Goal: Task Accomplishment & Management: Complete application form

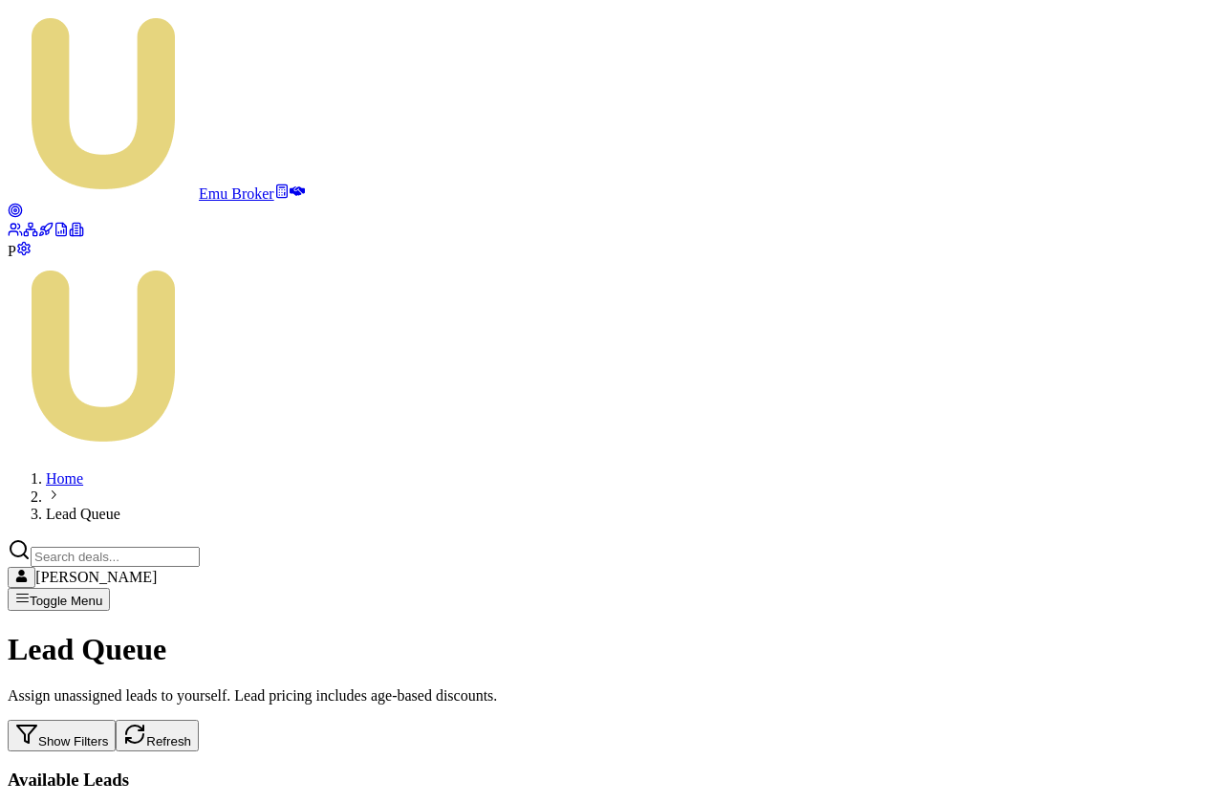
click at [199, 720] on button "Refresh" at bounding box center [157, 736] width 83 height 32
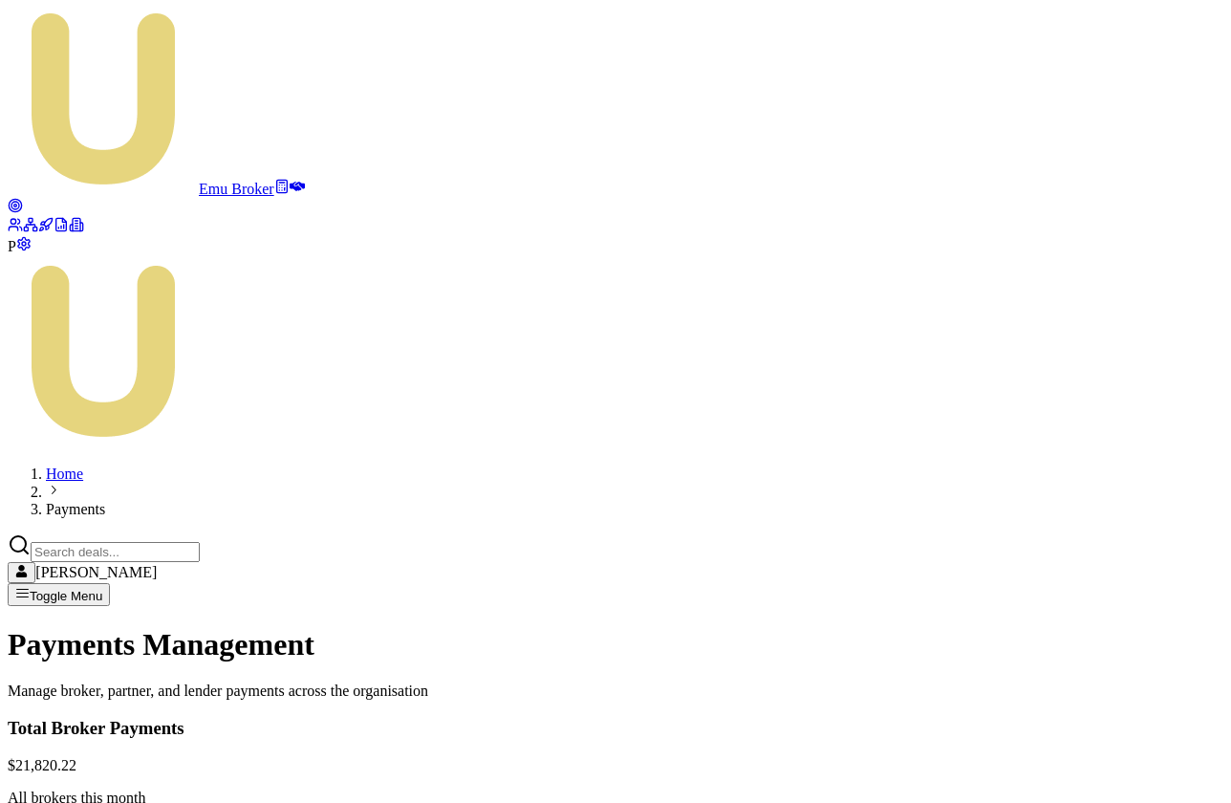
scroll to position [14, 0]
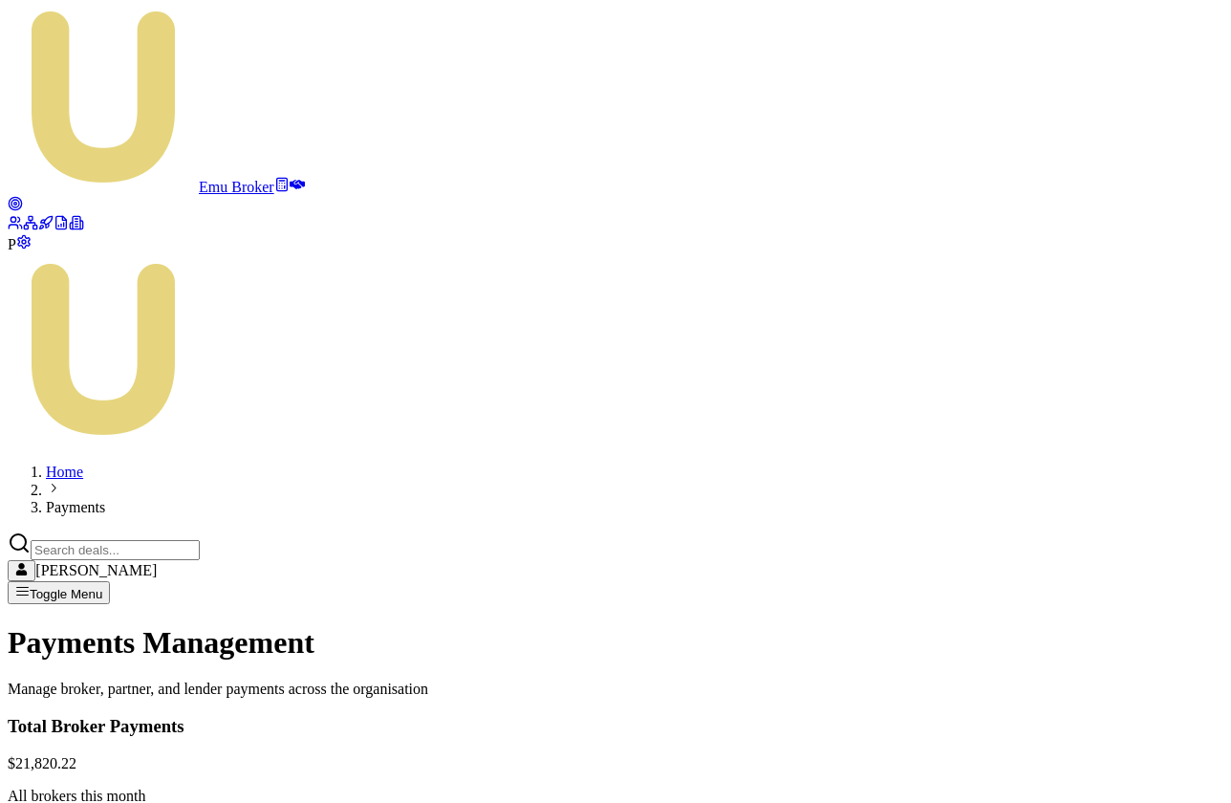
scroll to position [0, 0]
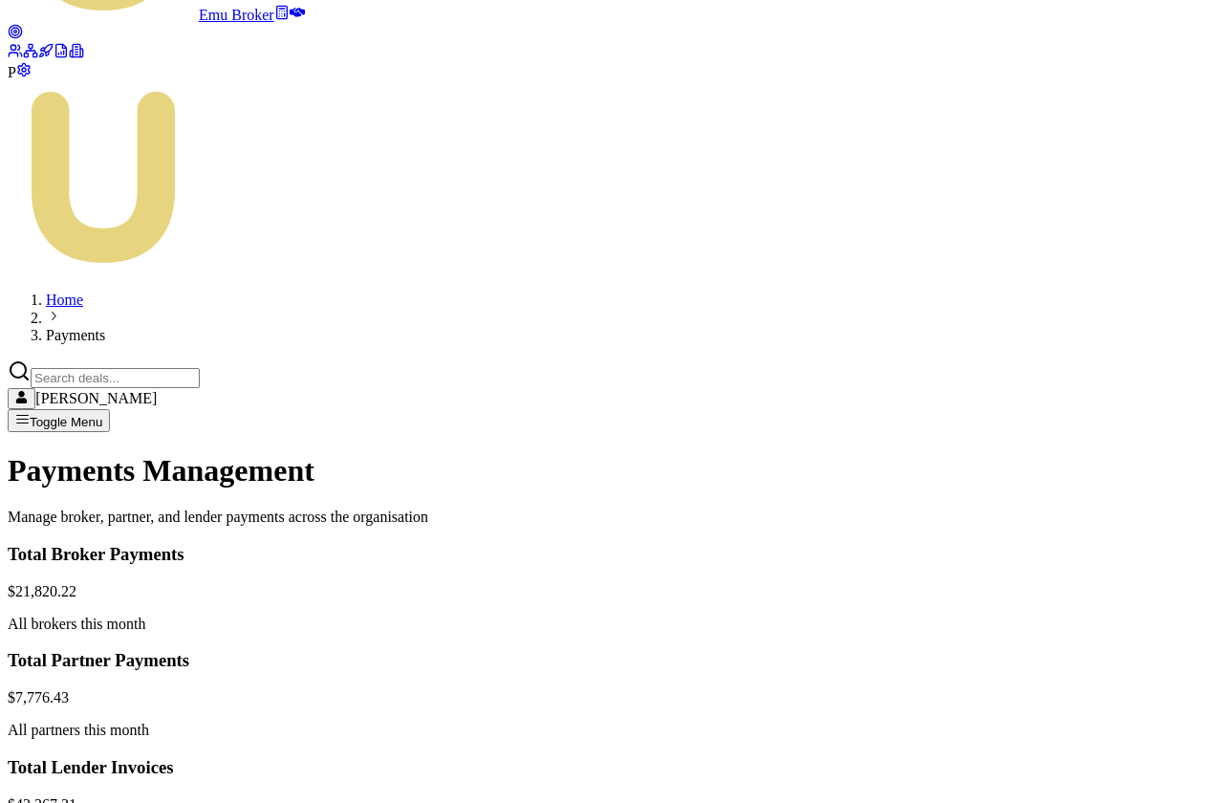
scroll to position [222, 0]
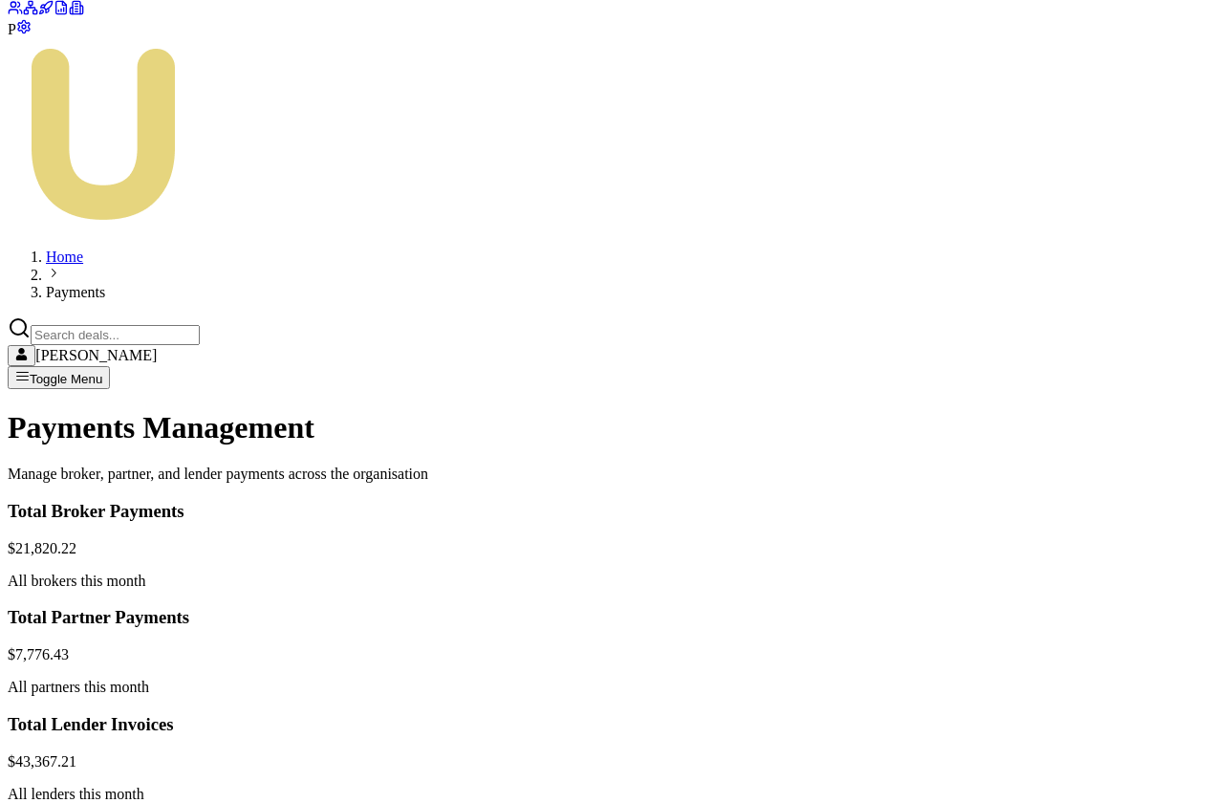
click at [748, 410] on main "Payments Management Manage broker, partner, and lender payments across the orga…" at bounding box center [616, 749] width 1216 height 679
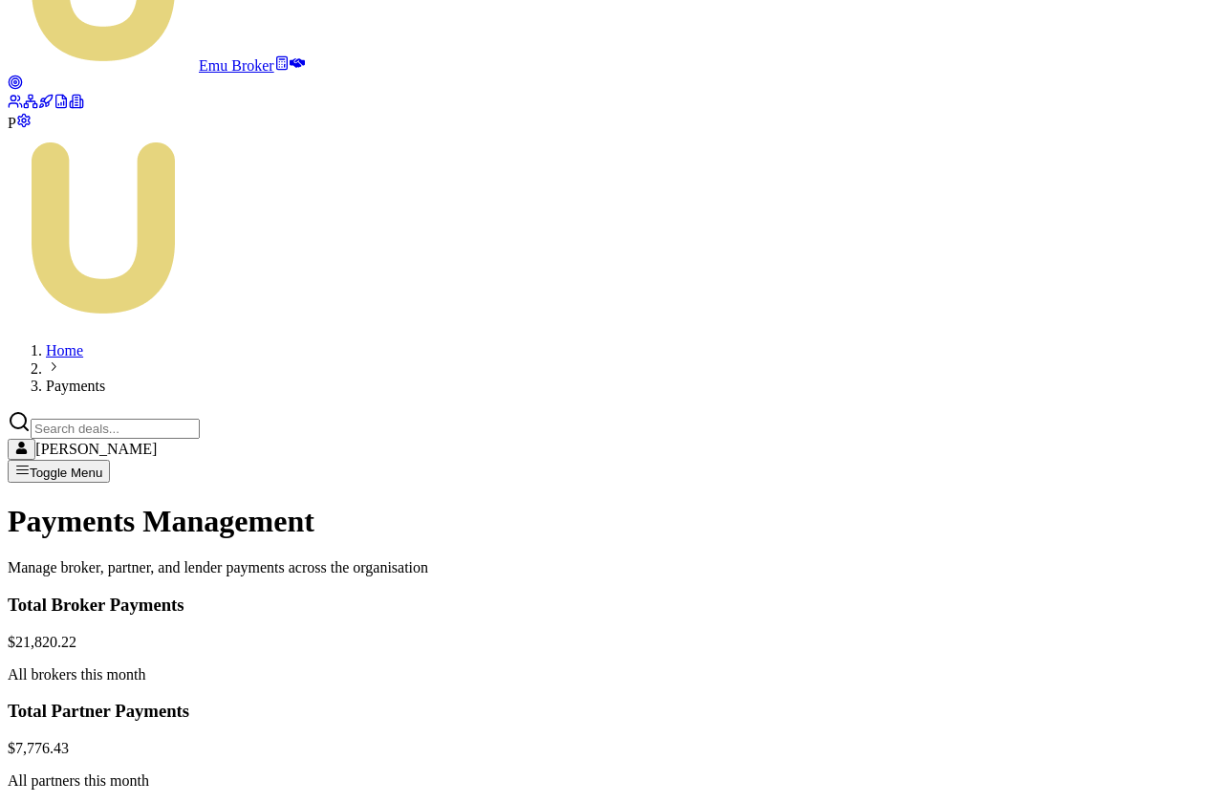
scroll to position [83, 0]
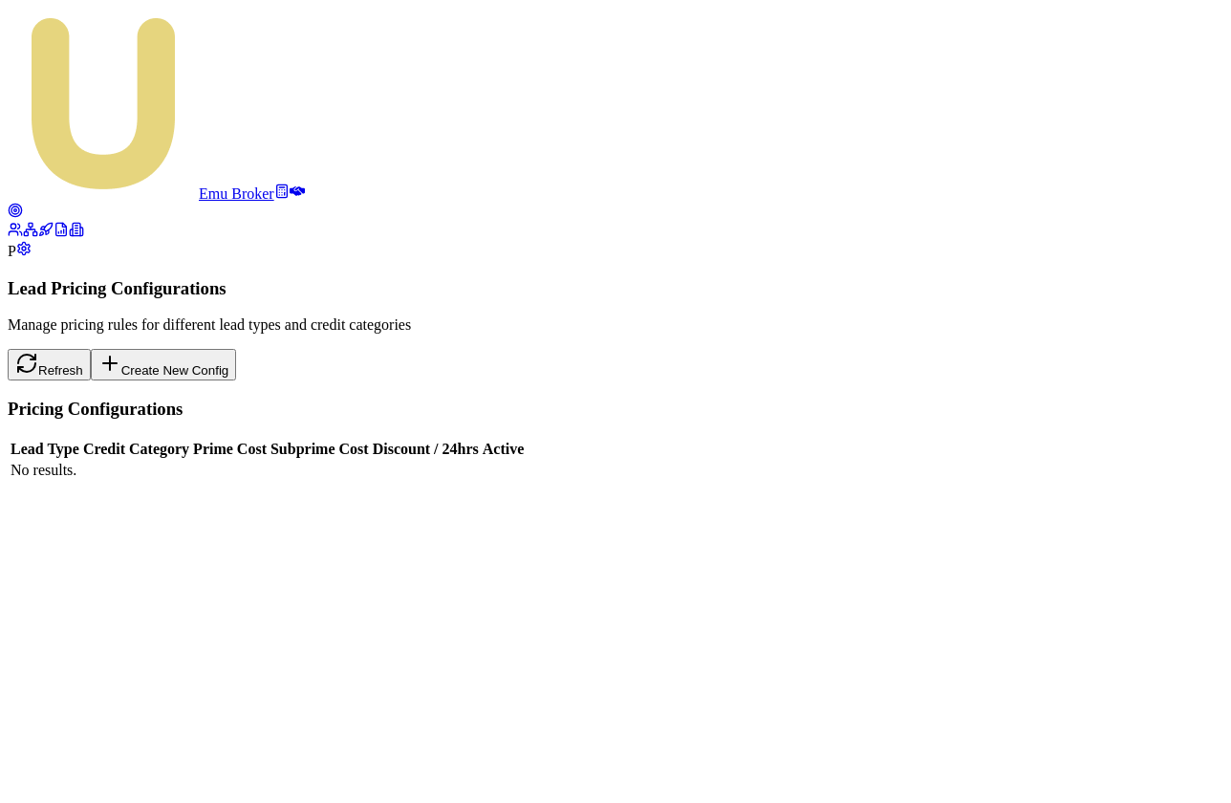
click at [237, 349] on button "Create New Config" at bounding box center [164, 365] width 146 height 32
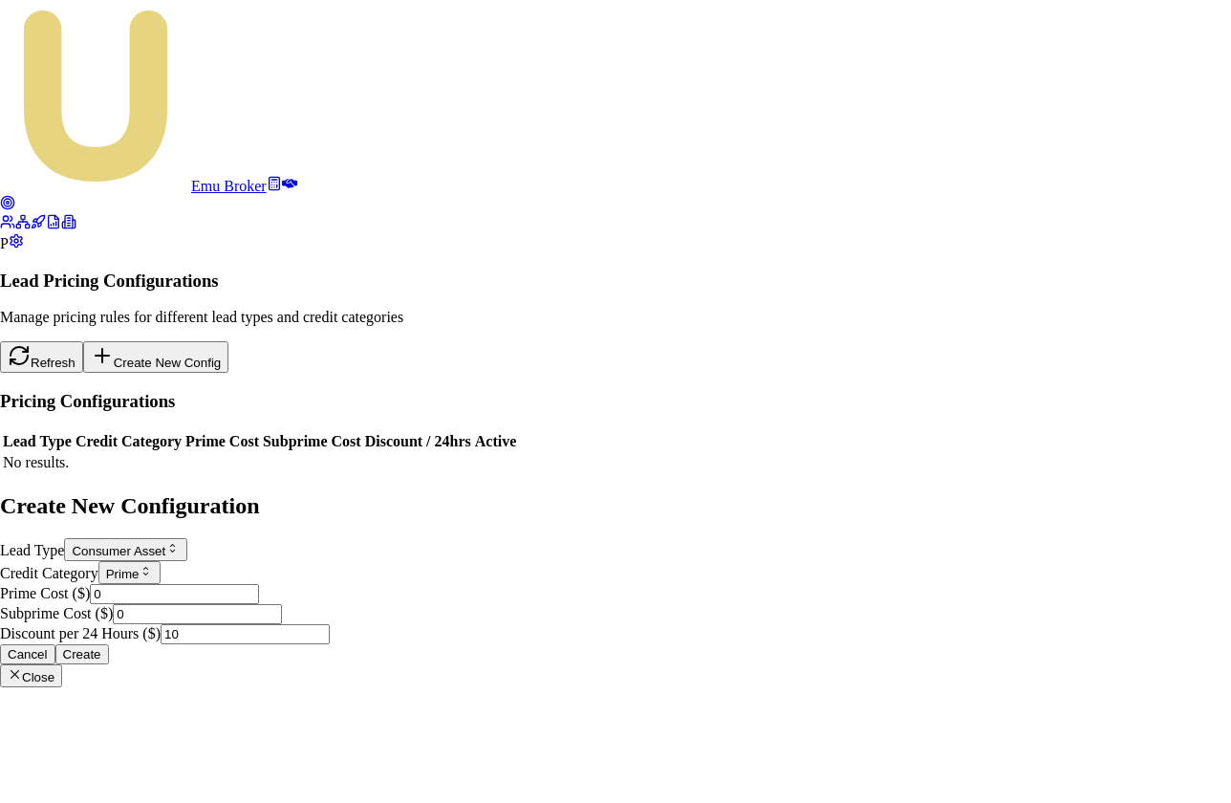
drag, startPoint x: 490, startPoint y: 402, endPoint x: 436, endPoint y: 402, distance: 53.5
click at [259, 584] on input "0" at bounding box center [174, 594] width 169 height 20
type input "70"
drag, startPoint x: 473, startPoint y: 490, endPoint x: 435, endPoint y: 490, distance: 38.2
click at [282, 604] on input "0" at bounding box center [197, 614] width 169 height 20
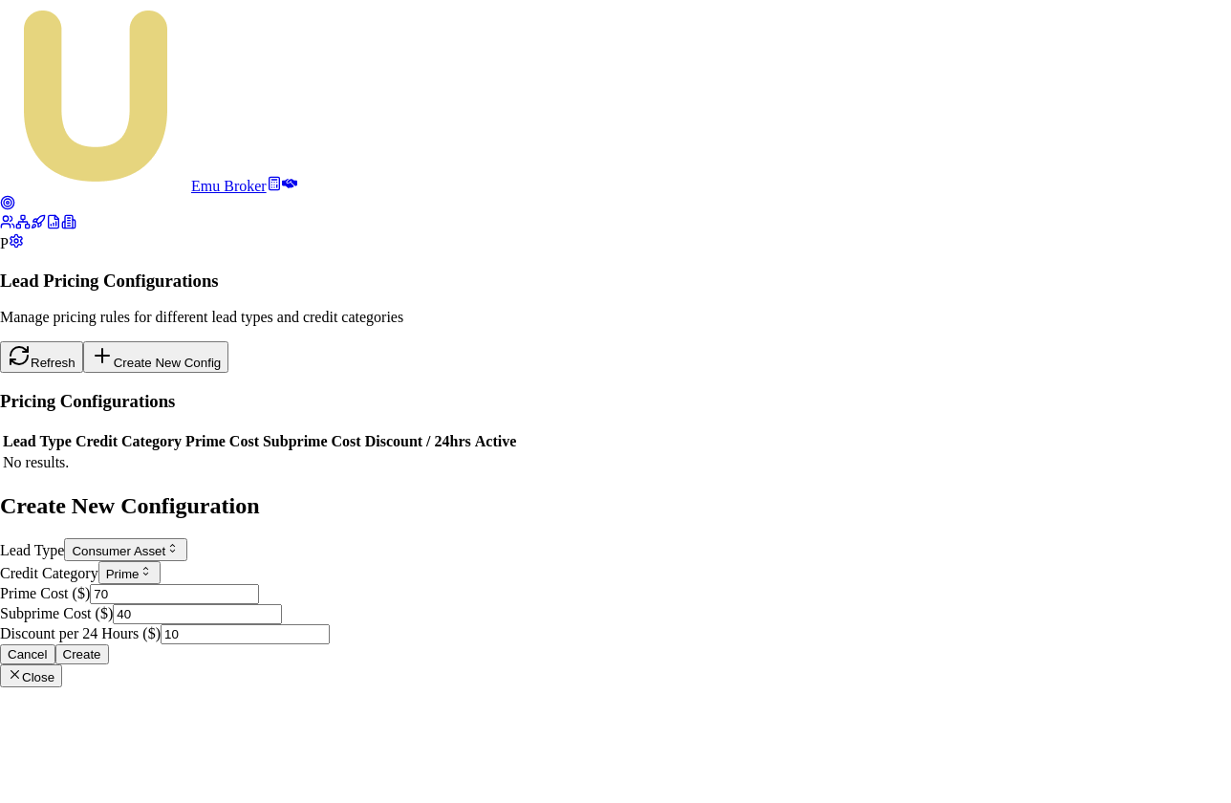
type input "40"
click at [638, 321] on body "Emu Broker P Lead Pricing Configurations Manage pricing rules for different lea…" at bounding box center [615, 343] width 1231 height 687
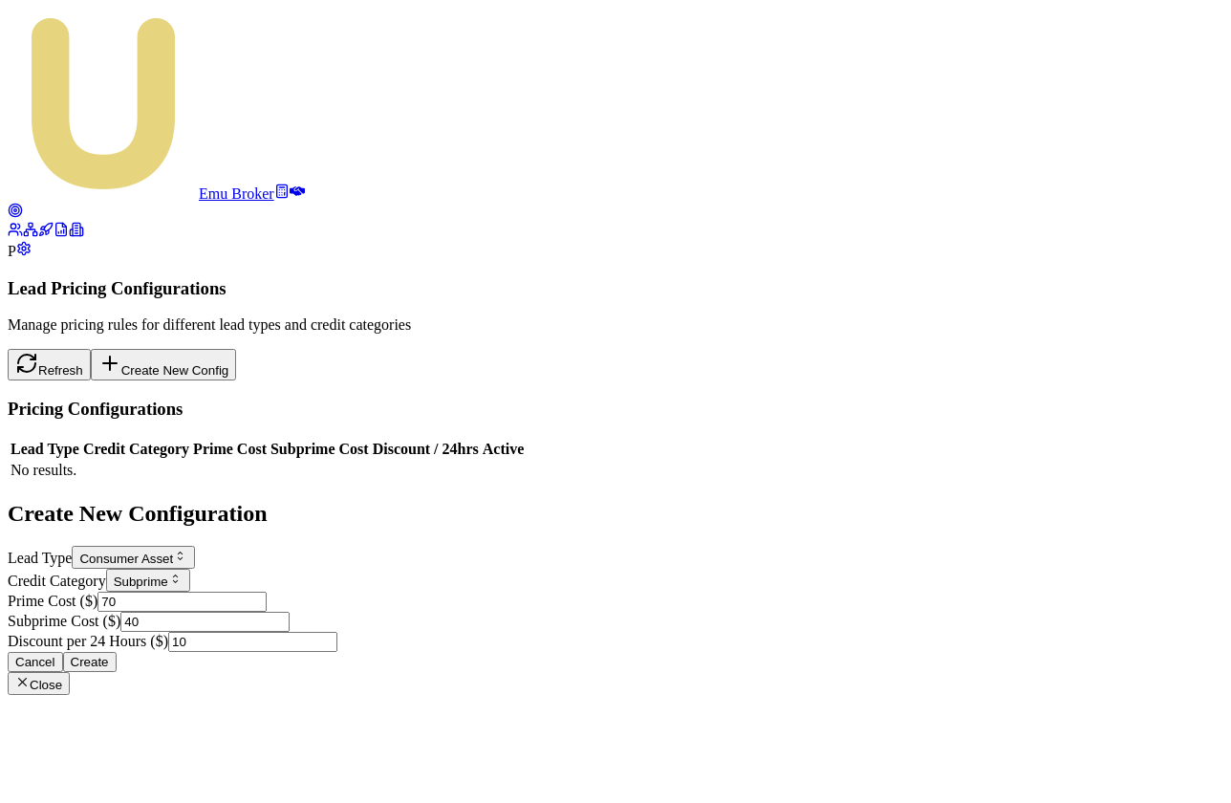
click at [633, 315] on body "Emu Broker P Lead Pricing Configurations Manage pricing rules for different lea…" at bounding box center [616, 351] width 1216 height 687
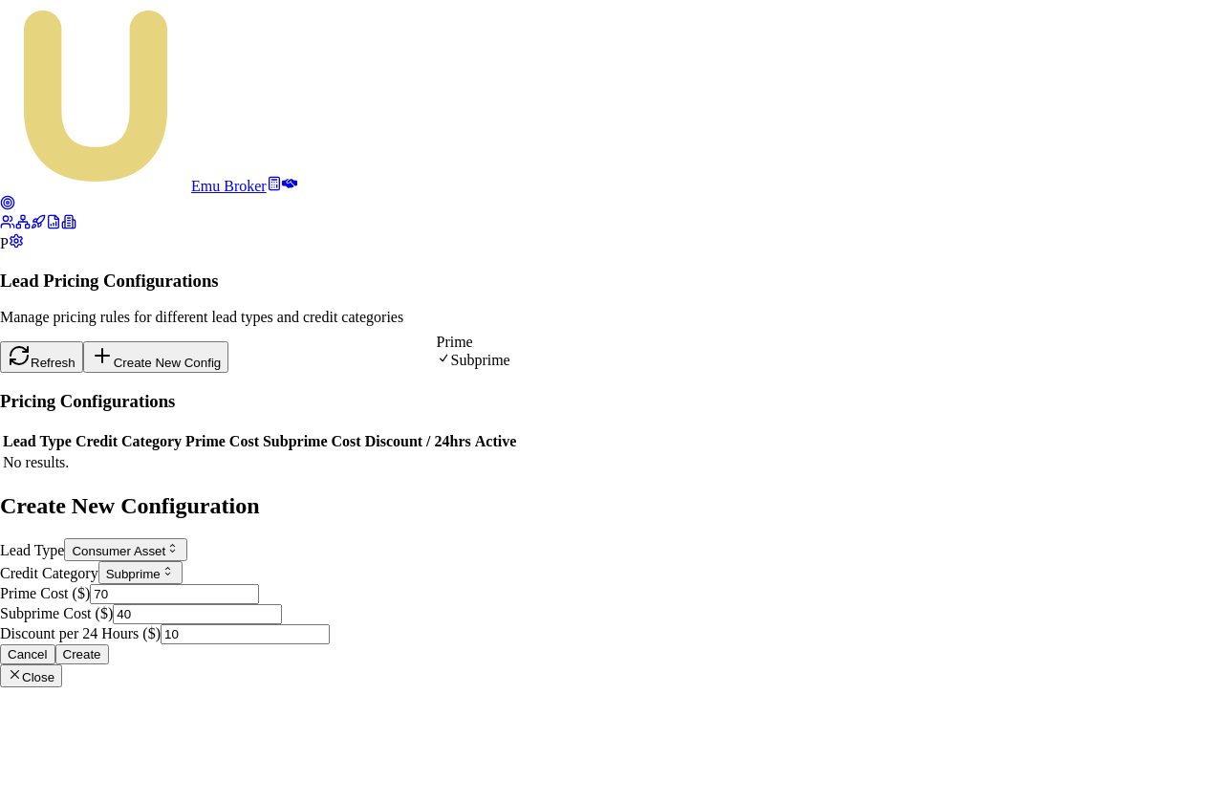
select select "PRIME"
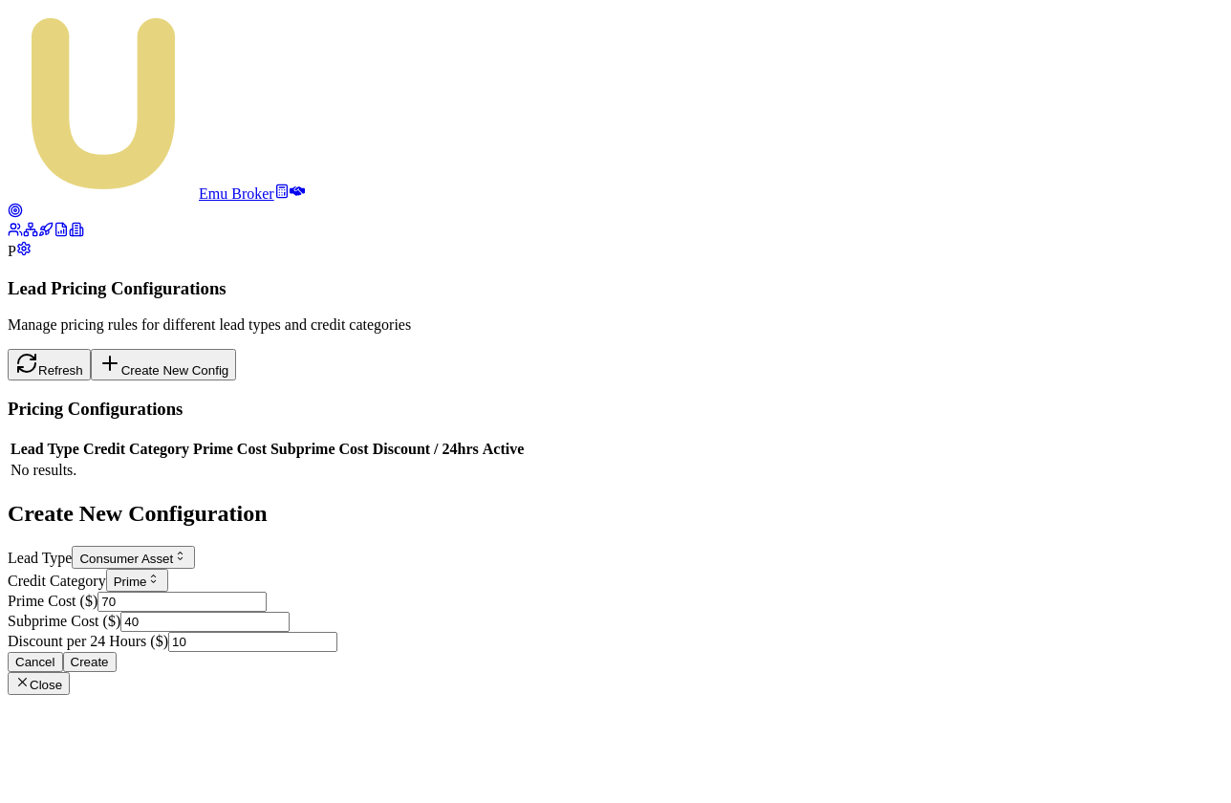
click at [618, 592] on div "Prime Cost ($) 70" at bounding box center [616, 602] width 1216 height 20
click at [72, 550] on label "Lead Type" at bounding box center [40, 558] width 64 height 16
click at [195, 546] on button "Consumer Asset" at bounding box center [133, 557] width 123 height 23
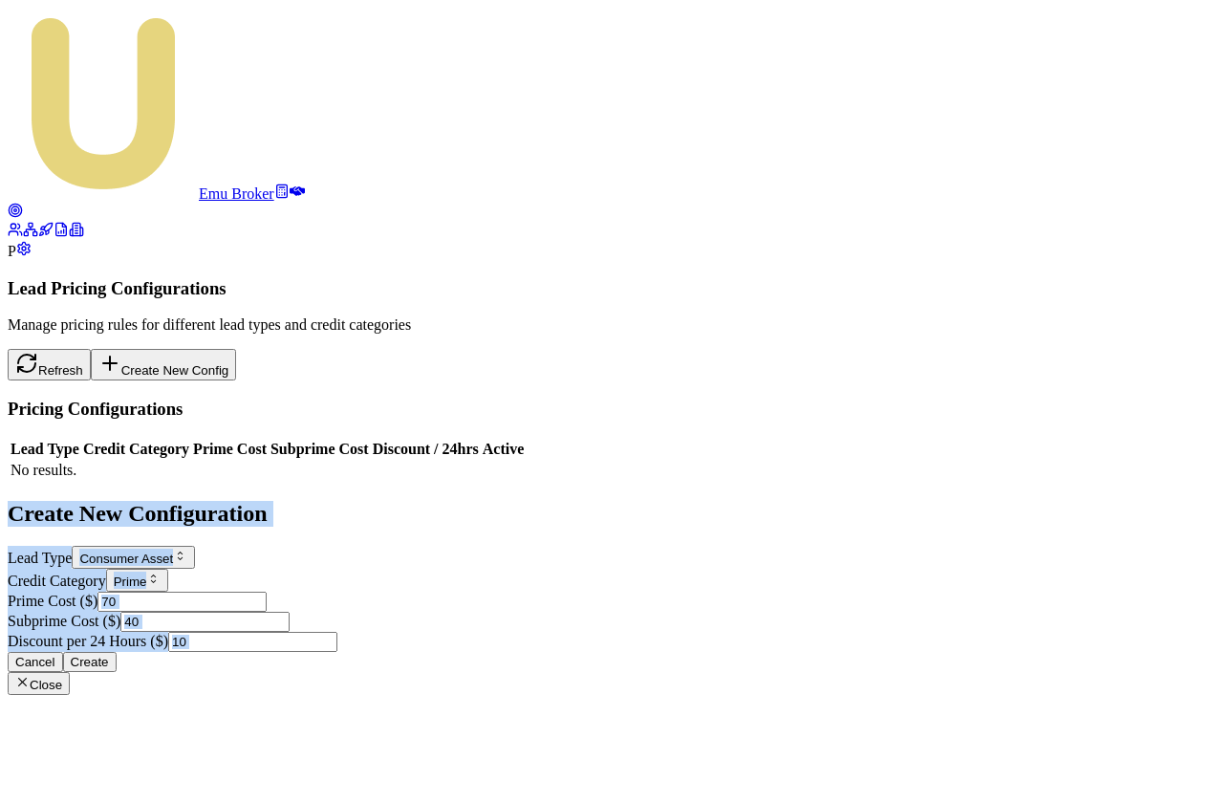
drag, startPoint x: 434, startPoint y: 157, endPoint x: 706, endPoint y: 604, distance: 523.4
click at [706, 604] on div "Create New Configuration Lead Type Consumer Asset Consumer Asset Consumer Loan …" at bounding box center [616, 598] width 1216 height 194
copy div "Create New Configuration Lead Type Consumer Asset Consumer Asset Consumer Loan …"
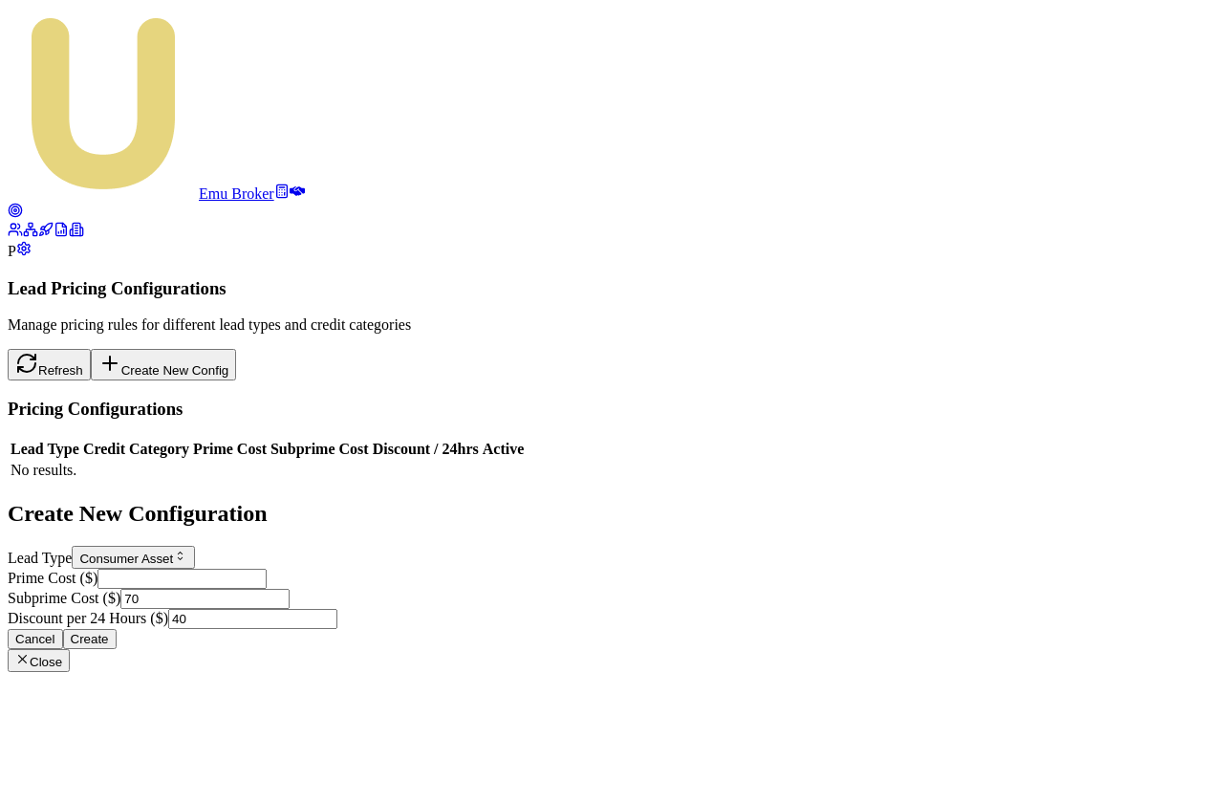
click at [274, 497] on div at bounding box center [616, 497] width 1216 height 0
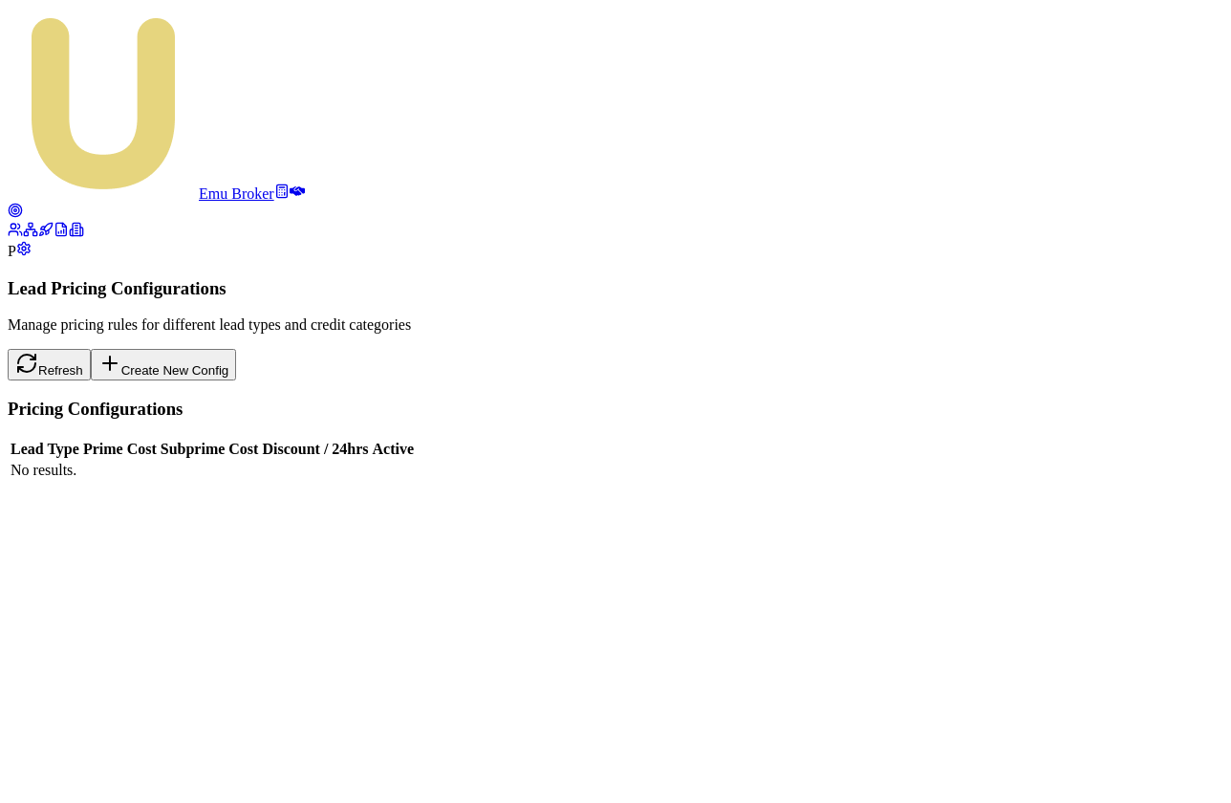
click at [237, 349] on button "Create New Config" at bounding box center [164, 365] width 146 height 32
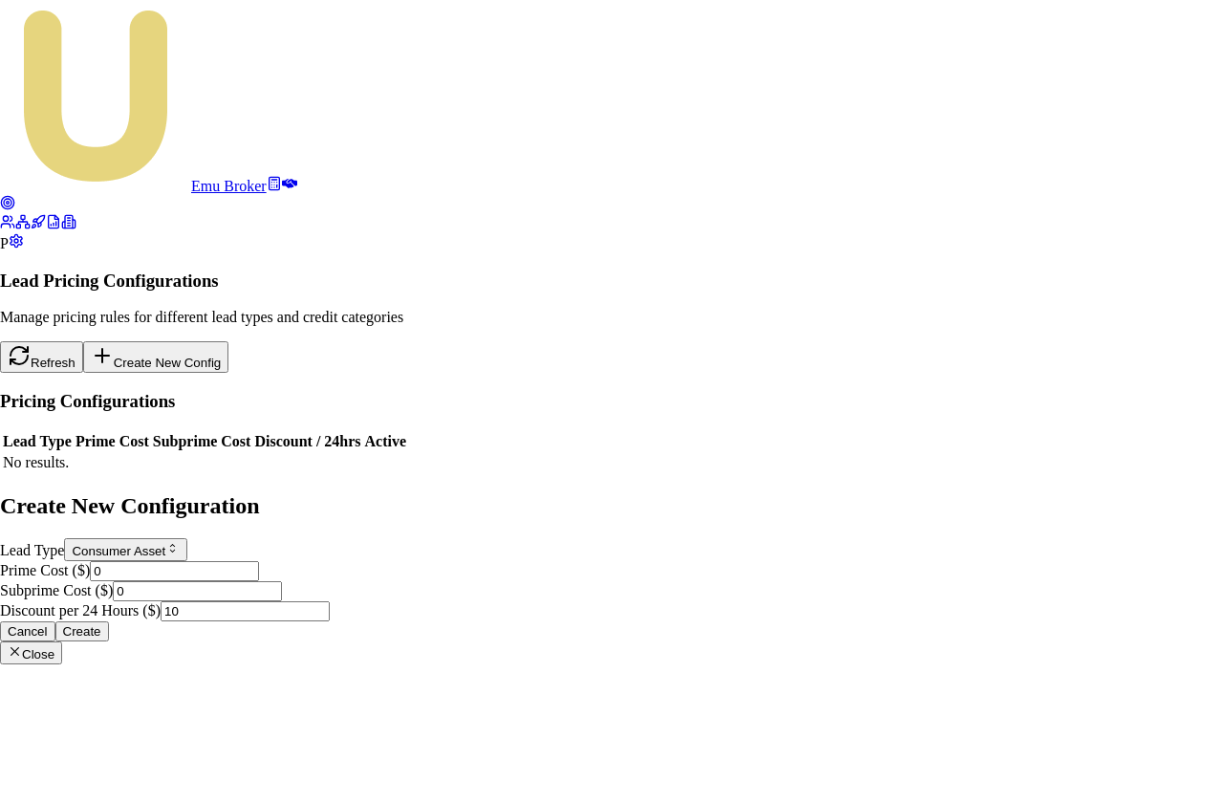
click at [259, 561] on input "0" at bounding box center [174, 571] width 169 height 20
type input "70"
click at [282, 581] on input "0" at bounding box center [197, 591] width 169 height 20
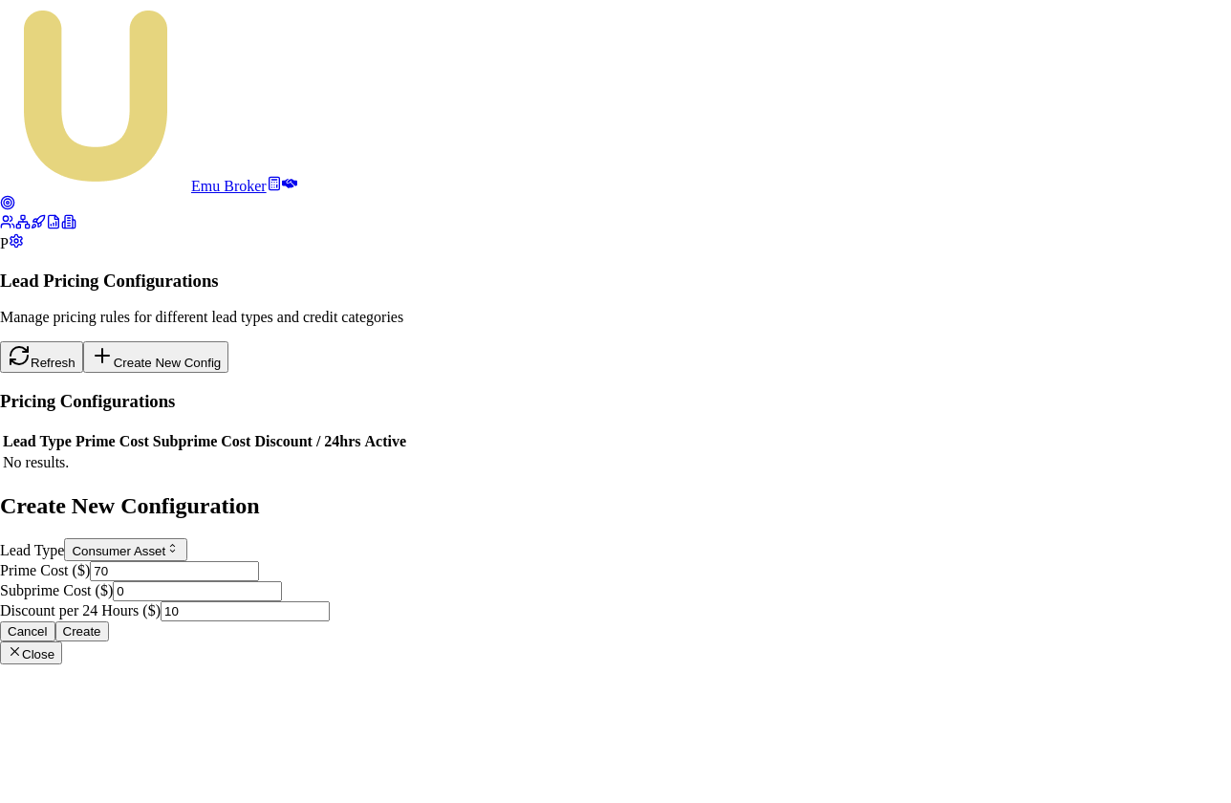
click at [282, 581] on input "0" at bounding box center [197, 591] width 169 height 20
type input "40"
click at [109, 621] on button "Create" at bounding box center [82, 631] width 54 height 20
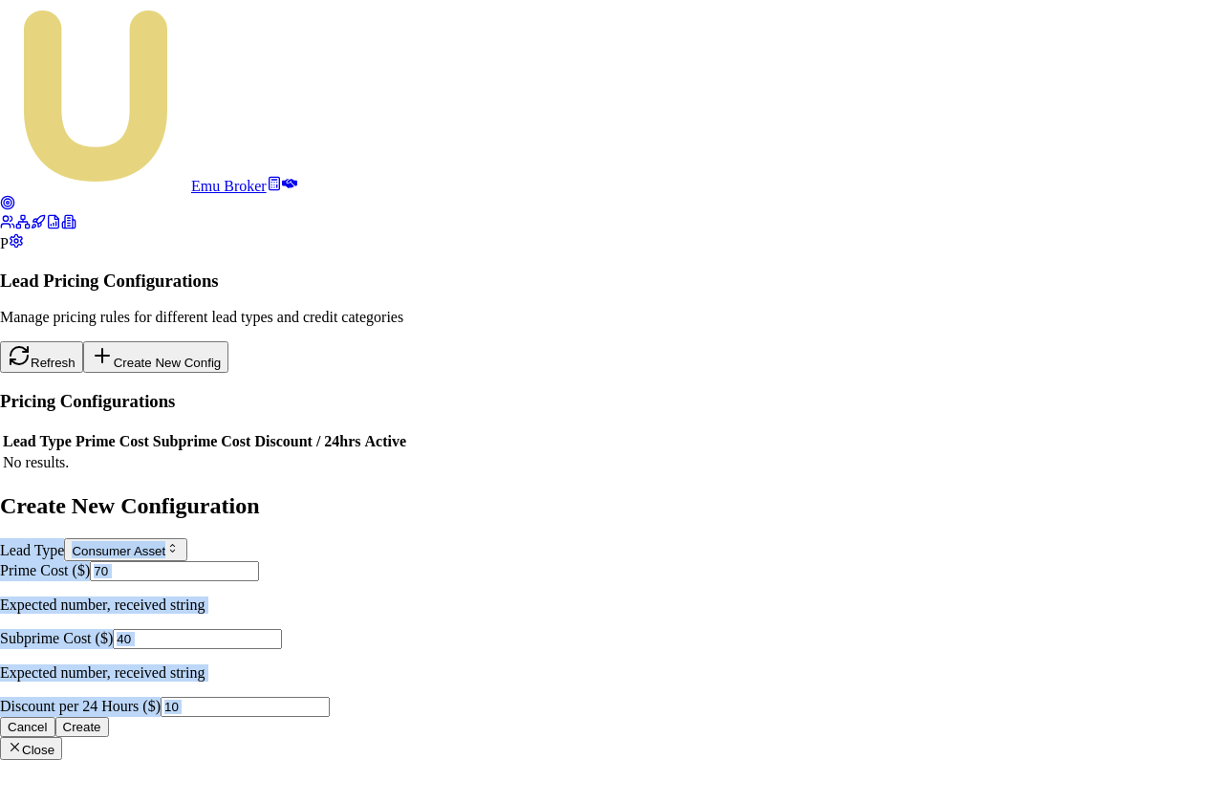
drag, startPoint x: 435, startPoint y: 207, endPoint x: 590, endPoint y: 601, distance: 423.3
click at [590, 601] on div "Create New Configuration Lead Type Consumer Asset Consumer Asset Consumer Loan …" at bounding box center [615, 626] width 1231 height 267
copy form "Lead Type Consumer Asset Consumer Asset Consumer Loan Commercial Asset Commerci…"
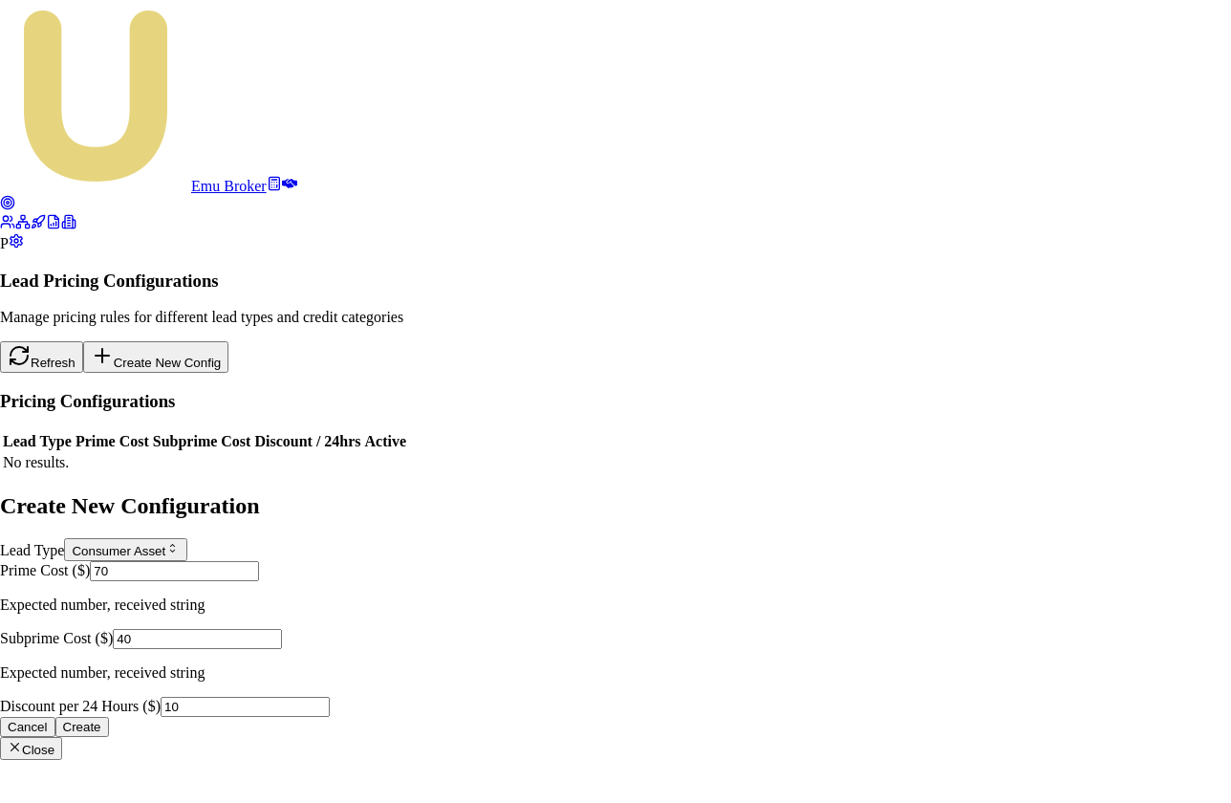
click at [181, 490] on div at bounding box center [615, 490] width 1231 height 0
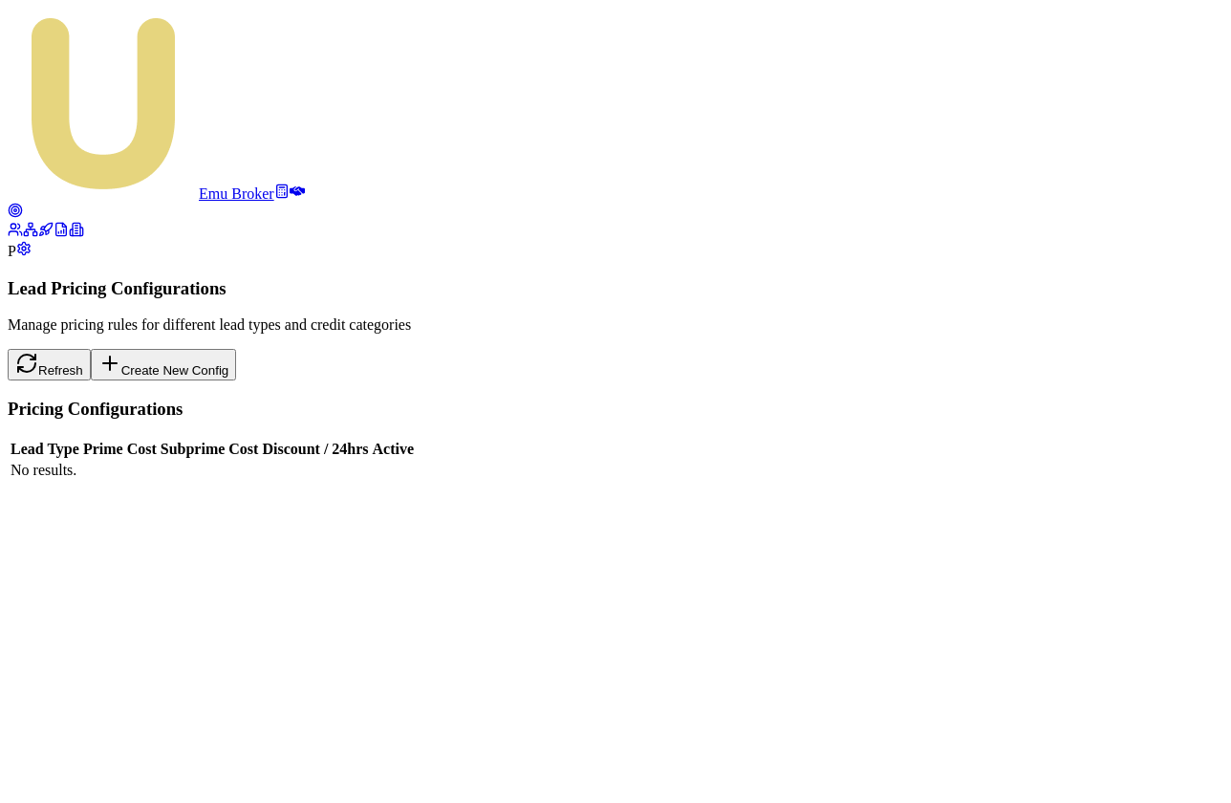
click at [237, 349] on button "Create New Config" at bounding box center [164, 365] width 146 height 32
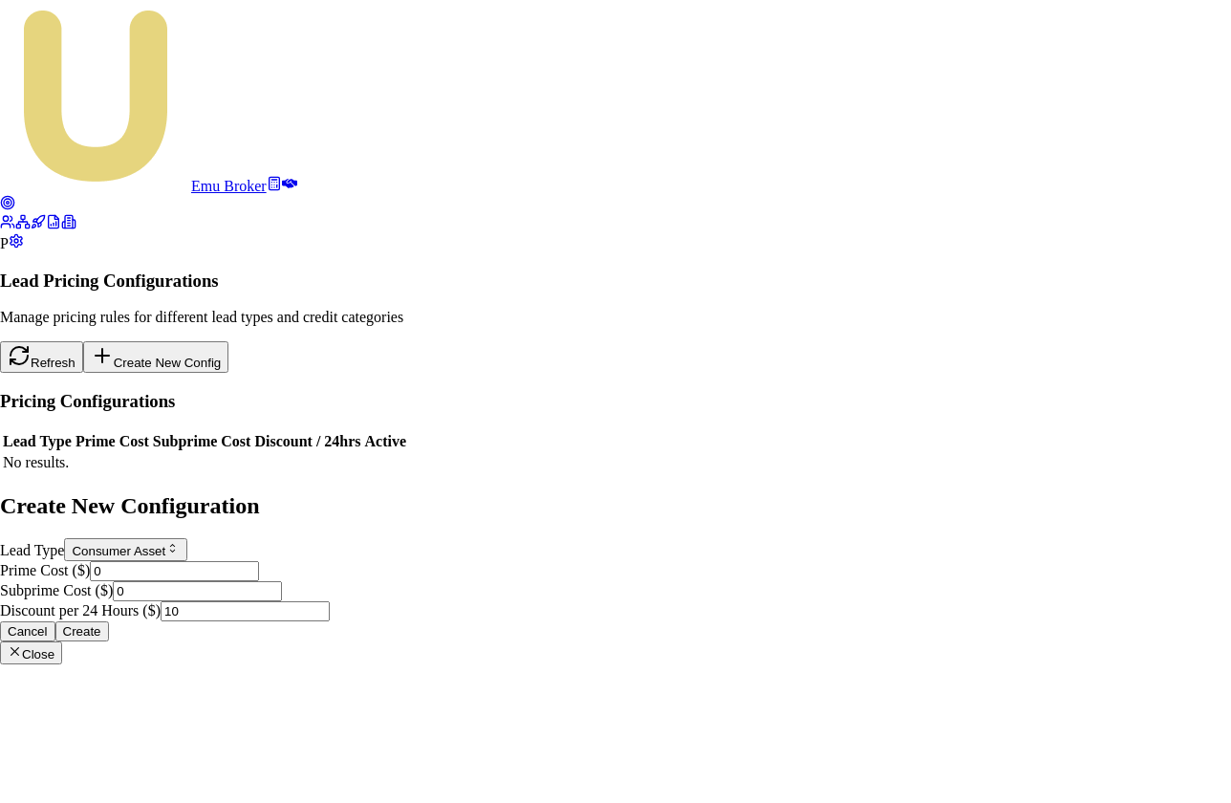
click at [259, 561] on input "0" at bounding box center [174, 571] width 169 height 20
type input "70"
drag, startPoint x: 460, startPoint y: 448, endPoint x: 448, endPoint y: 448, distance: 11.5
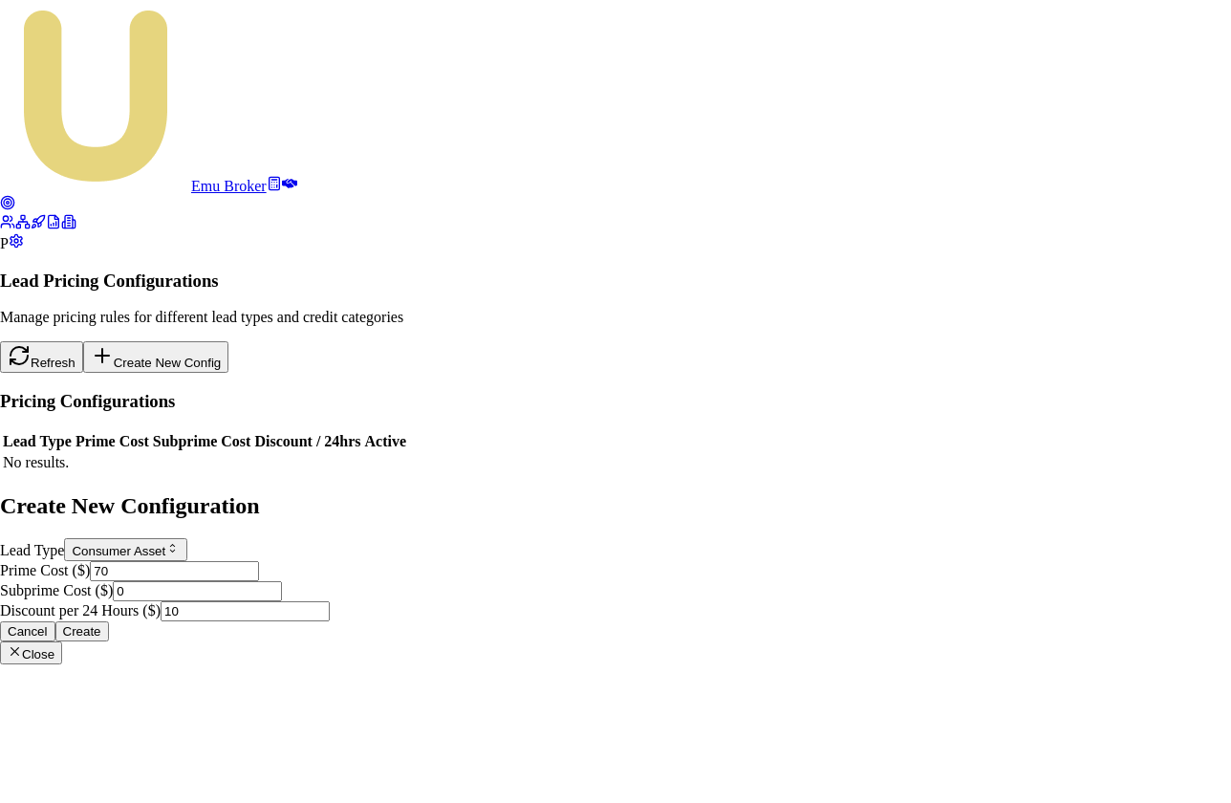
click at [282, 581] on input "0" at bounding box center [197, 591] width 169 height 20
type input "40"
click at [109, 621] on button "Create" at bounding box center [82, 631] width 54 height 20
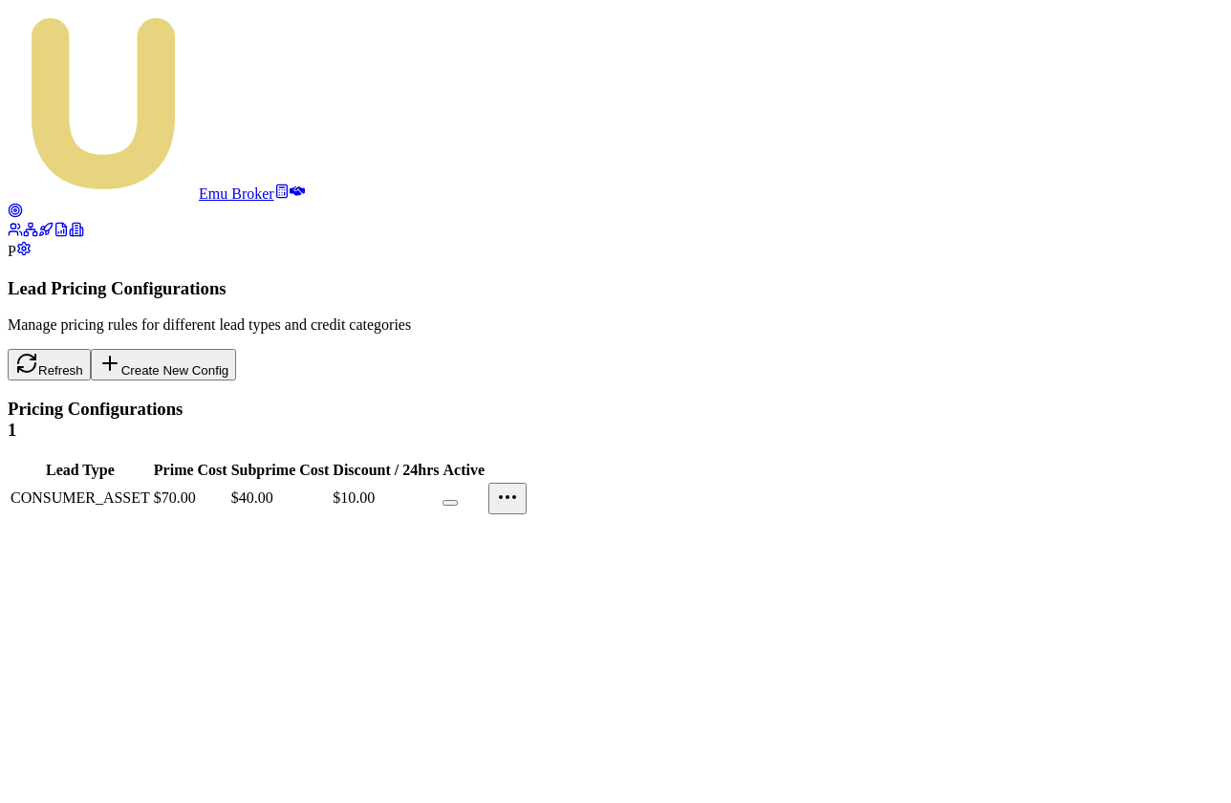
click at [237, 349] on button "Create New Config" at bounding box center [164, 365] width 146 height 32
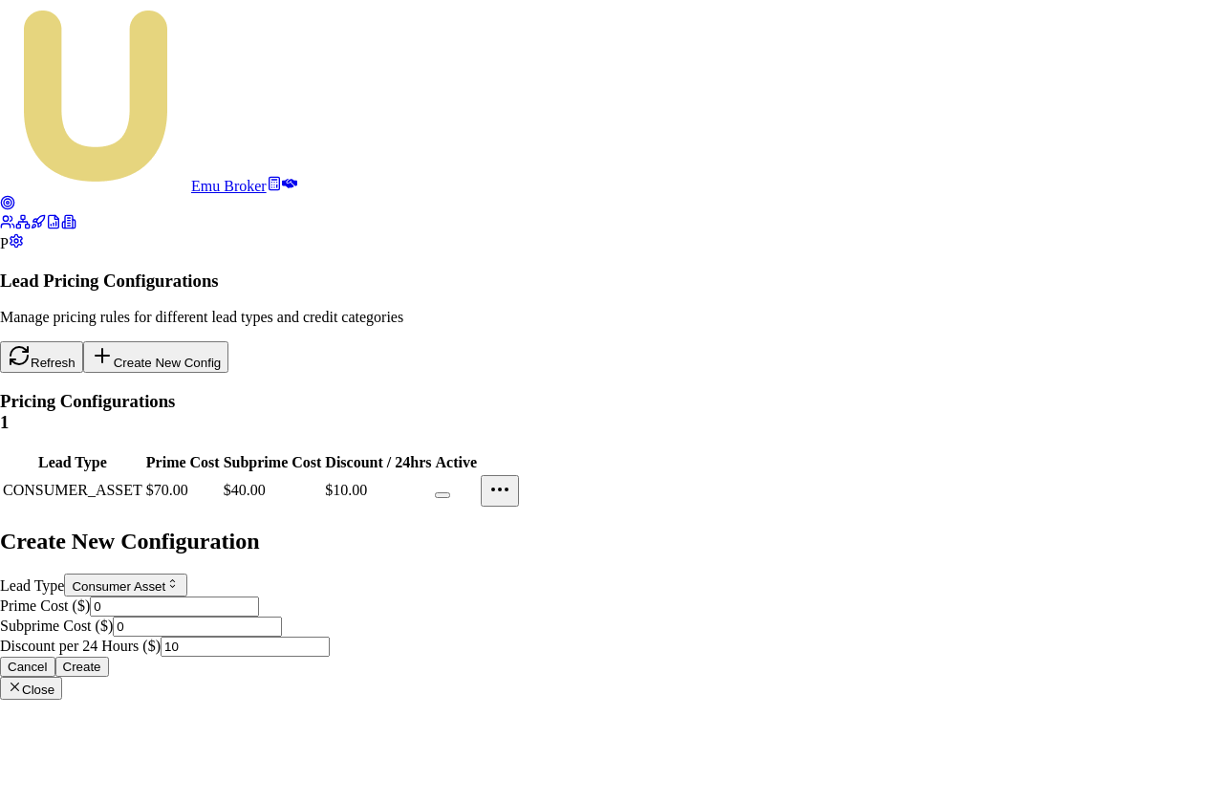
click at [554, 272] on body "Emu Broker P Lead Pricing Configurations Manage pricing rules for different lea…" at bounding box center [615, 350] width 1231 height 700
select select "CONSUMER_LOAN"
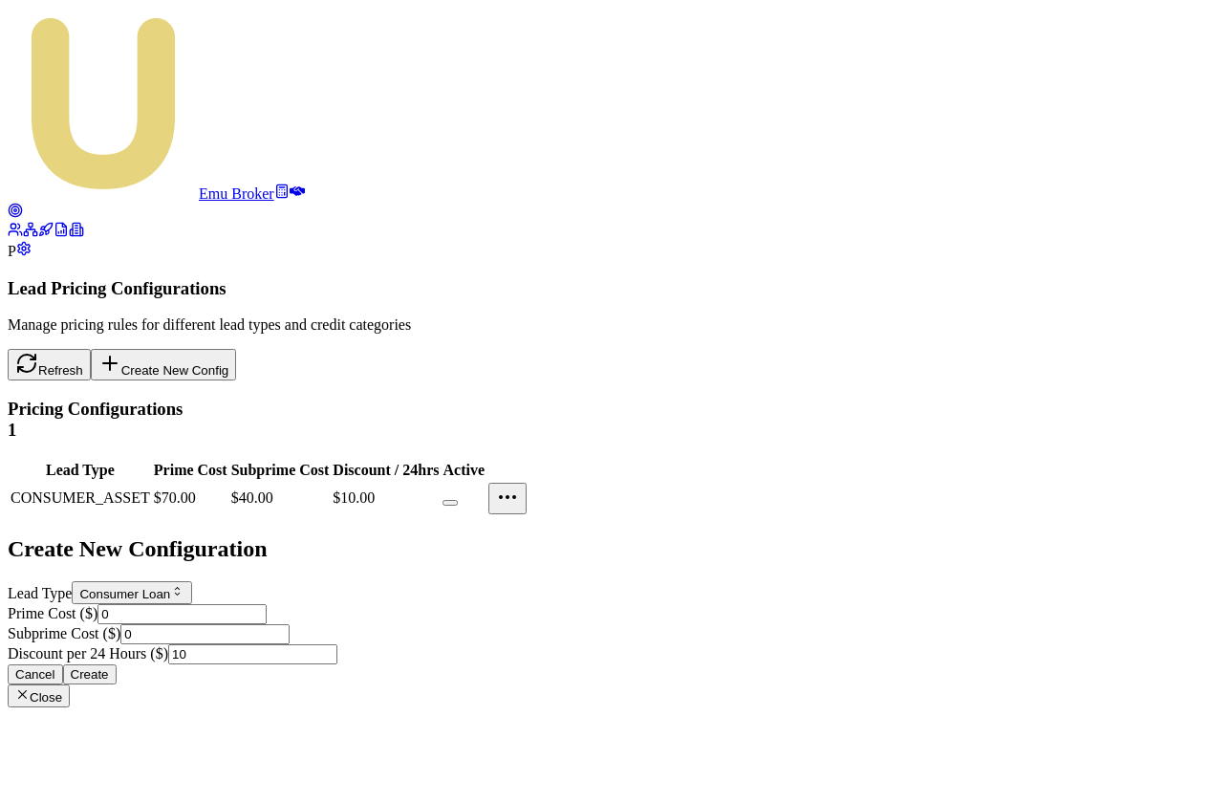
drag, startPoint x: 510, startPoint y: 356, endPoint x: 442, endPoint y: 356, distance: 67.9
click at [267, 604] on input "0" at bounding box center [182, 614] width 169 height 20
type input "50"
drag, startPoint x: 468, startPoint y: 446, endPoint x: 425, endPoint y: 446, distance: 44.0
click at [425, 536] on div "Create New Configuration Lead Type Consumer Loan Consumer Asset Consumer Loan C…" at bounding box center [616, 621] width 1216 height 171
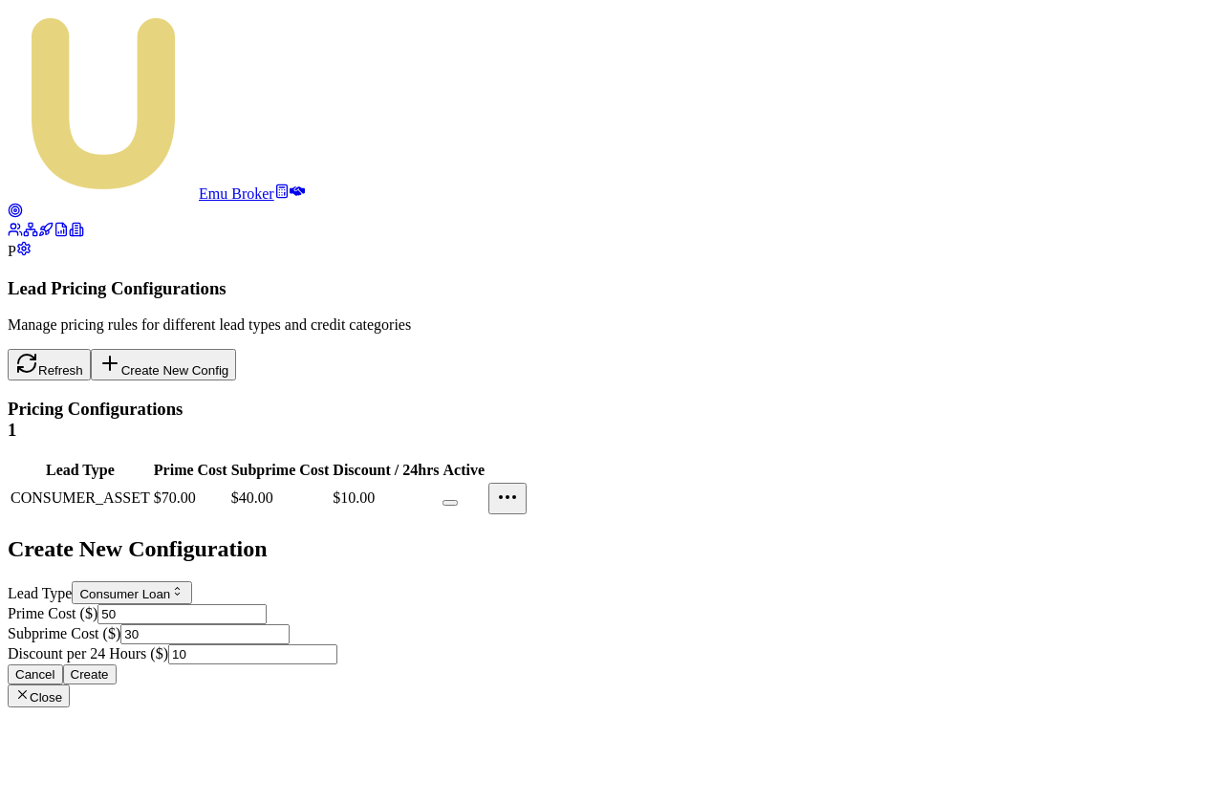
type input "30"
click at [117, 664] on button "Create" at bounding box center [90, 674] width 54 height 20
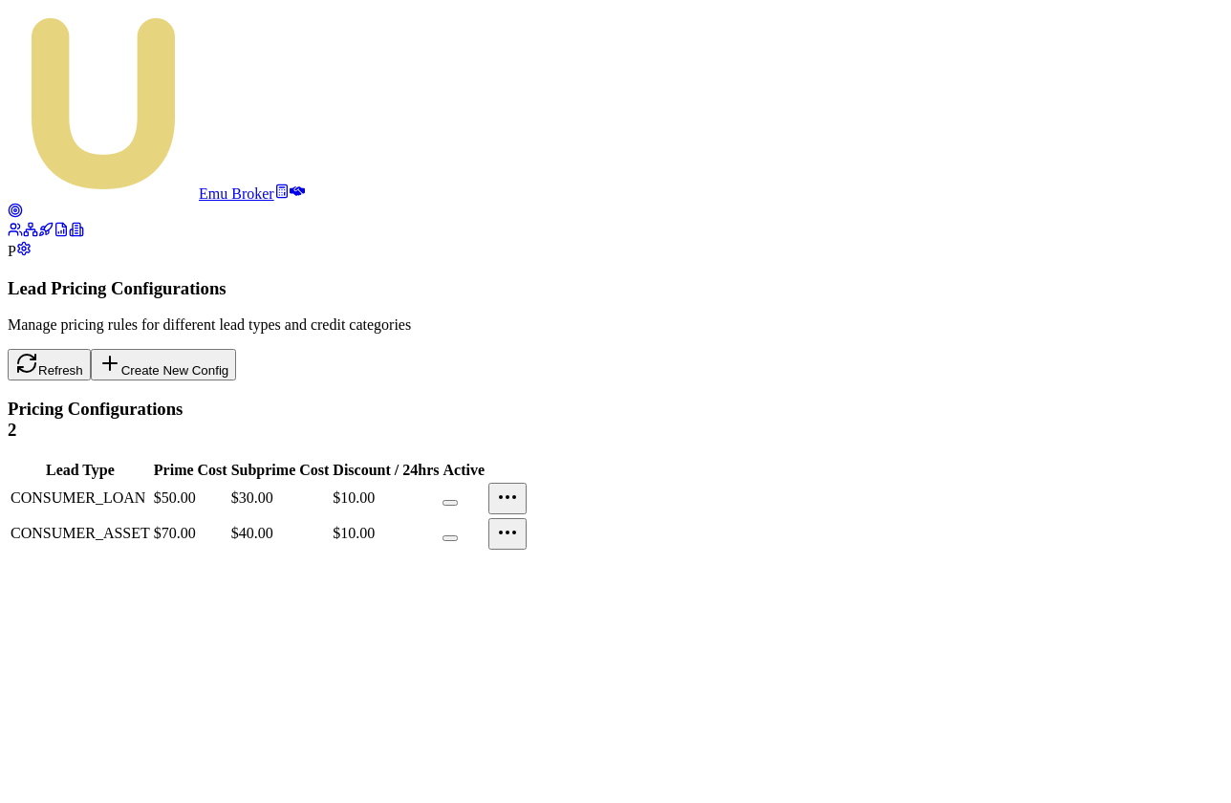
click at [237, 349] on button "Create New Config" at bounding box center [164, 365] width 146 height 32
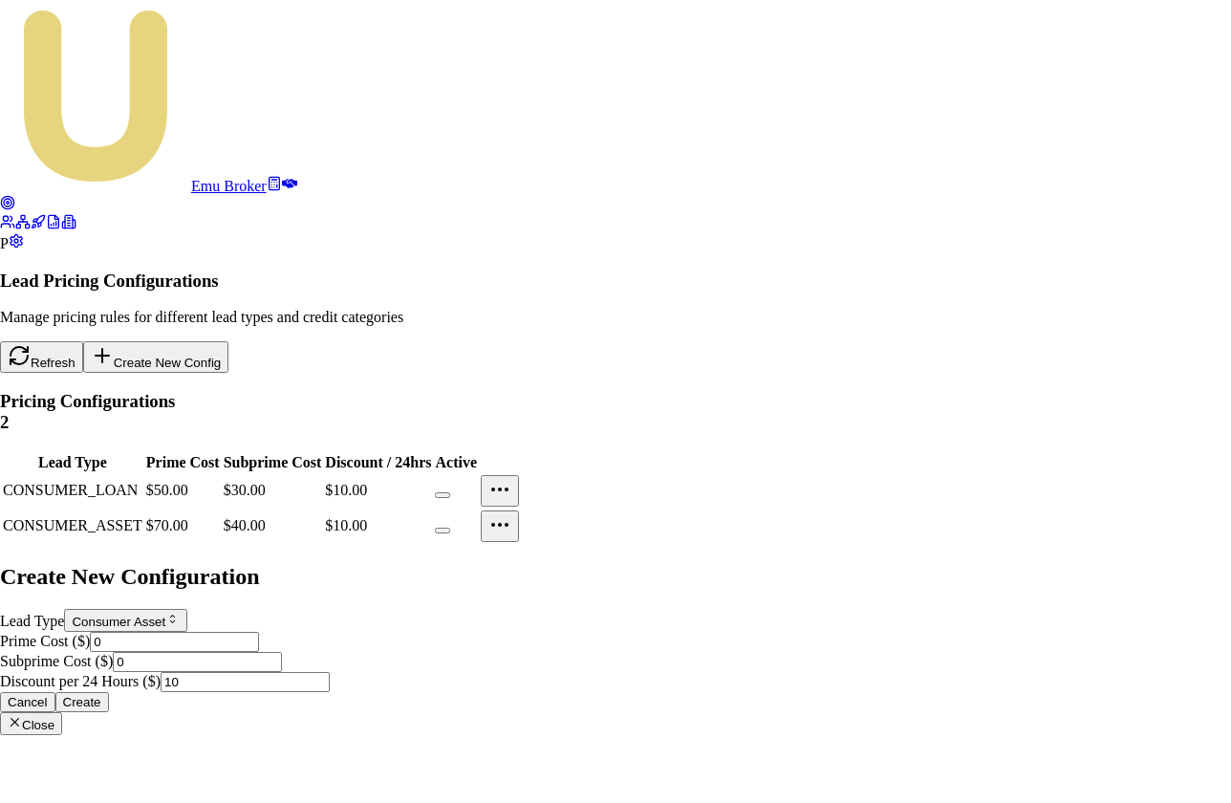
click at [580, 272] on body "Emu Broker P Lead Pricing Configurations Manage pricing rules for different lea…" at bounding box center [615, 367] width 1231 height 735
select select "COMMERCIAL_ASSET"
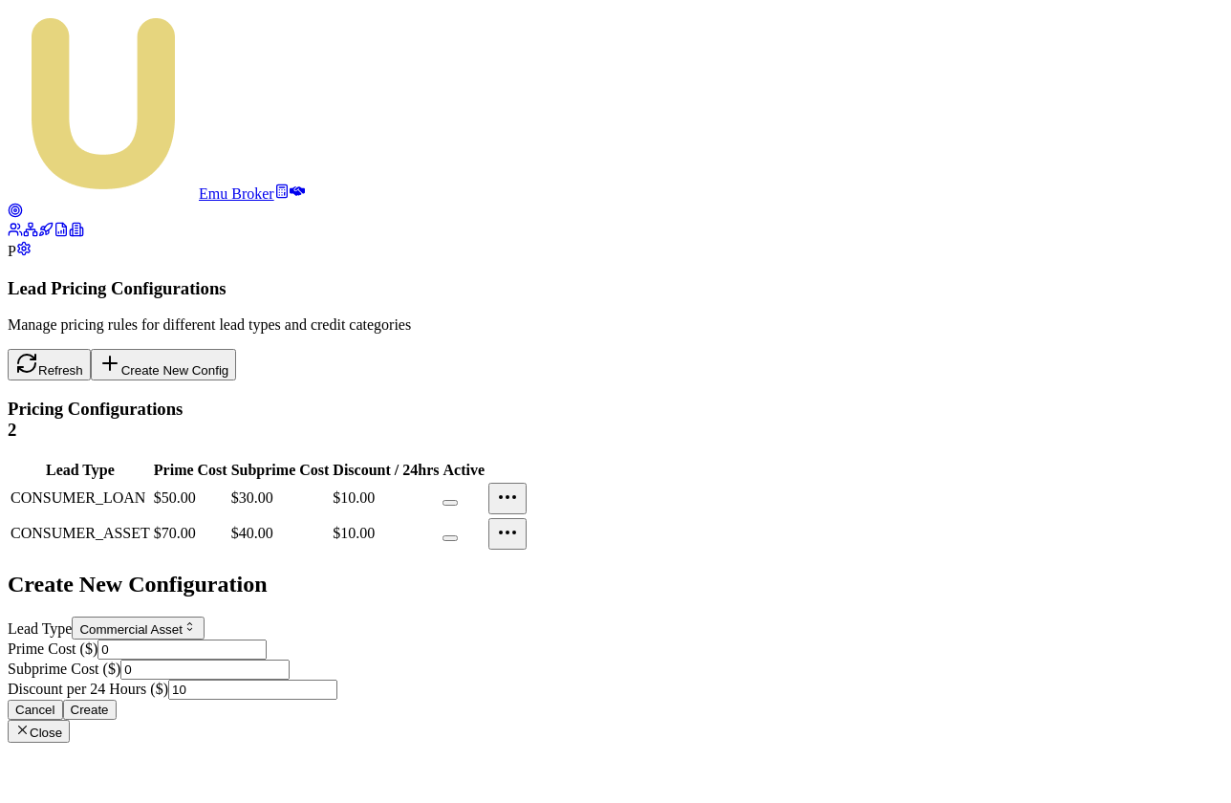
drag, startPoint x: 515, startPoint y: 364, endPoint x: 434, endPoint y: 363, distance: 81.3
click at [434, 572] on div "Create New Configuration Lead Type Commercial Asset Consumer Asset Consumer Loa…" at bounding box center [616, 657] width 1216 height 171
type input "100"
drag, startPoint x: 469, startPoint y: 448, endPoint x: 439, endPoint y: 448, distance: 30.6
click at [290, 660] on input "0" at bounding box center [204, 670] width 169 height 20
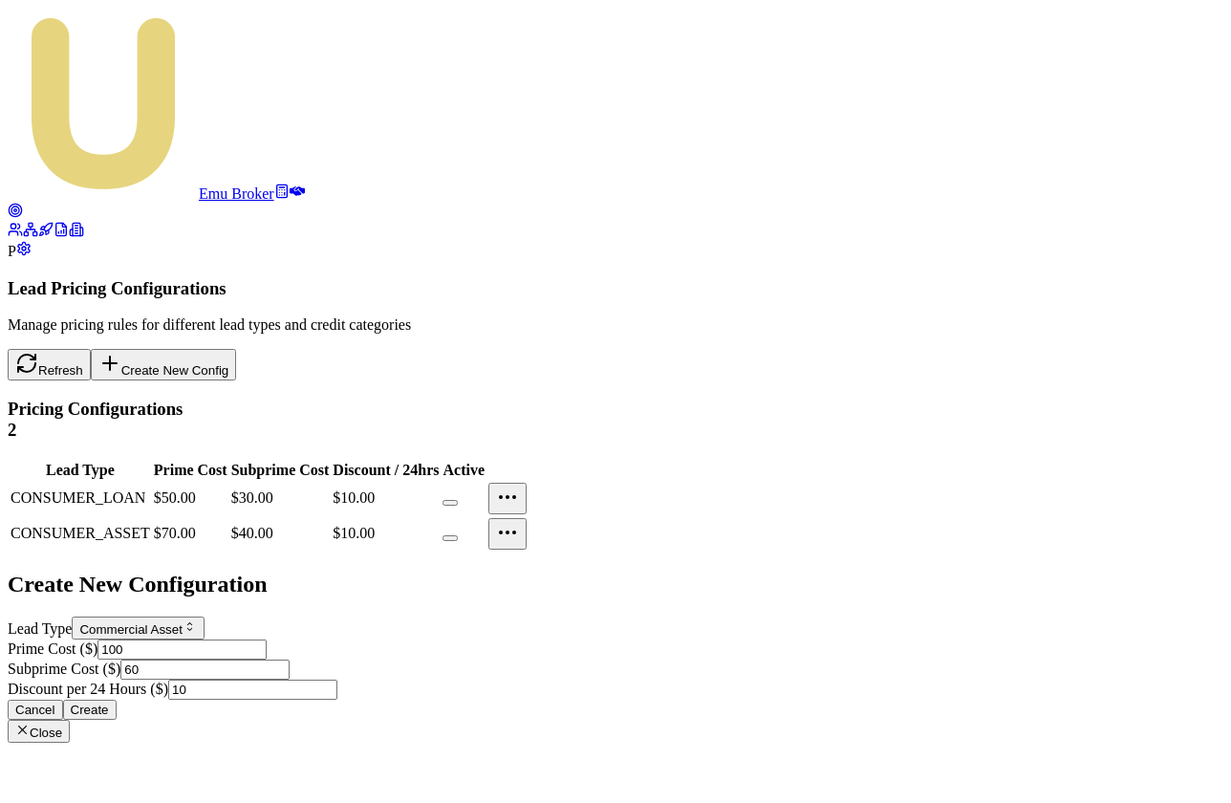
type input "60"
click at [117, 700] on button "Create" at bounding box center [90, 710] width 54 height 20
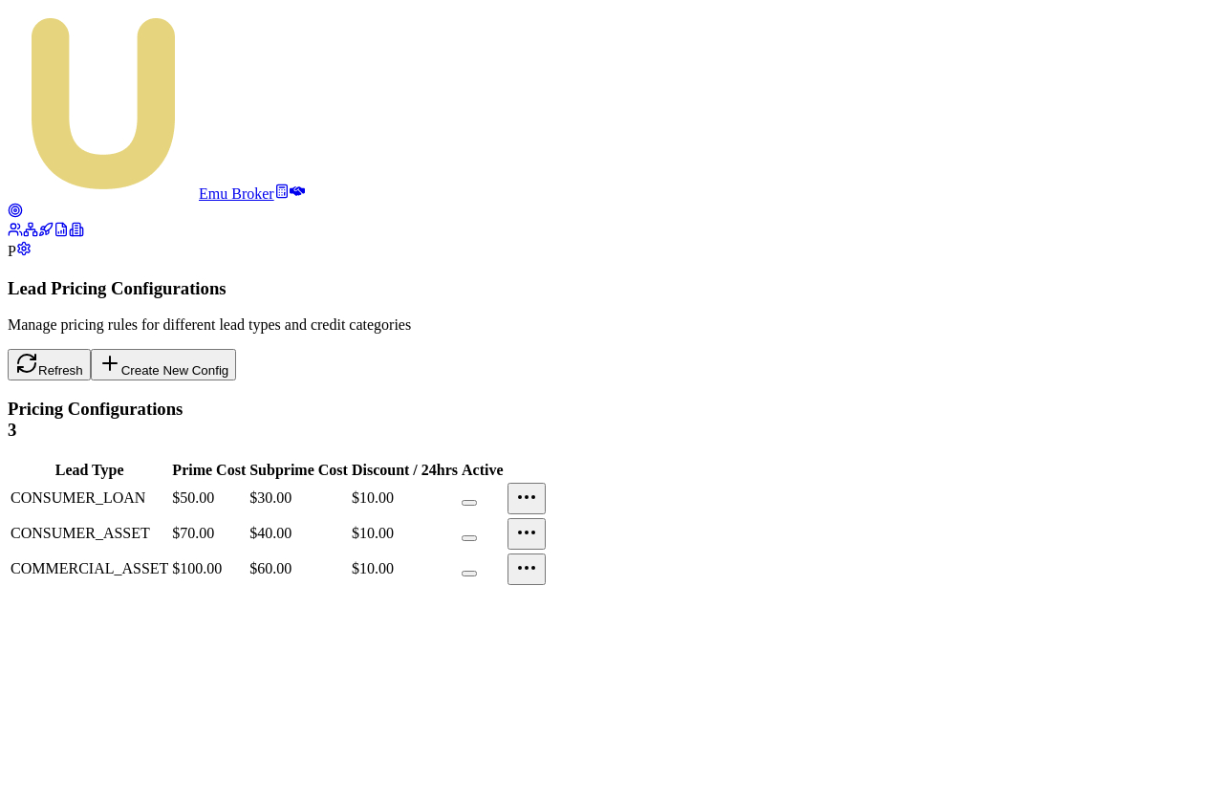
click at [237, 349] on button "Create New Config" at bounding box center [164, 365] width 146 height 32
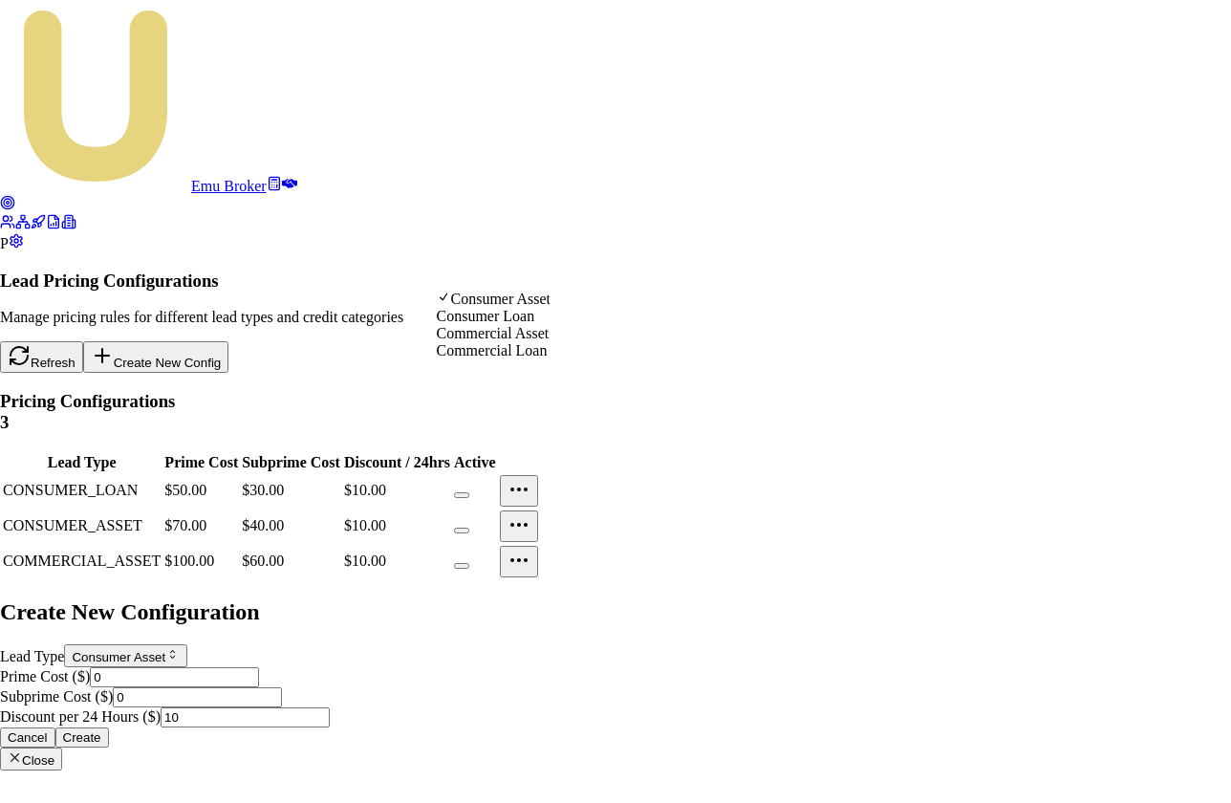
click at [498, 279] on body "Emu Broker P Lead Pricing Configurations Manage pricing rules for different lea…" at bounding box center [615, 385] width 1231 height 771
select select "COMMERCIAL_LOAN"
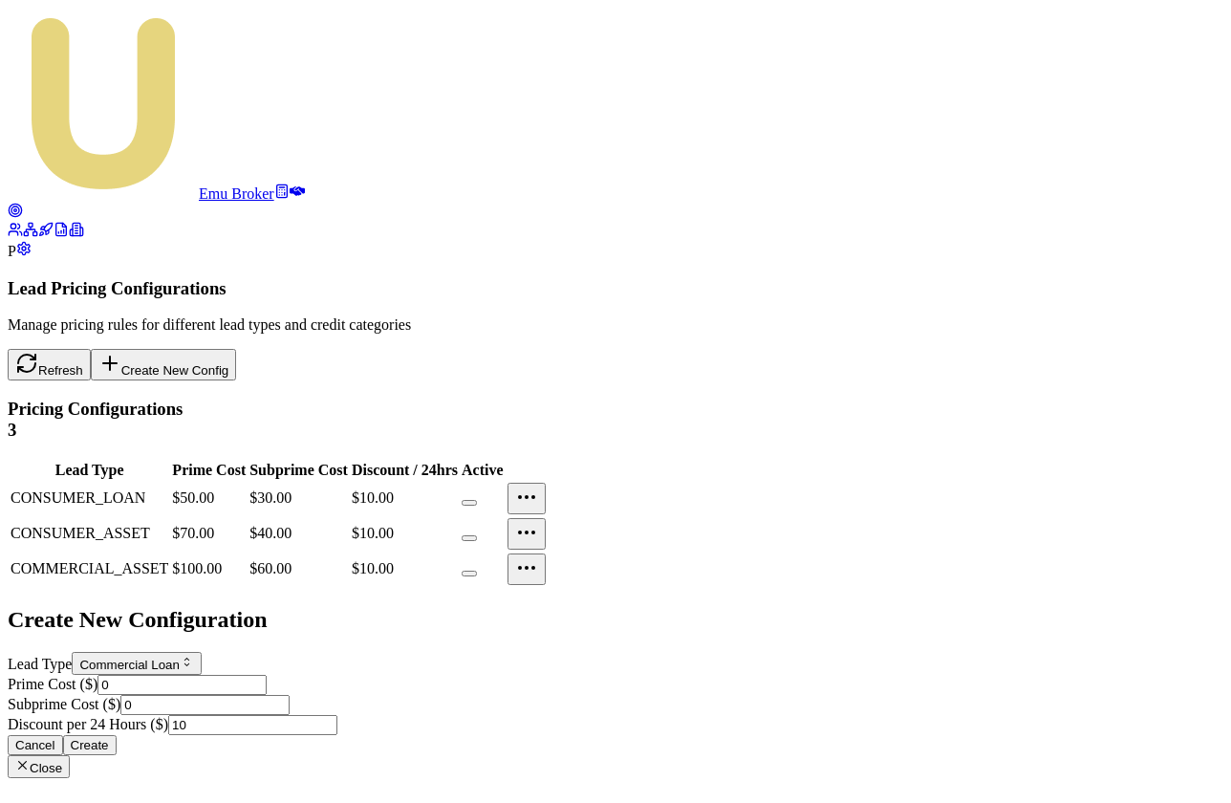
drag, startPoint x: 468, startPoint y: 370, endPoint x: 445, endPoint y: 370, distance: 22.9
click at [267, 675] on input "0" at bounding box center [182, 685] width 169 height 20
drag, startPoint x: 475, startPoint y: 360, endPoint x: 452, endPoint y: 359, distance: 23.0
click at [267, 675] on input "0" at bounding box center [182, 685] width 169 height 20
type input "100"
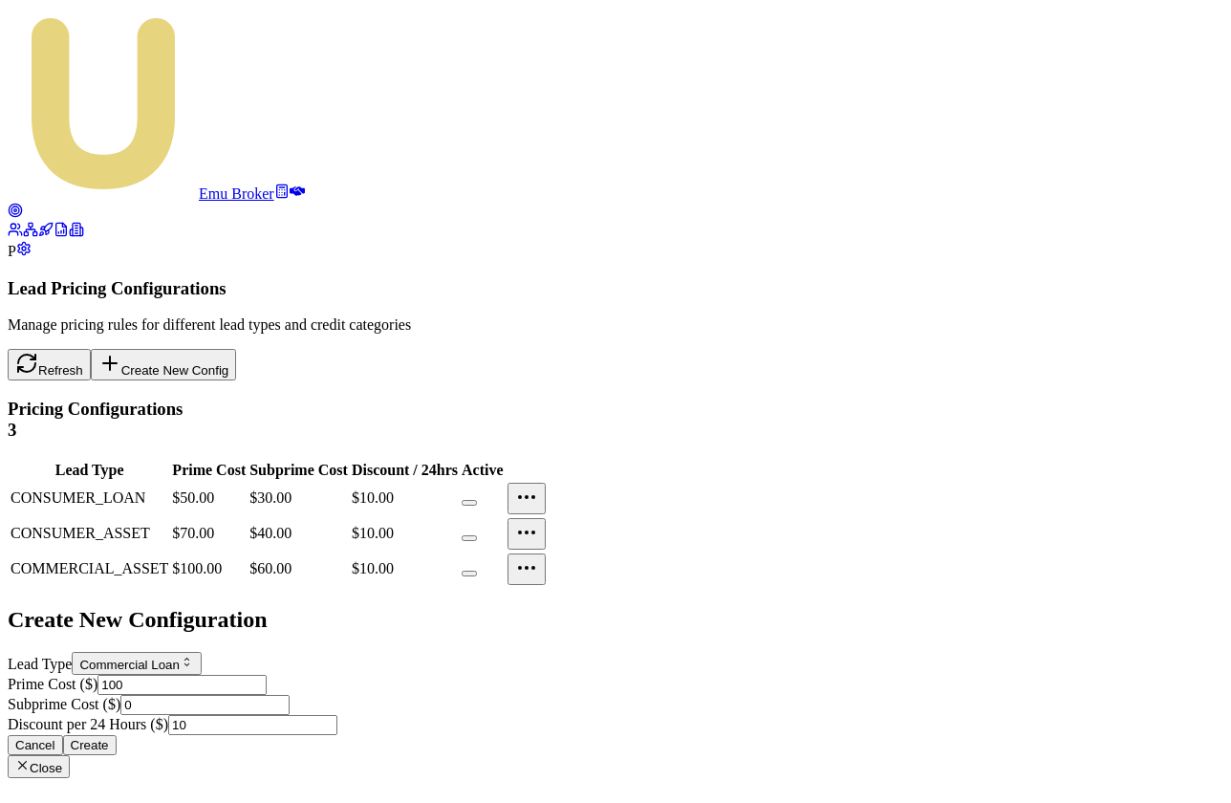
drag, startPoint x: 464, startPoint y: 443, endPoint x: 438, endPoint y: 443, distance: 25.8
click at [290, 695] on input "0" at bounding box center [204, 705] width 169 height 20
drag, startPoint x: 462, startPoint y: 446, endPoint x: 442, endPoint y: 446, distance: 20.1
click at [290, 695] on input "70" at bounding box center [204, 705] width 169 height 20
type input "60"
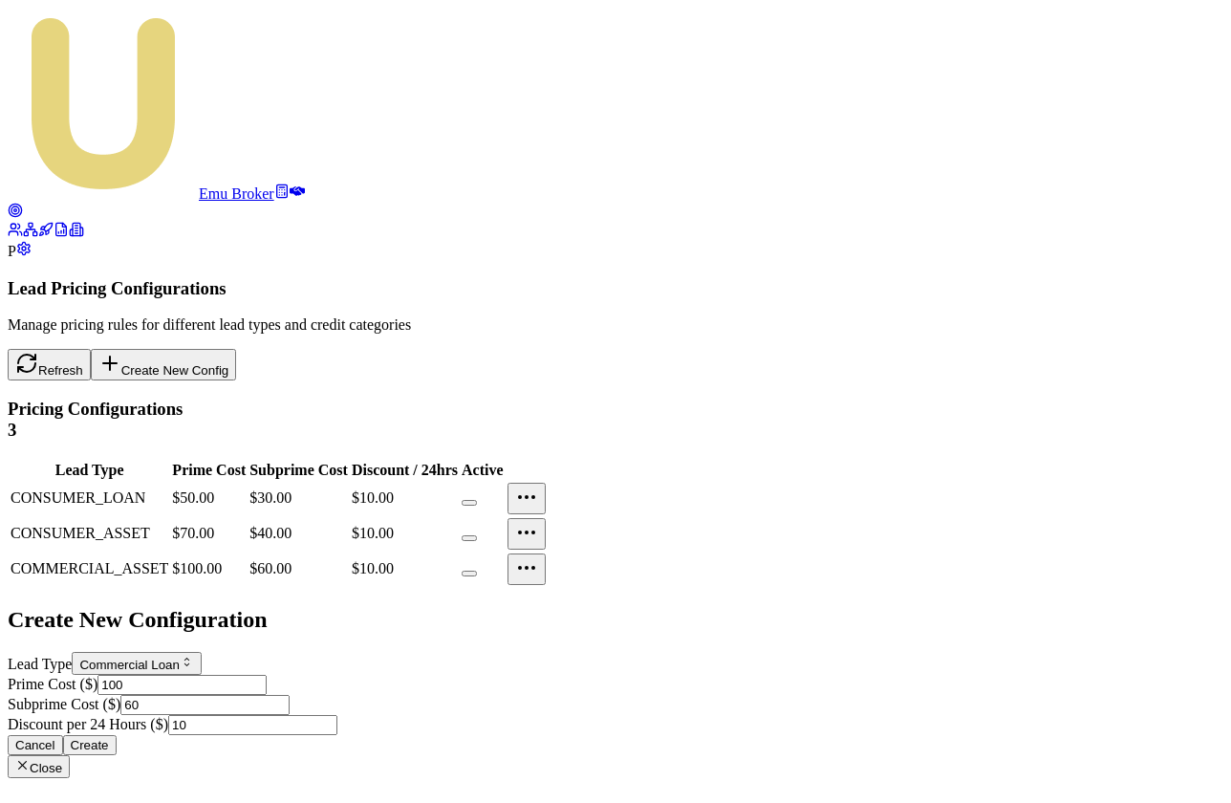
click at [117, 735] on button "Create" at bounding box center [90, 745] width 54 height 20
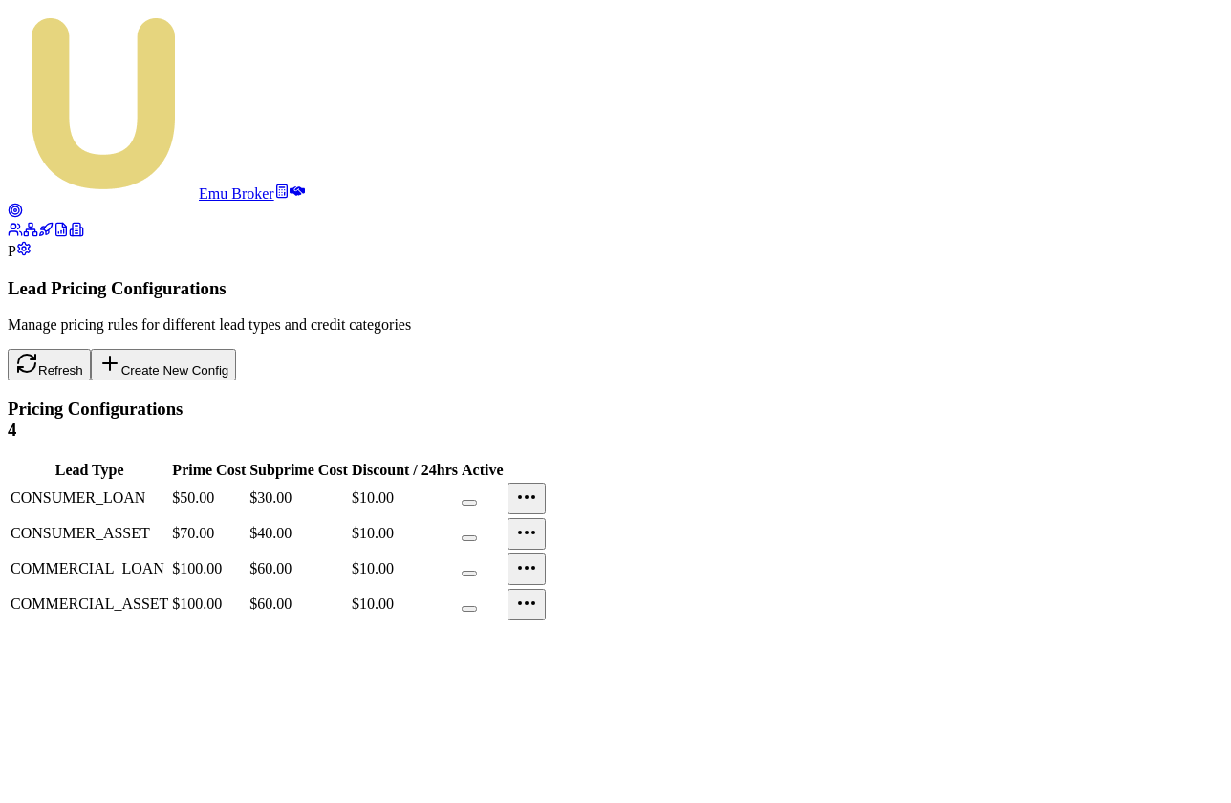
click at [1139, 355] on html "Emu Broker P Lead Pricing Configurations Manage pricing rules for different lea…" at bounding box center [615, 319] width 1231 height 639
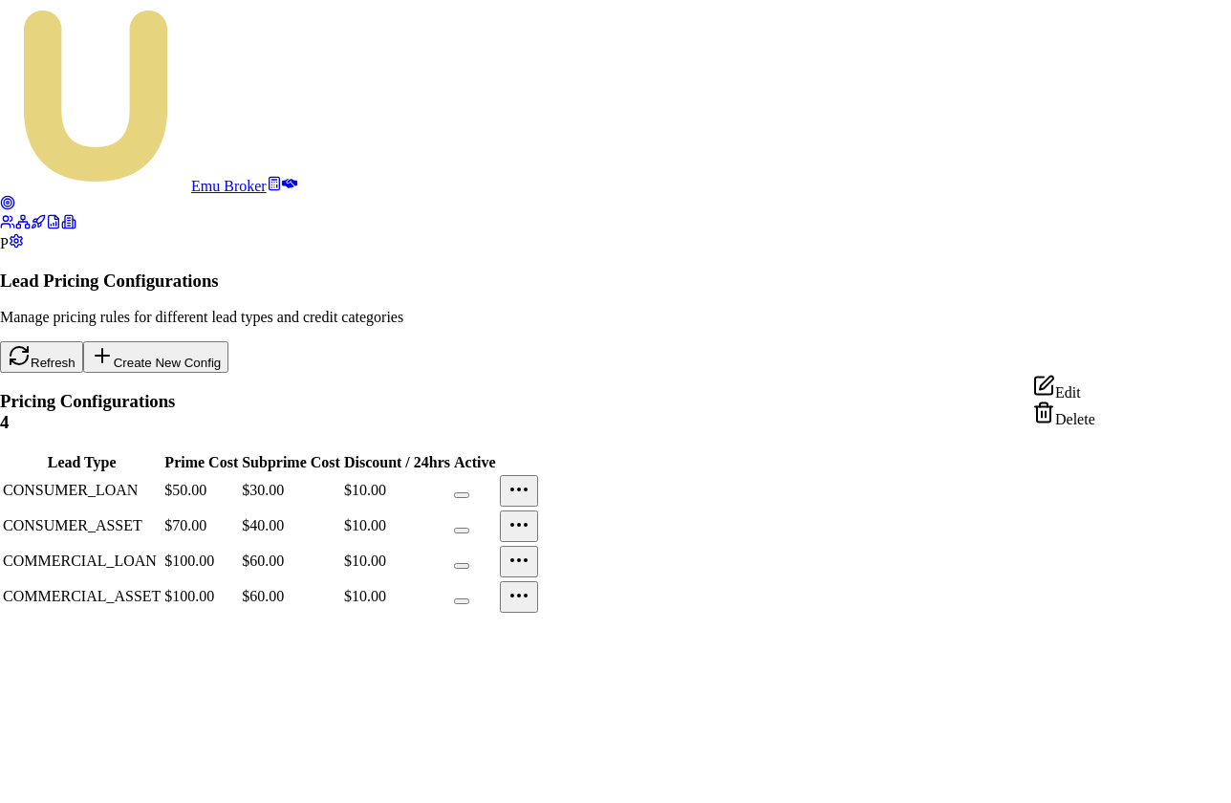
click at [1070, 392] on div "Edit" at bounding box center [1064, 388] width 63 height 27
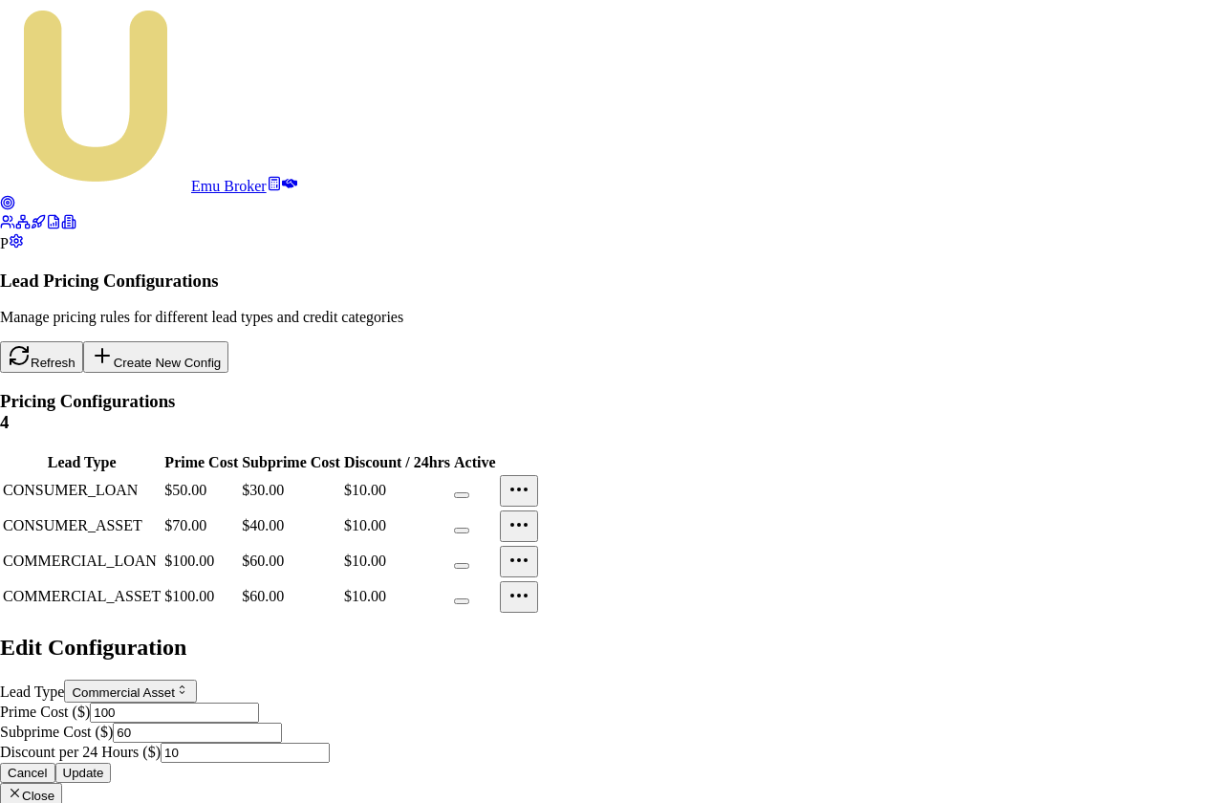
click at [904, 631] on div at bounding box center [615, 631] width 1231 height 0
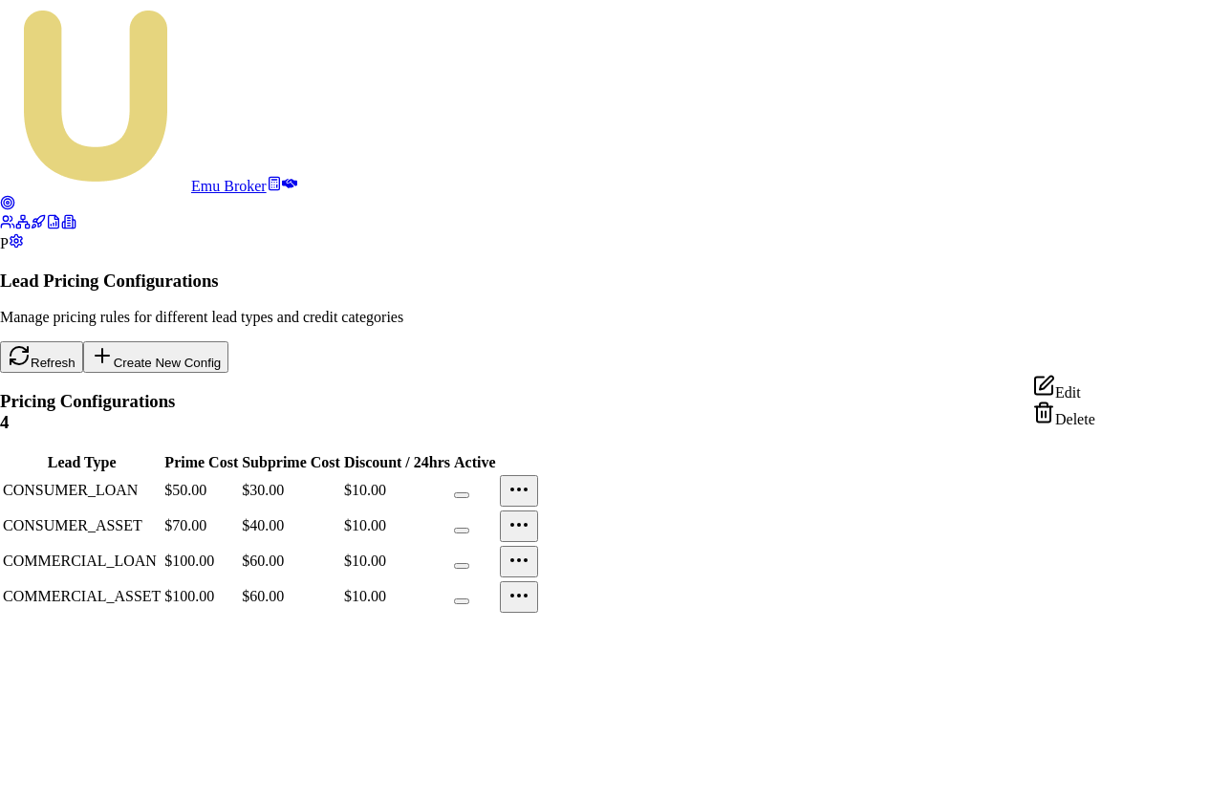
click at [1143, 359] on html "Emu Broker P Lead Pricing Configurations Manage pricing rules for different lea…" at bounding box center [615, 315] width 1231 height 631
click at [1093, 384] on div "Edit" at bounding box center [1064, 388] width 63 height 27
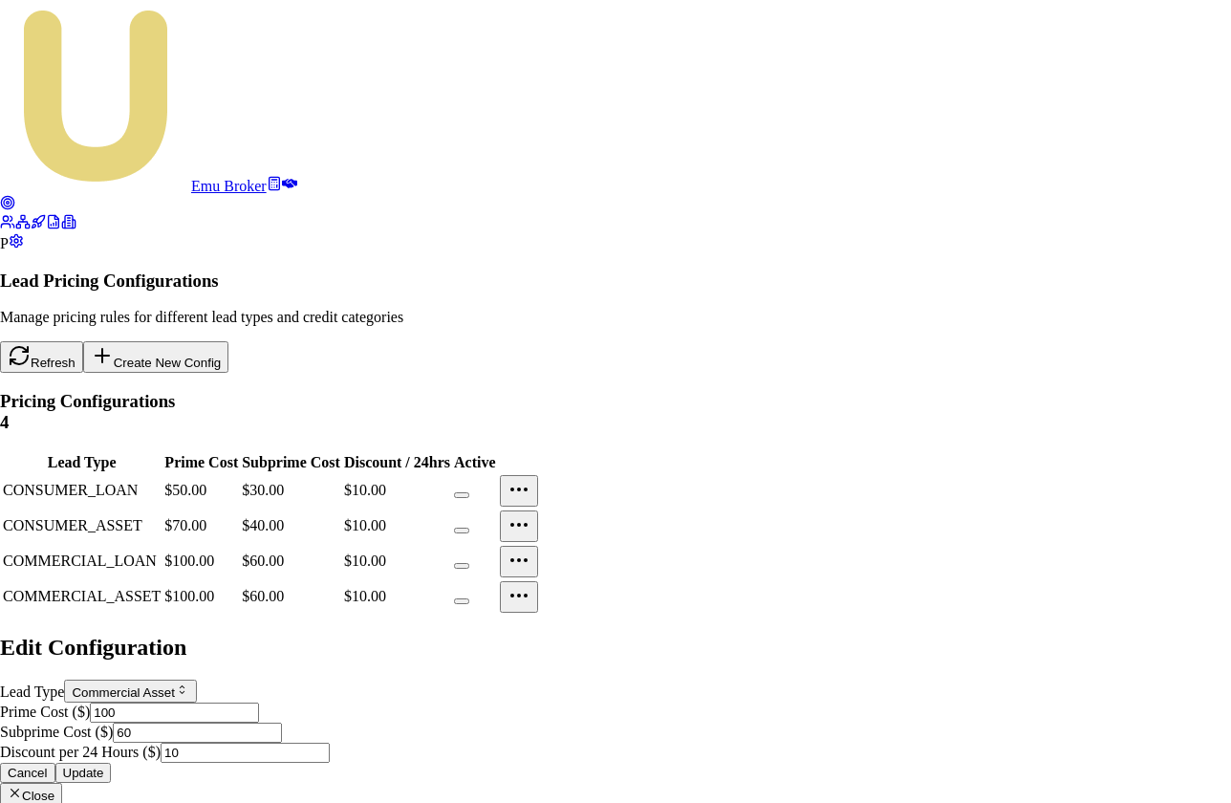
drag, startPoint x: 472, startPoint y: 361, endPoint x: 433, endPoint y: 363, distance: 39.2
click at [433, 635] on div "Edit Configuration Lead Type Commercial Asset Consumer Asset Consumer Loan Comm…" at bounding box center [615, 720] width 1231 height 171
type input "110"
click at [112, 763] on button "Update" at bounding box center [83, 773] width 56 height 20
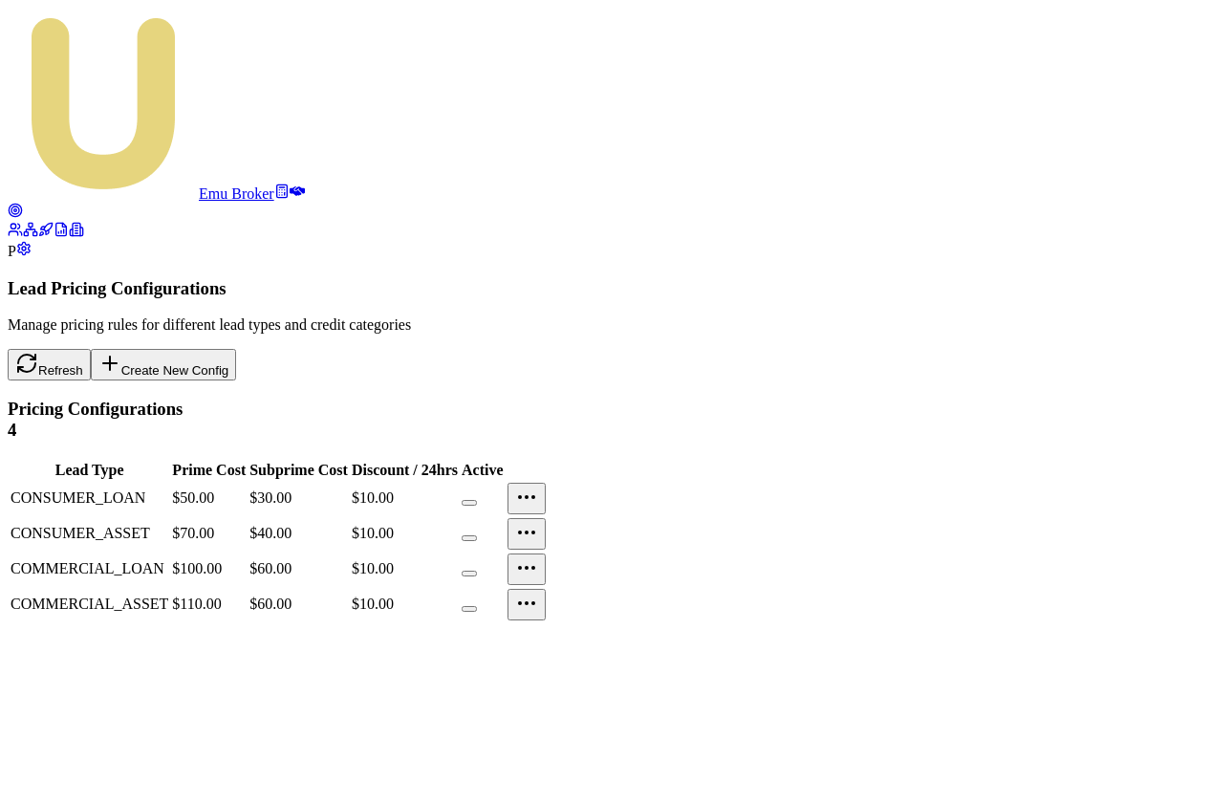
click at [1141, 312] on html "Emu Broker P Lead Pricing Configurations Manage pricing rules for different lea…" at bounding box center [615, 319] width 1231 height 639
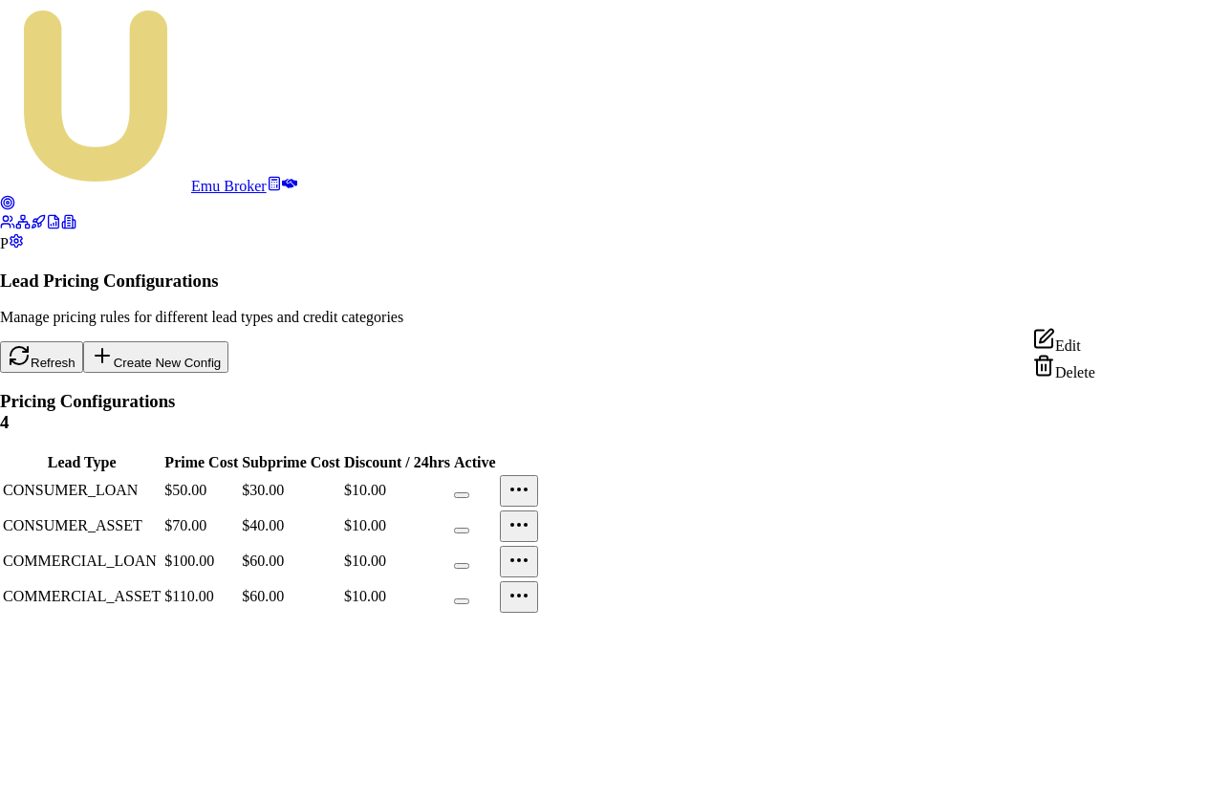
click at [1082, 344] on div "Edit" at bounding box center [1064, 341] width 63 height 27
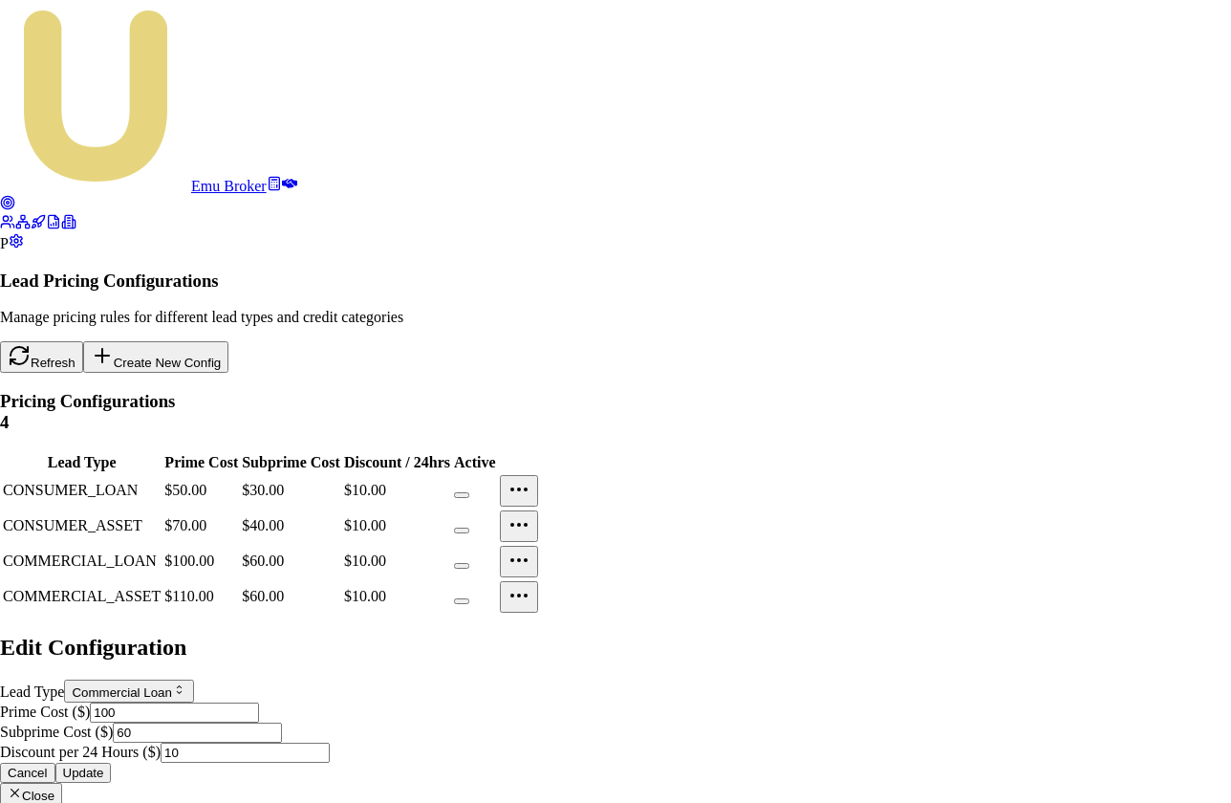
drag, startPoint x: 508, startPoint y: 362, endPoint x: 434, endPoint y: 359, distance: 73.7
click at [434, 635] on div "Edit Configuration Lead Type Commercial Loan Consumer Asset Consumer Loan Comme…" at bounding box center [615, 720] width 1231 height 171
type input "110"
click at [112, 763] on button "Update" at bounding box center [83, 773] width 56 height 20
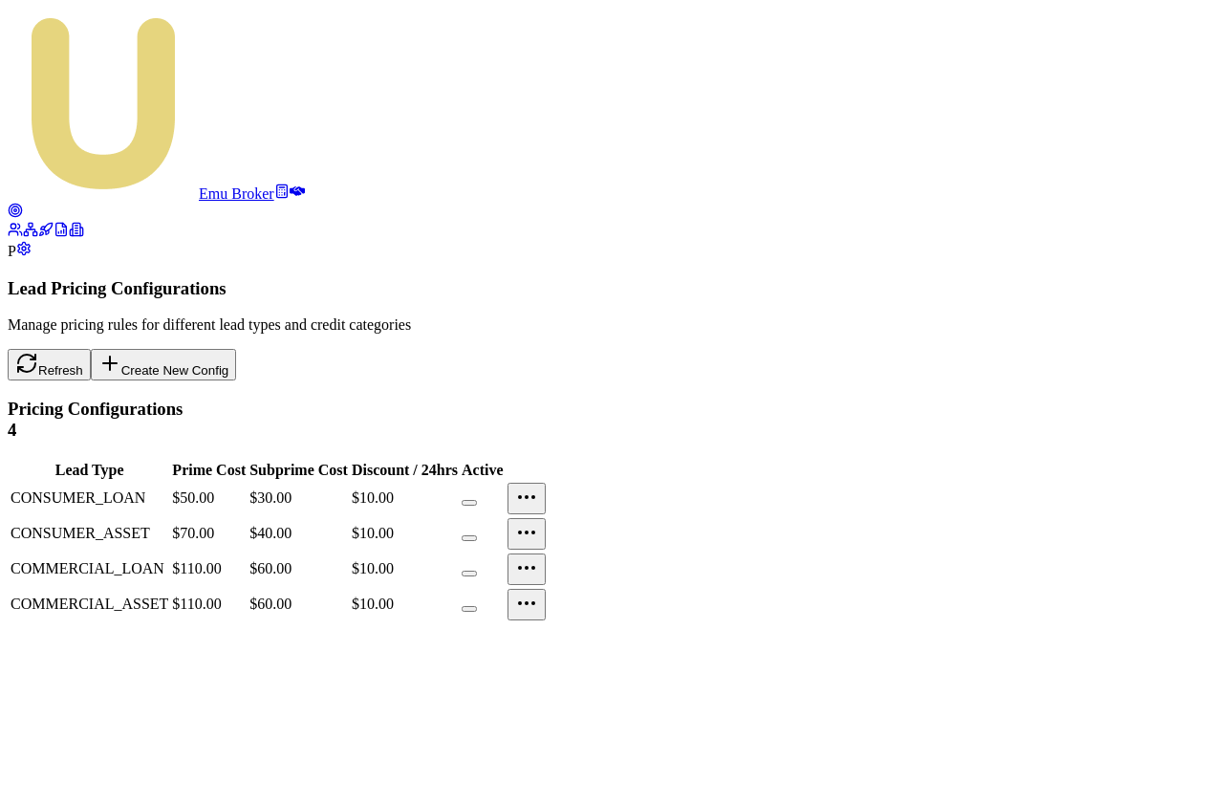
click at [501, 490] on div "Emu Broker P Lead Pricing Configurations Manage pricing rules for different lea…" at bounding box center [616, 316] width 1216 height 616
click at [23, 203] on icon at bounding box center [15, 210] width 15 height 15
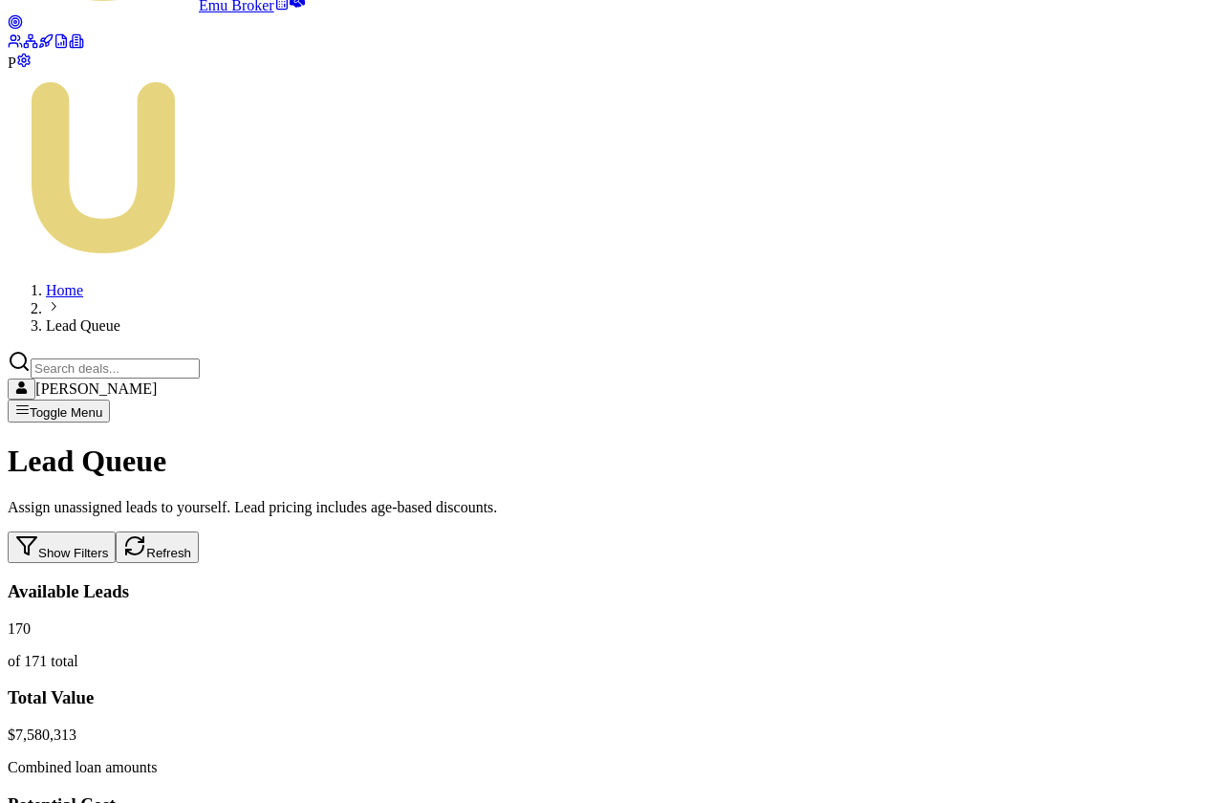
scroll to position [78, 0]
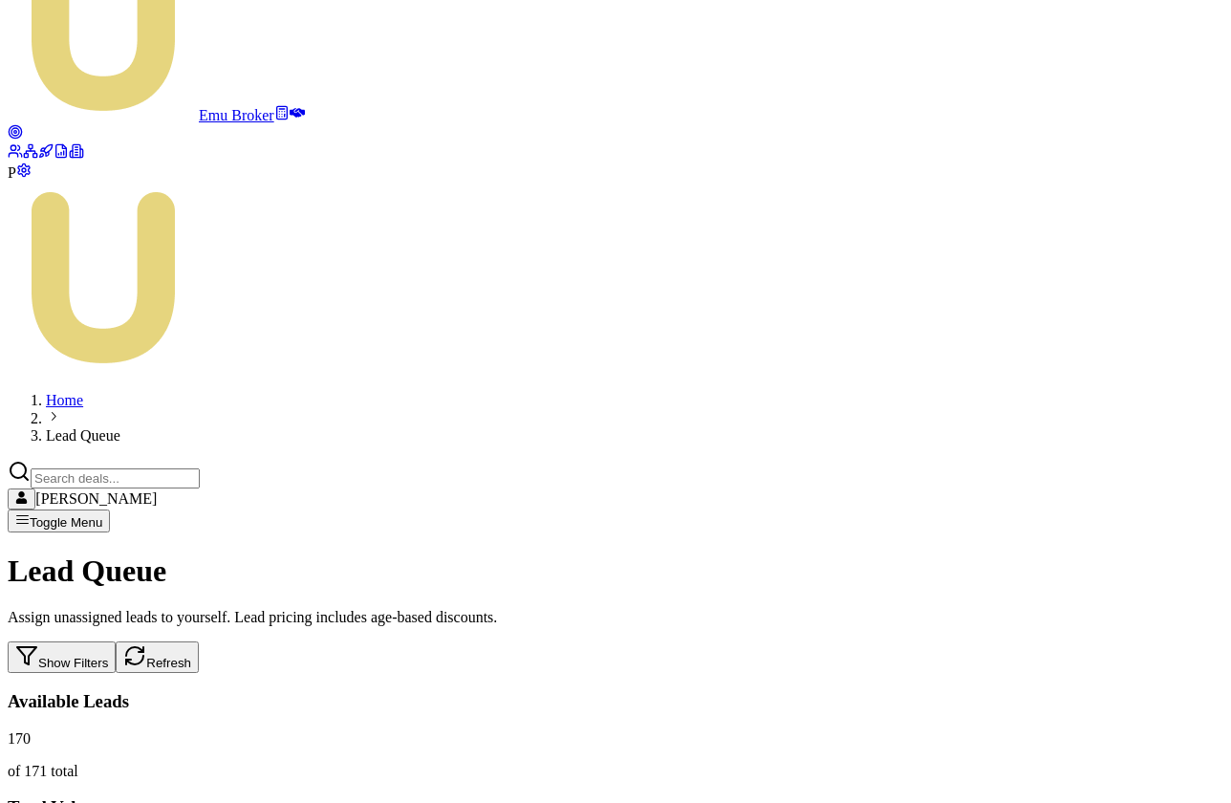
click at [29, 176] on icon at bounding box center [23, 169] width 11 height 12
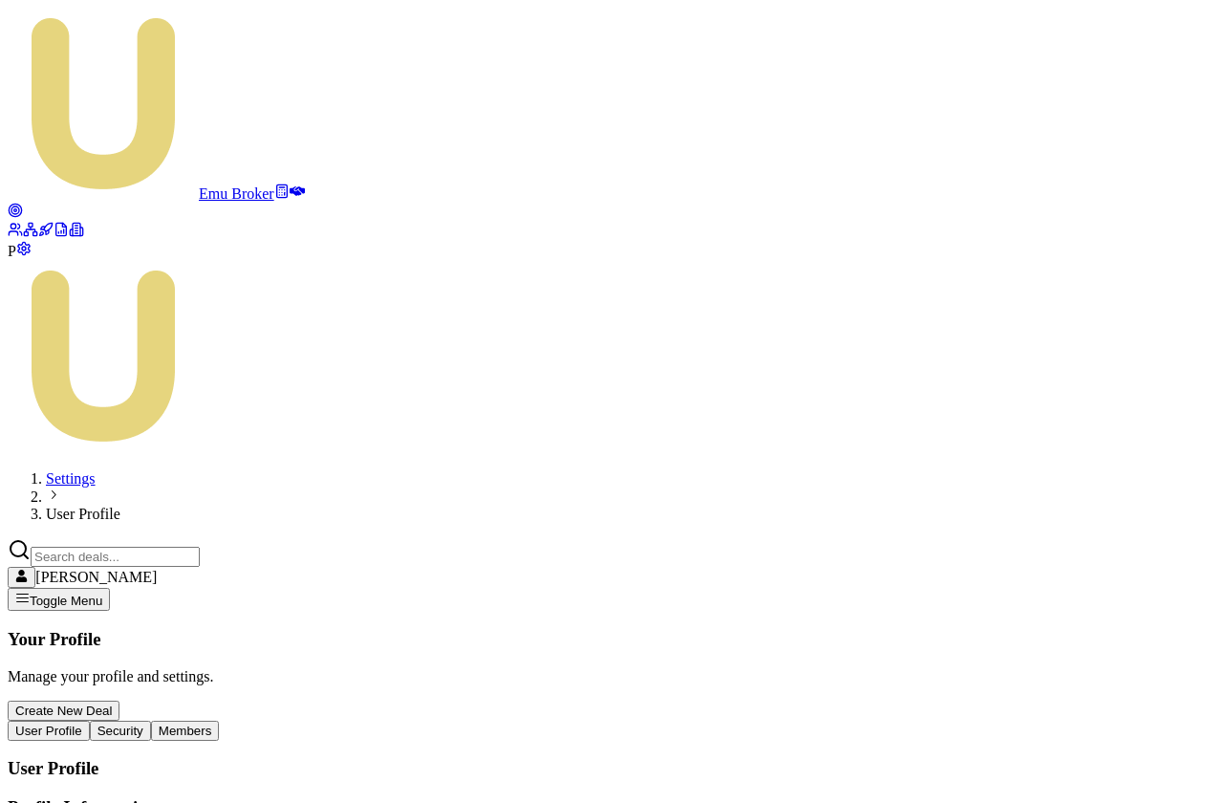
click at [220, 721] on button "Members" at bounding box center [185, 731] width 69 height 20
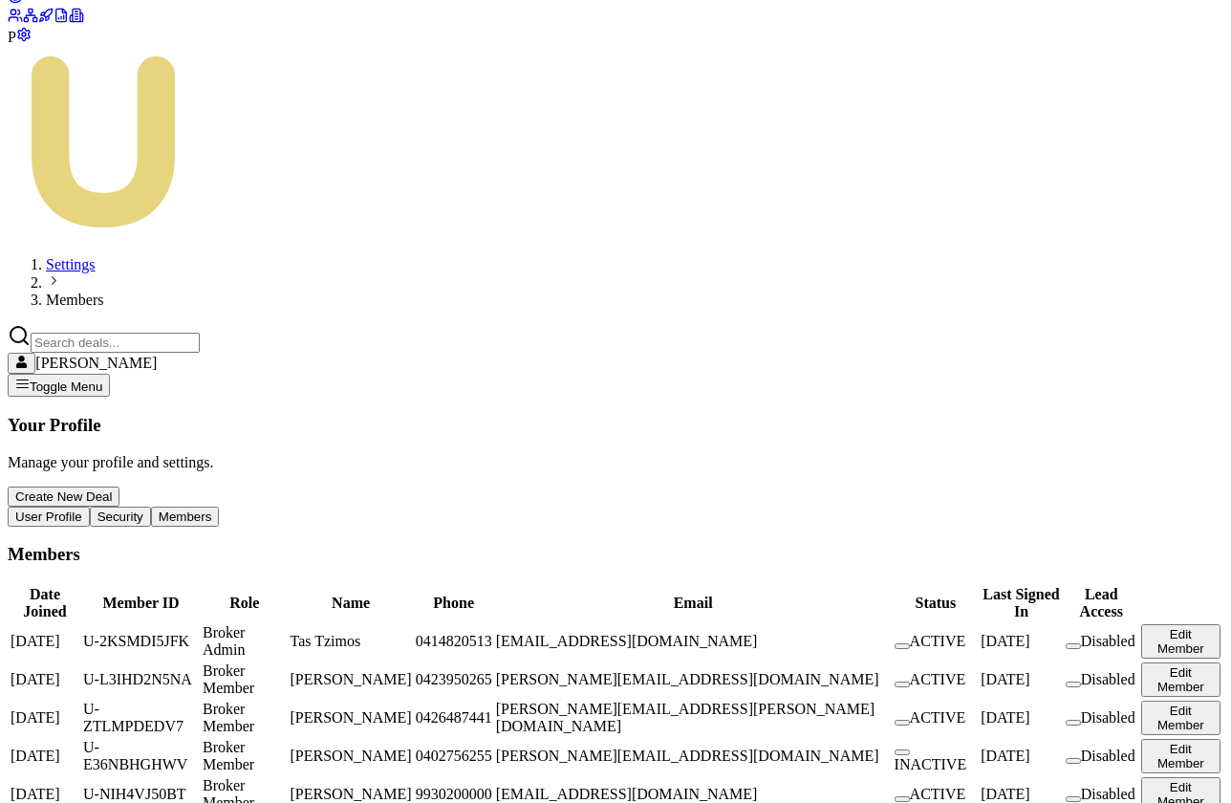
scroll to position [286, 0]
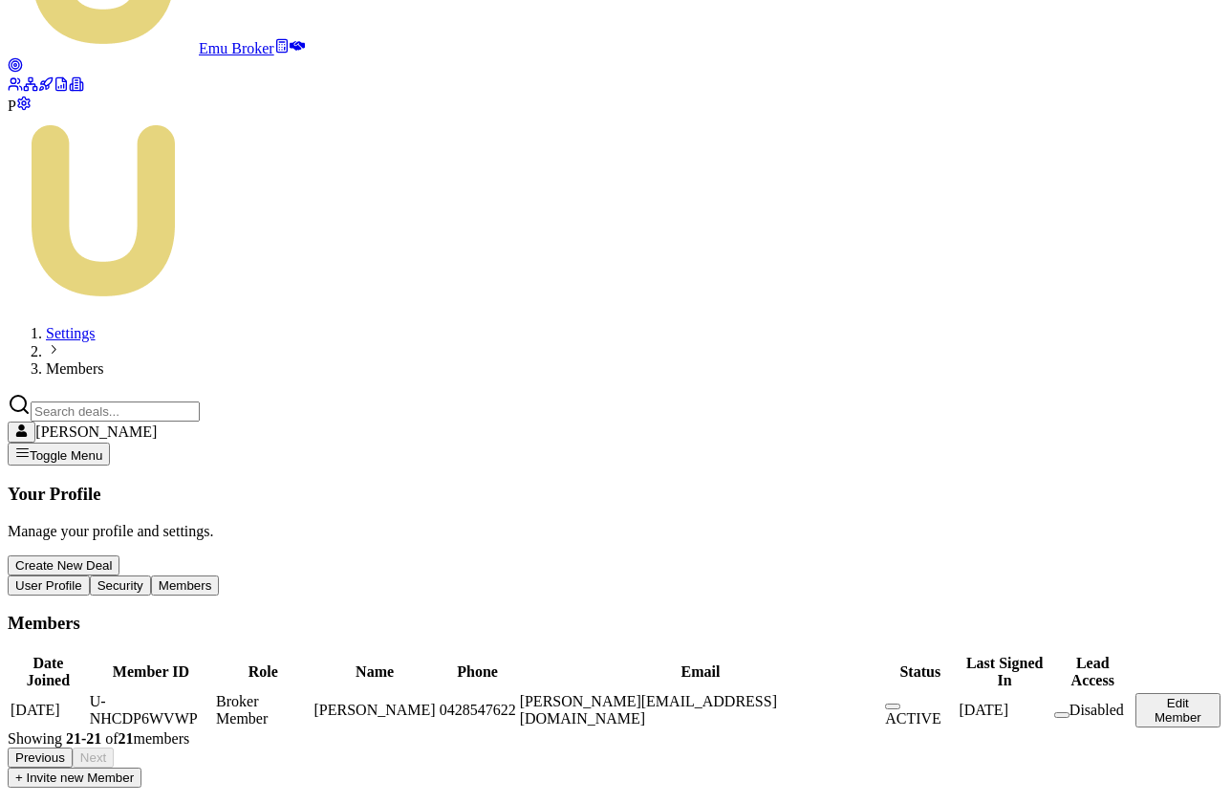
scroll to position [0, 0]
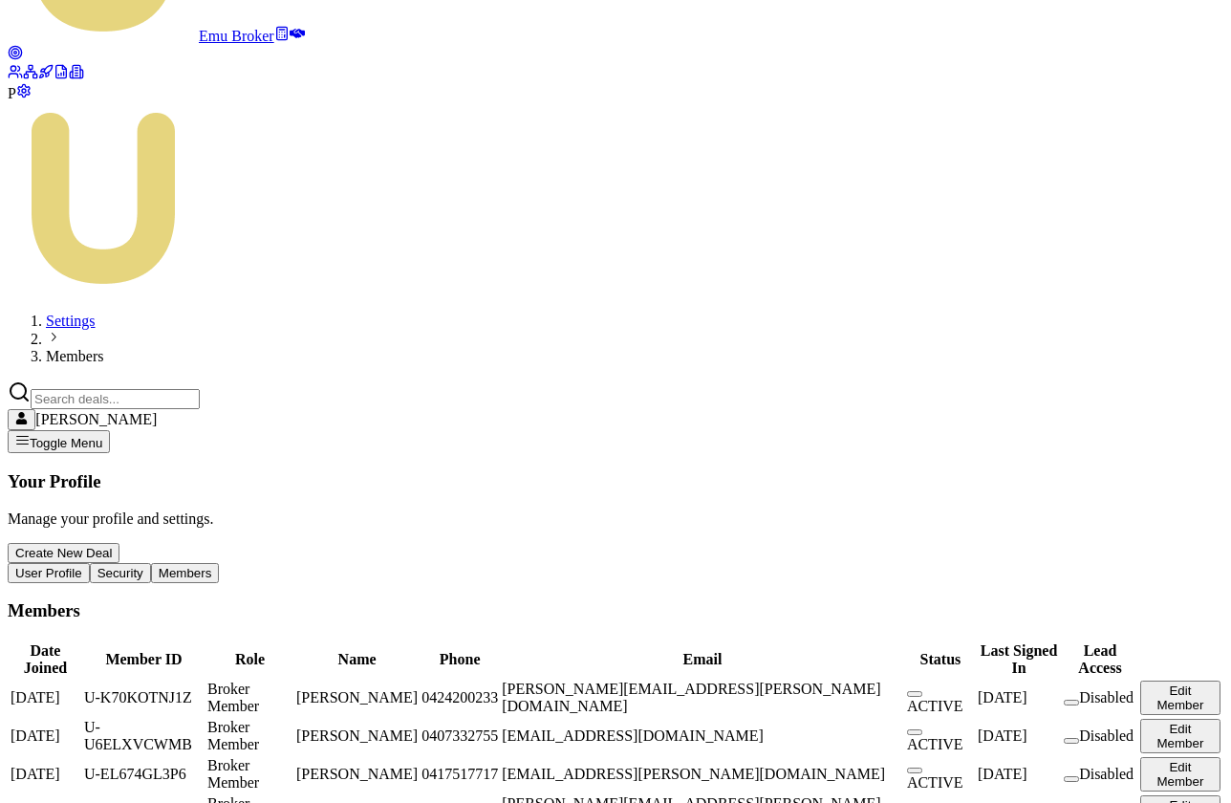
scroll to position [286, 0]
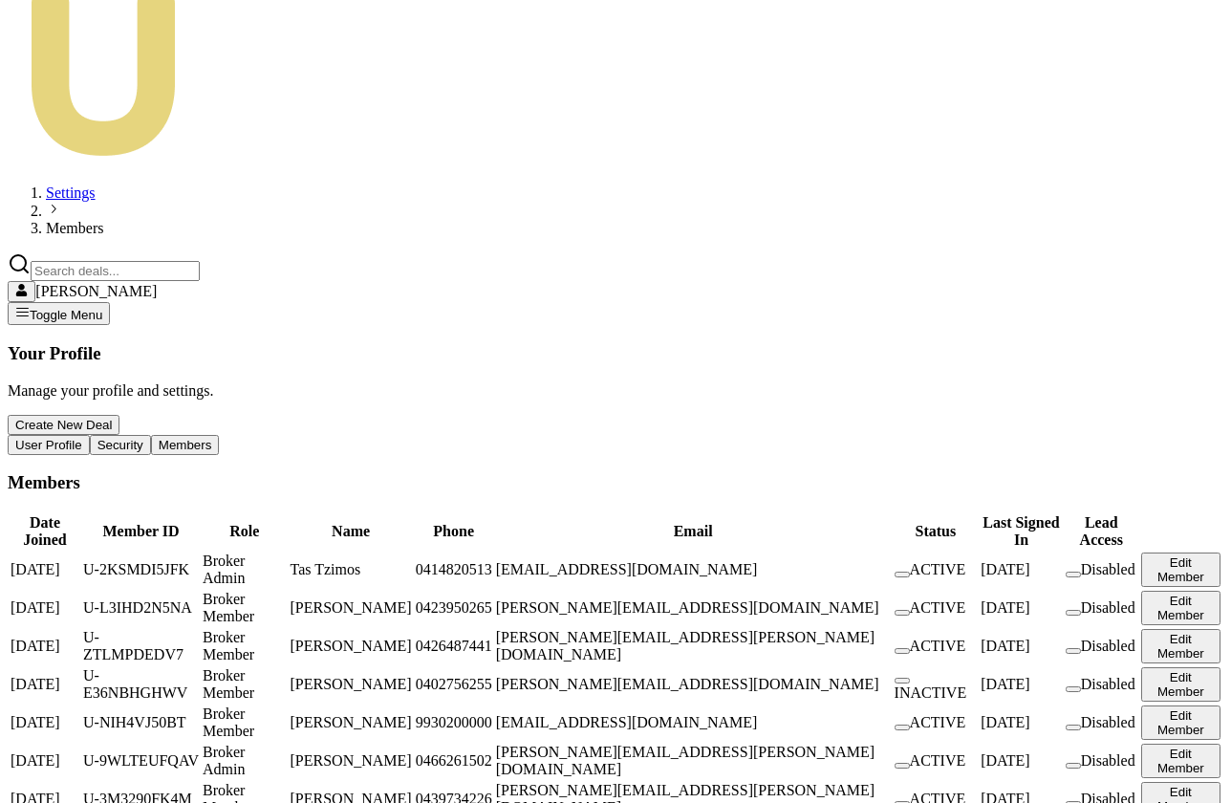
click at [1066, 725] on button "button" at bounding box center [1073, 728] width 15 height 6
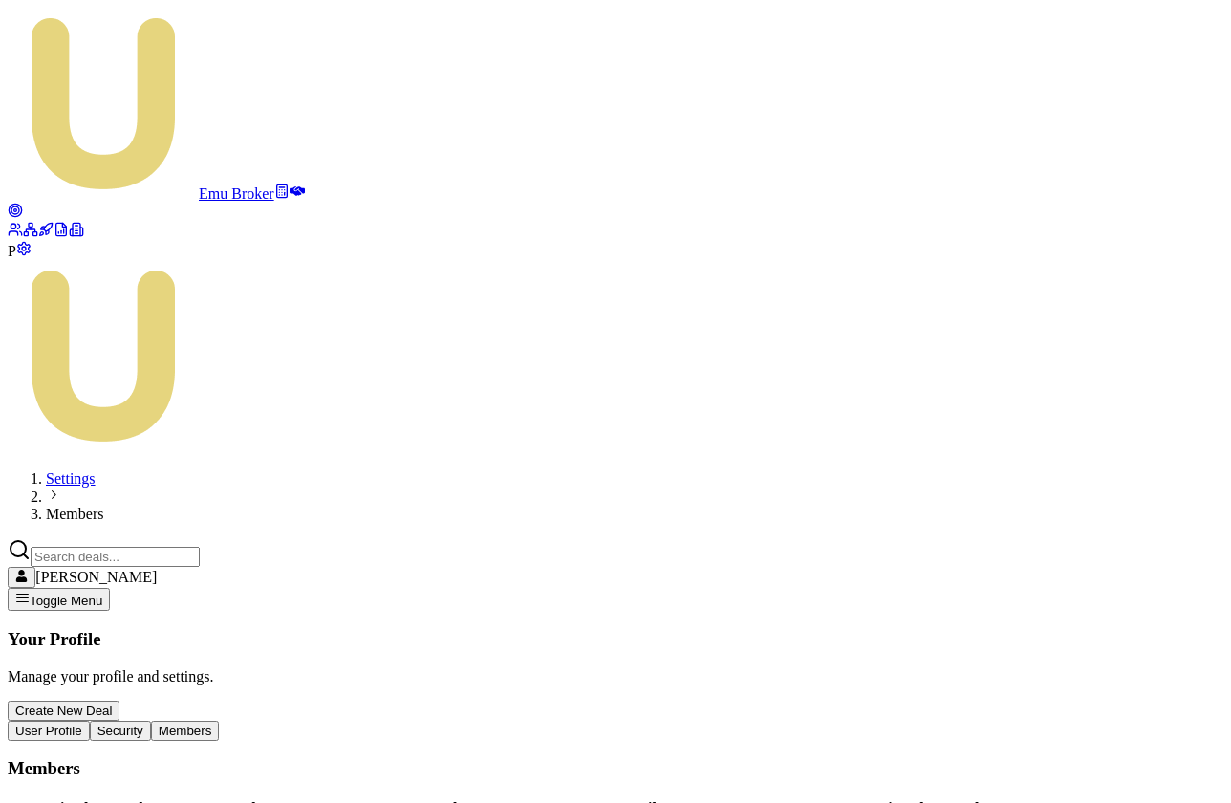
click at [290, 184] on icon at bounding box center [297, 191] width 15 height 15
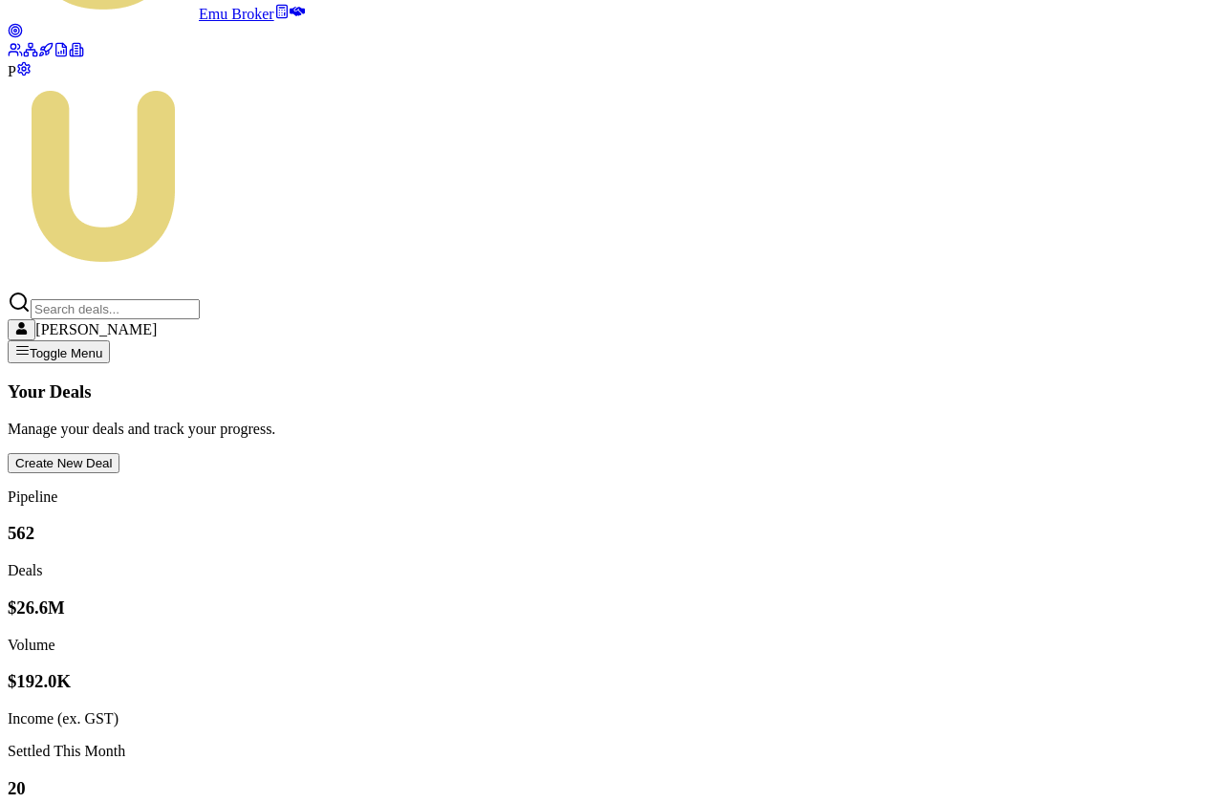
scroll to position [238, 0]
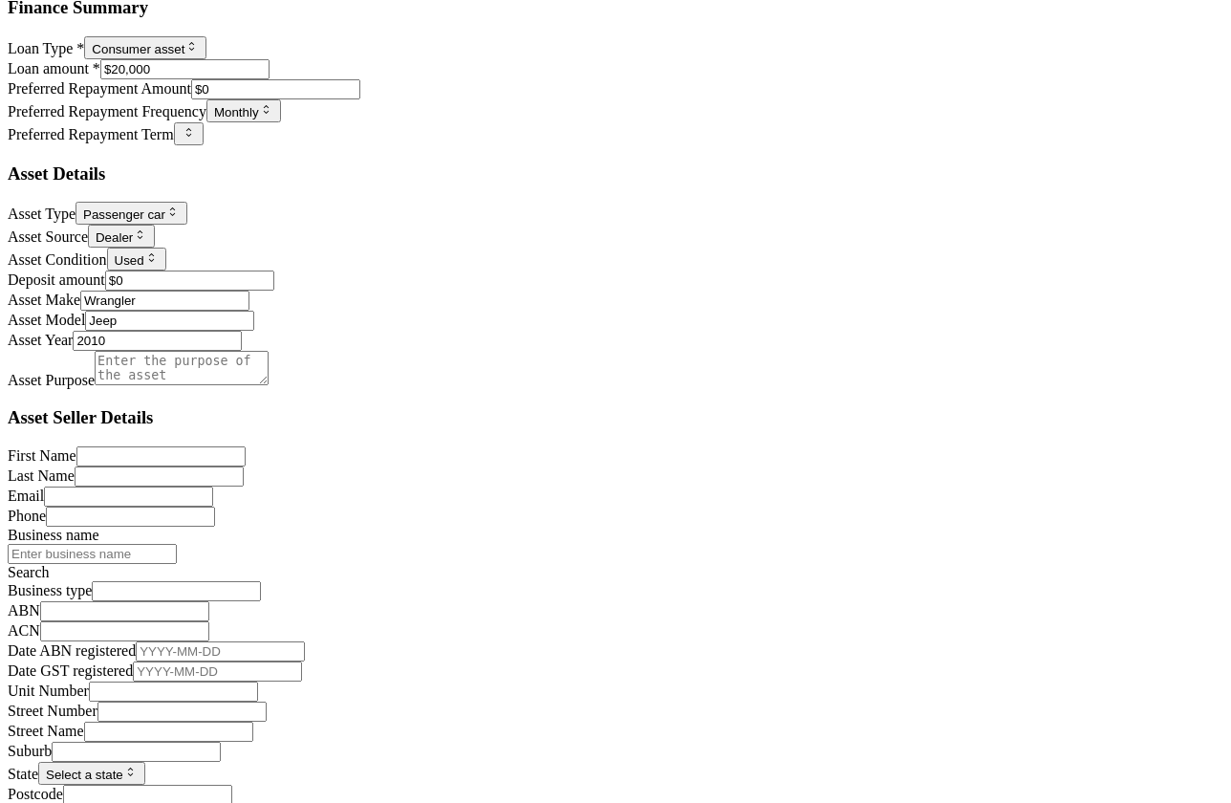
scroll to position [1506, 0]
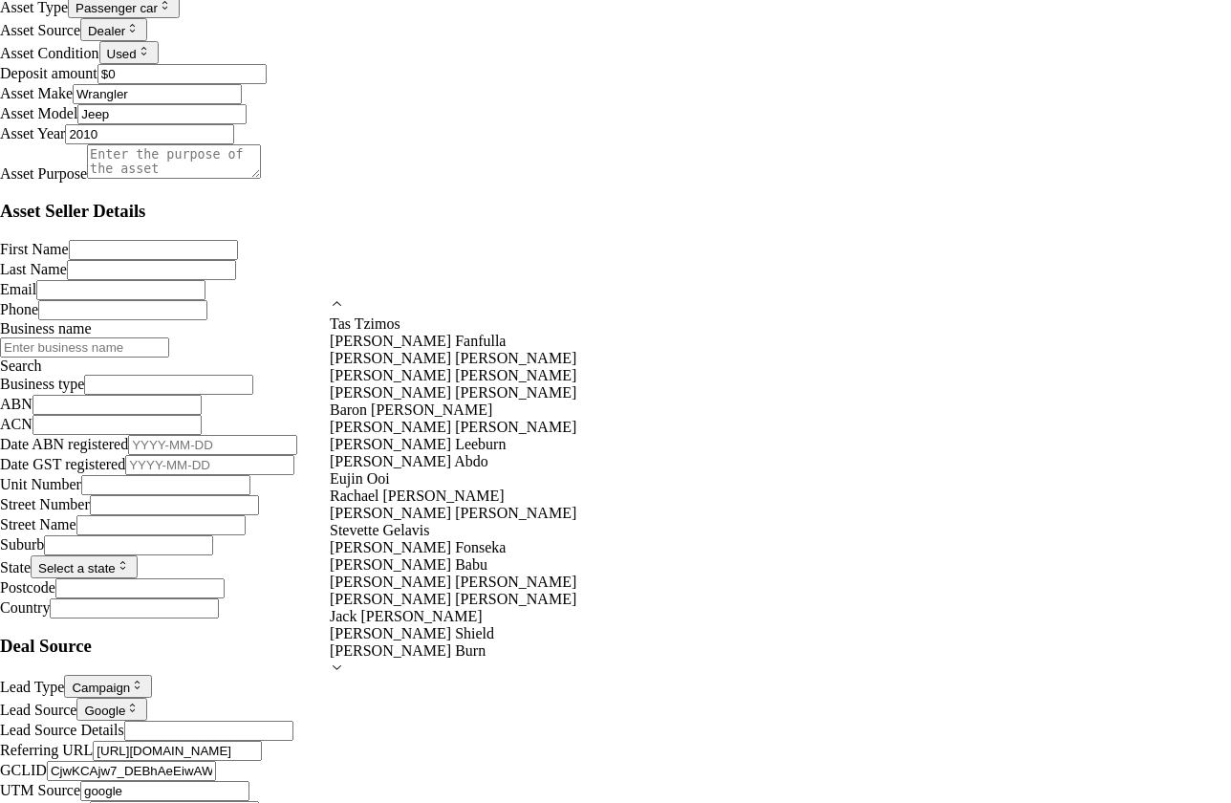
scroll to position [276, 0]
select select "U-NHCDP6WVWP"
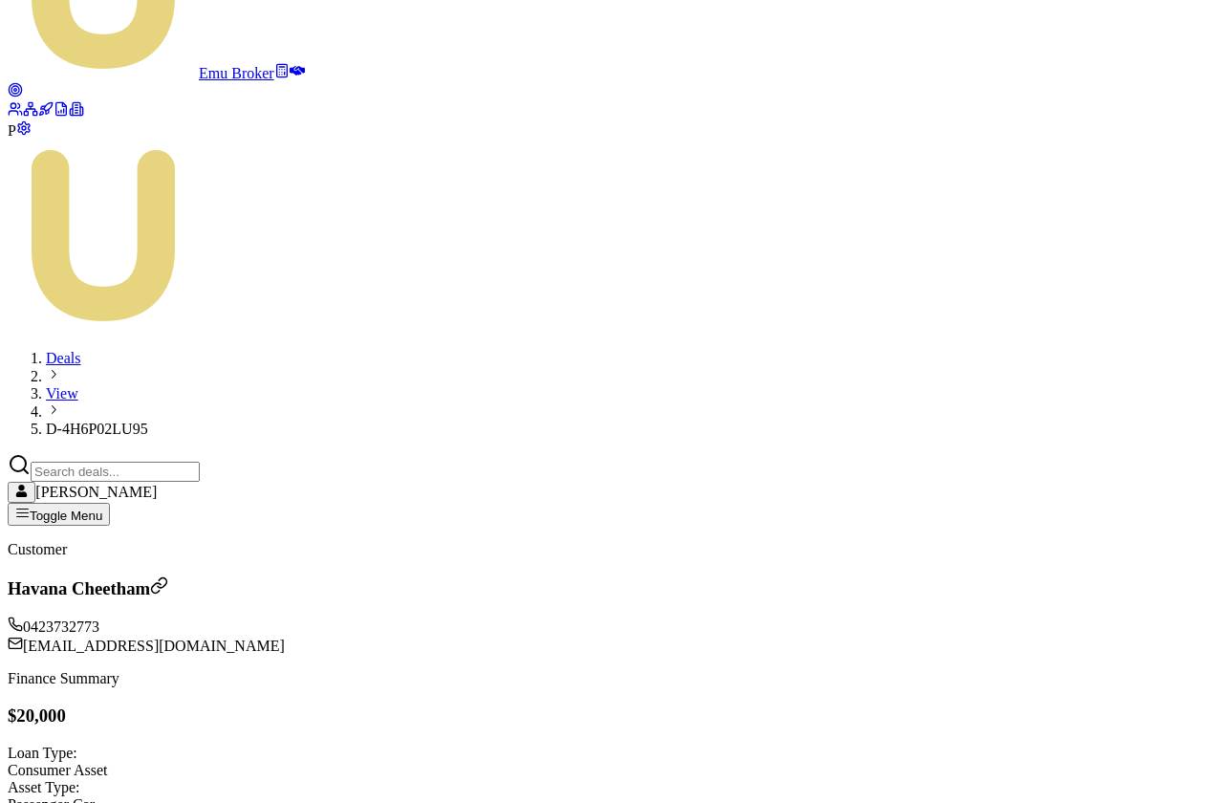
scroll to position [105, 0]
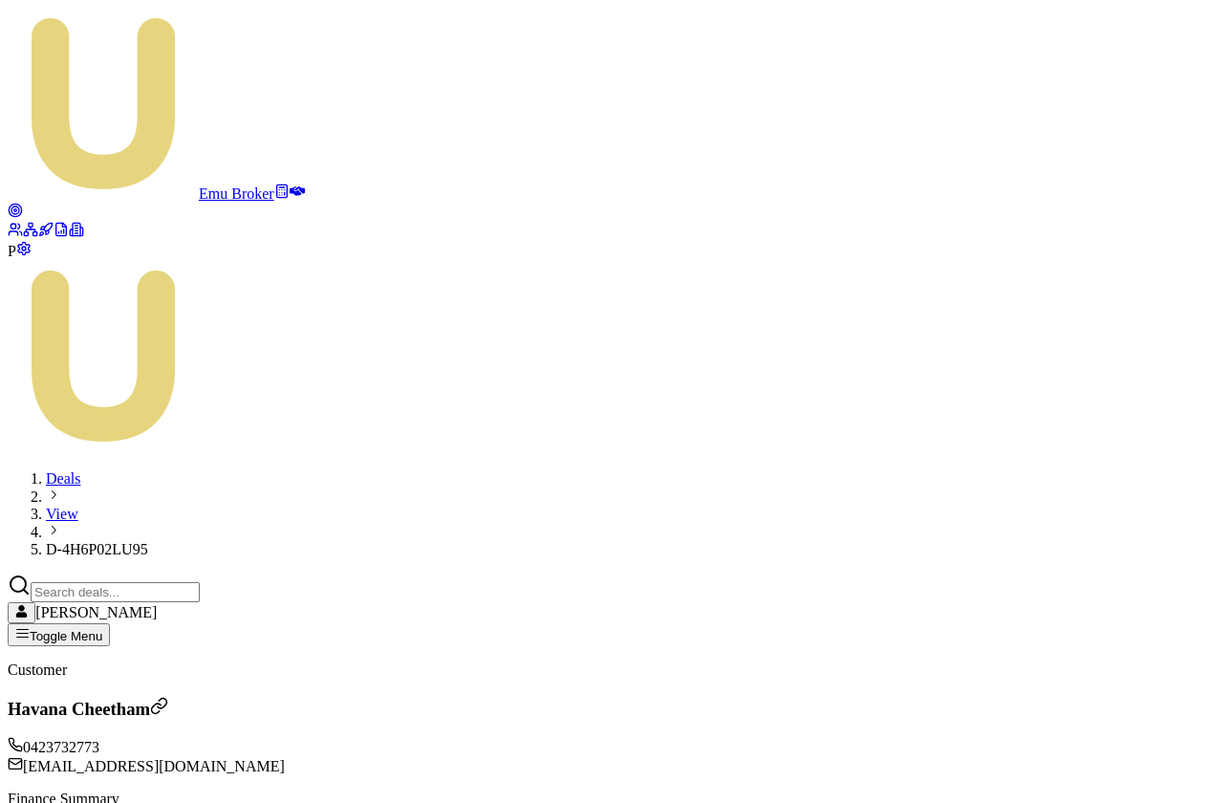
click at [17, 209] on circle at bounding box center [15, 210] width 3 height 3
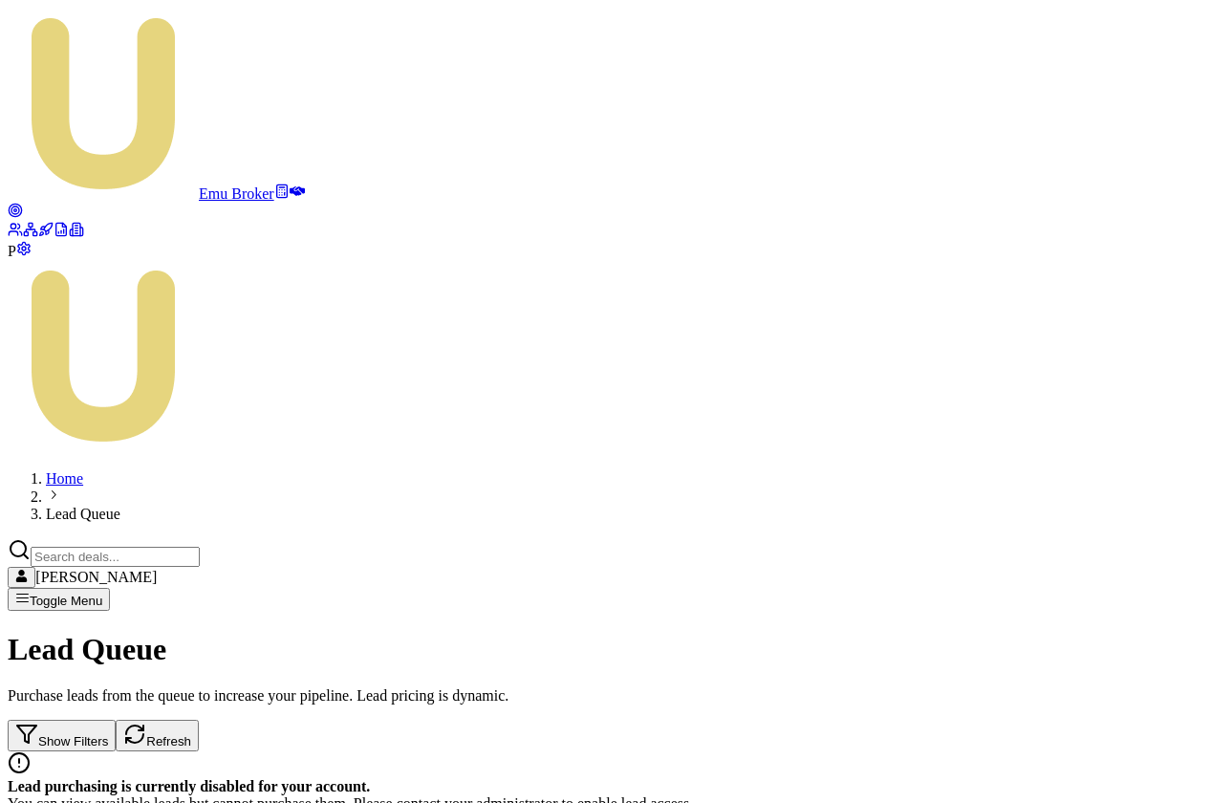
click at [15, 229] on circle at bounding box center [13, 226] width 5 height 5
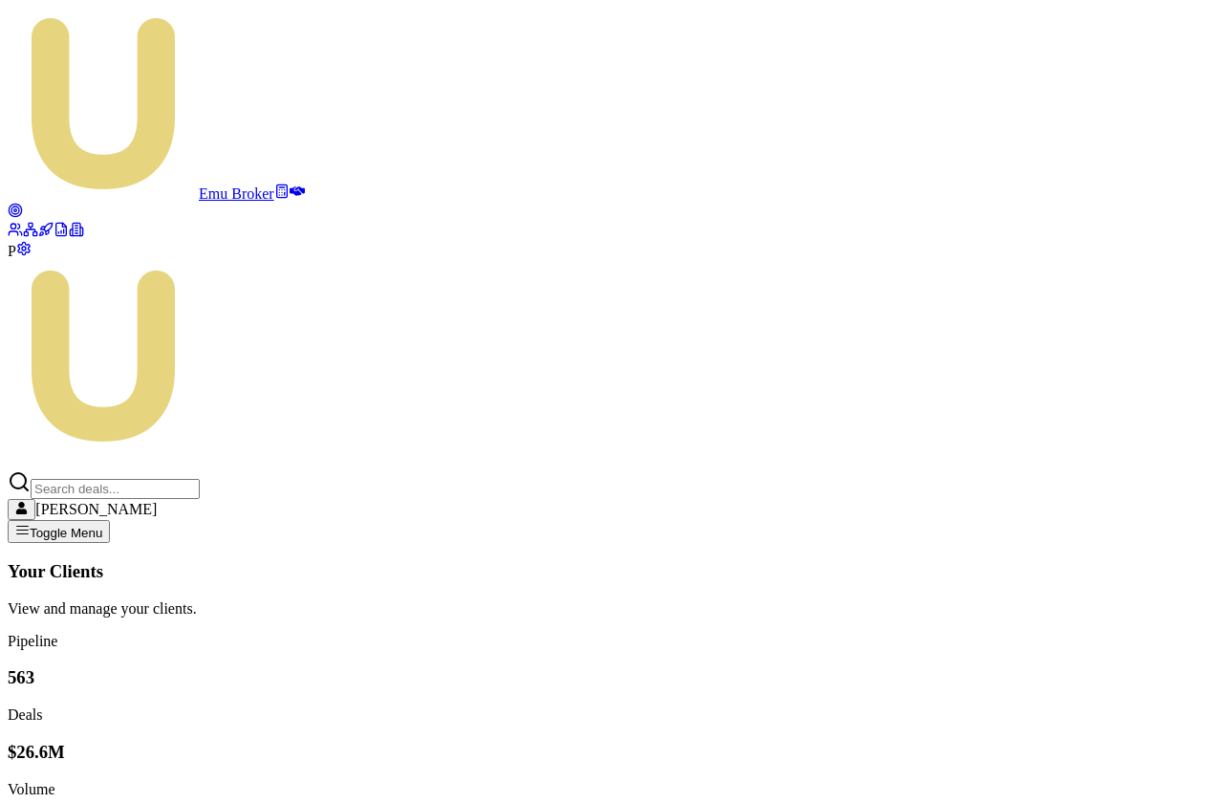
click at [23, 203] on icon at bounding box center [15, 210] width 15 height 15
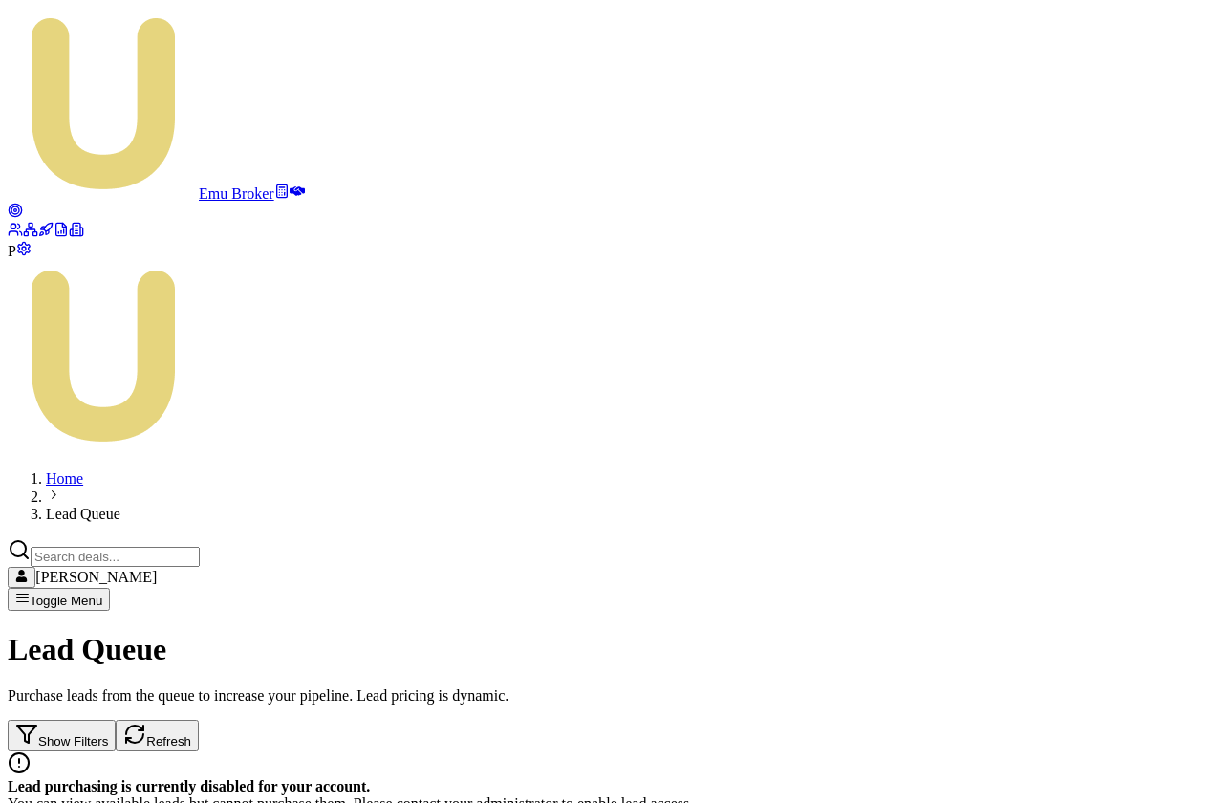
click at [15, 229] on circle at bounding box center [13, 226] width 5 height 5
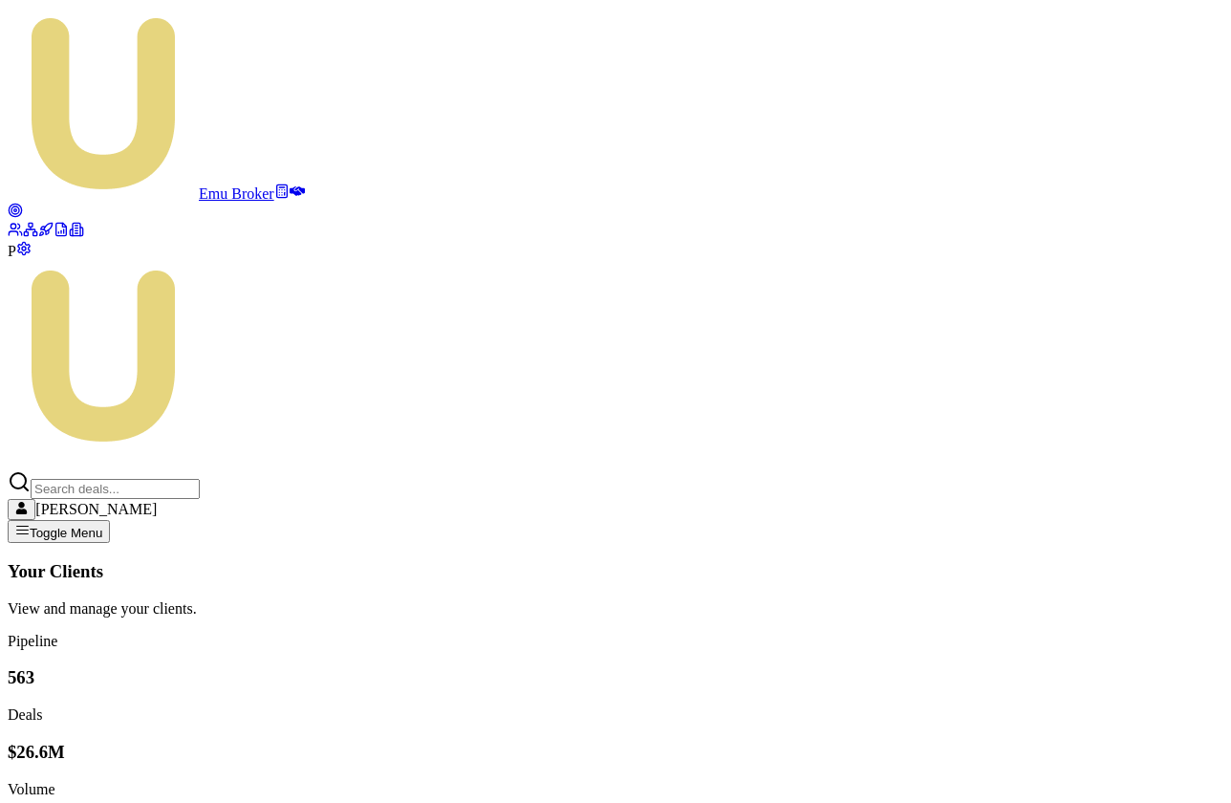
click at [290, 186] on icon at bounding box center [297, 191] width 15 height 10
click at [19, 207] on circle at bounding box center [15, 211] width 8 height 8
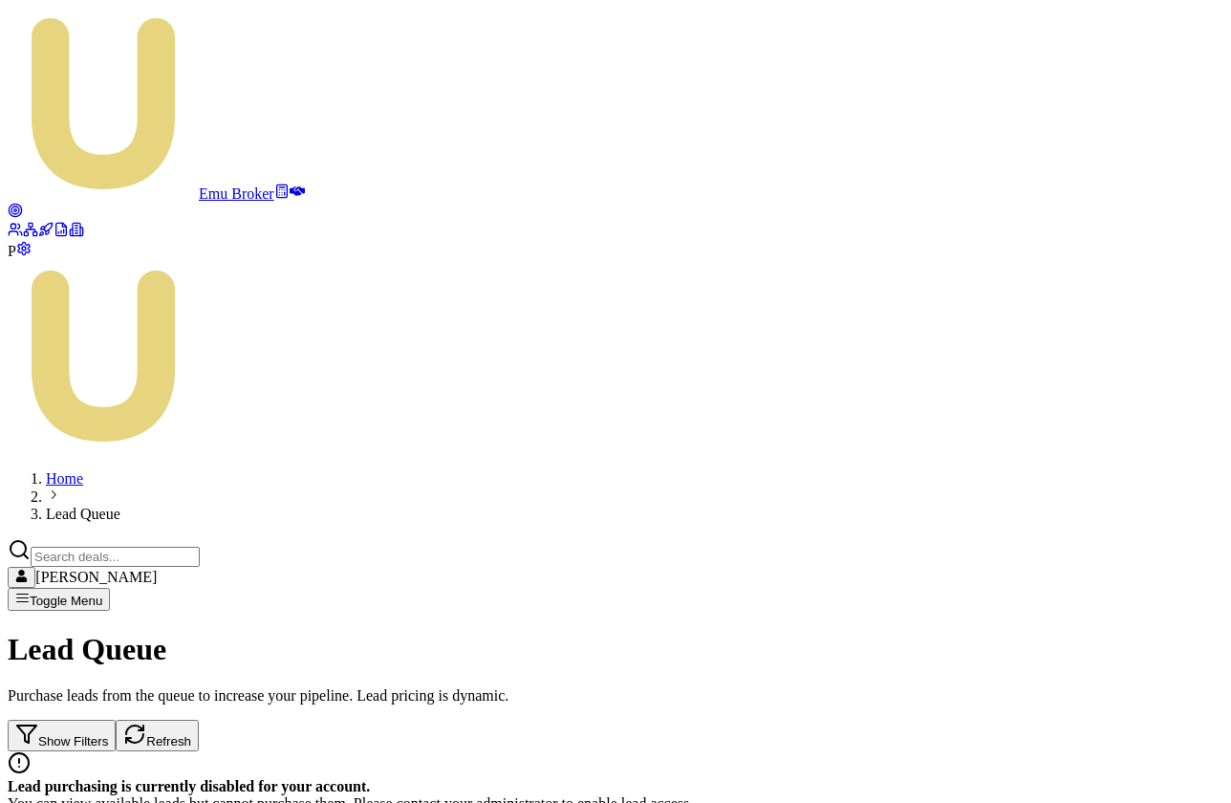
click at [23, 237] on icon at bounding box center [15, 229] width 15 height 15
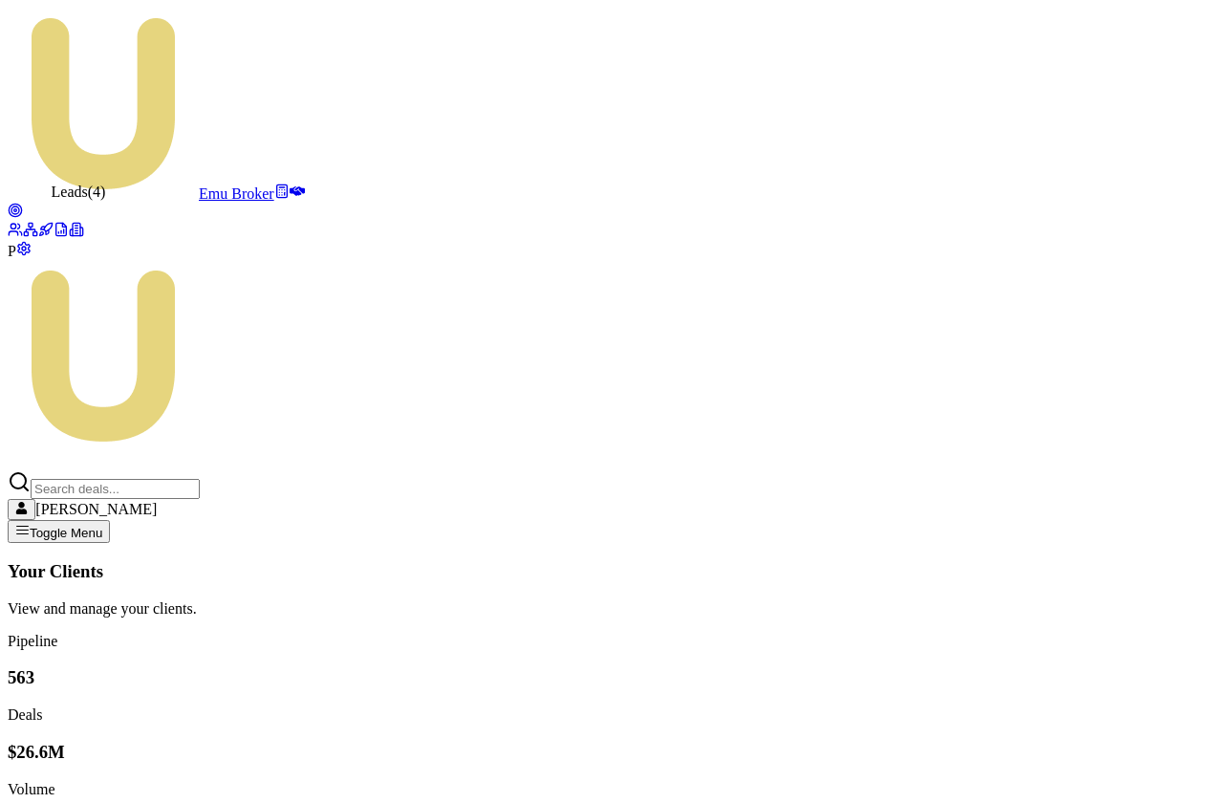
click at [23, 203] on icon at bounding box center [15, 210] width 15 height 15
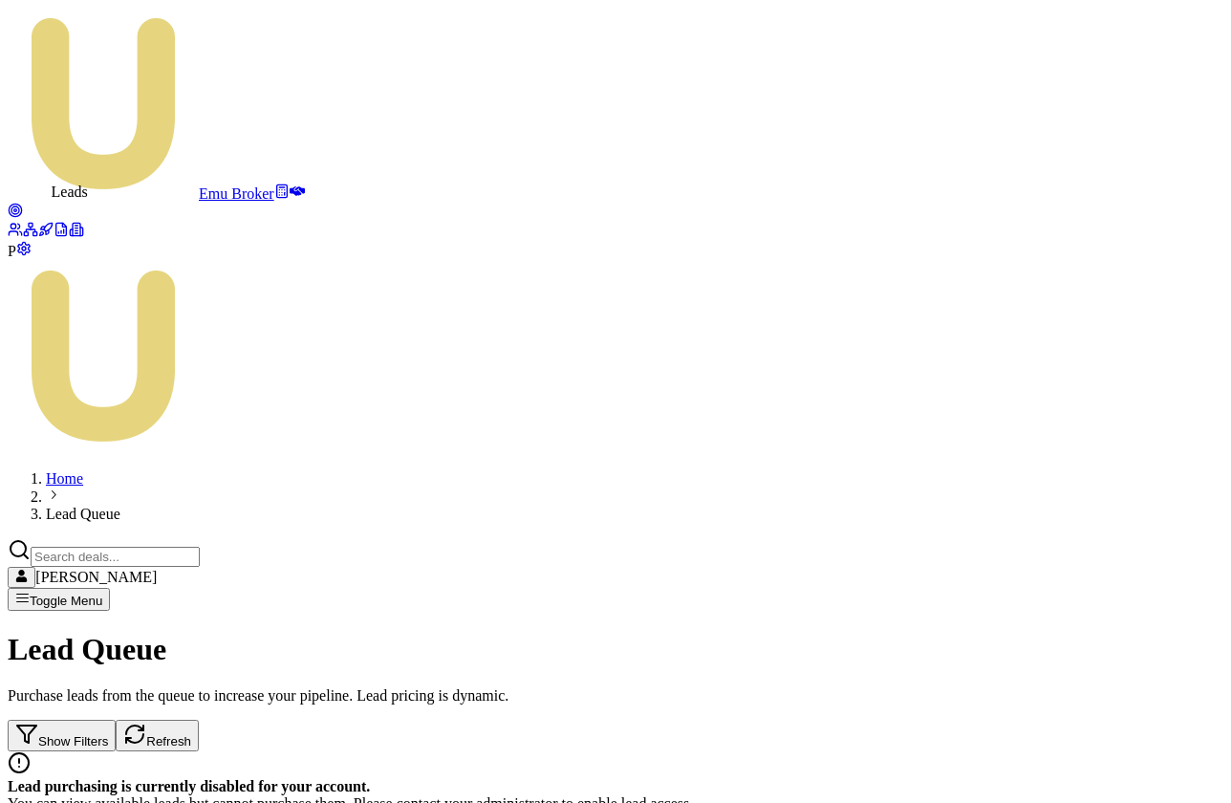
click at [290, 184] on icon at bounding box center [297, 191] width 15 height 15
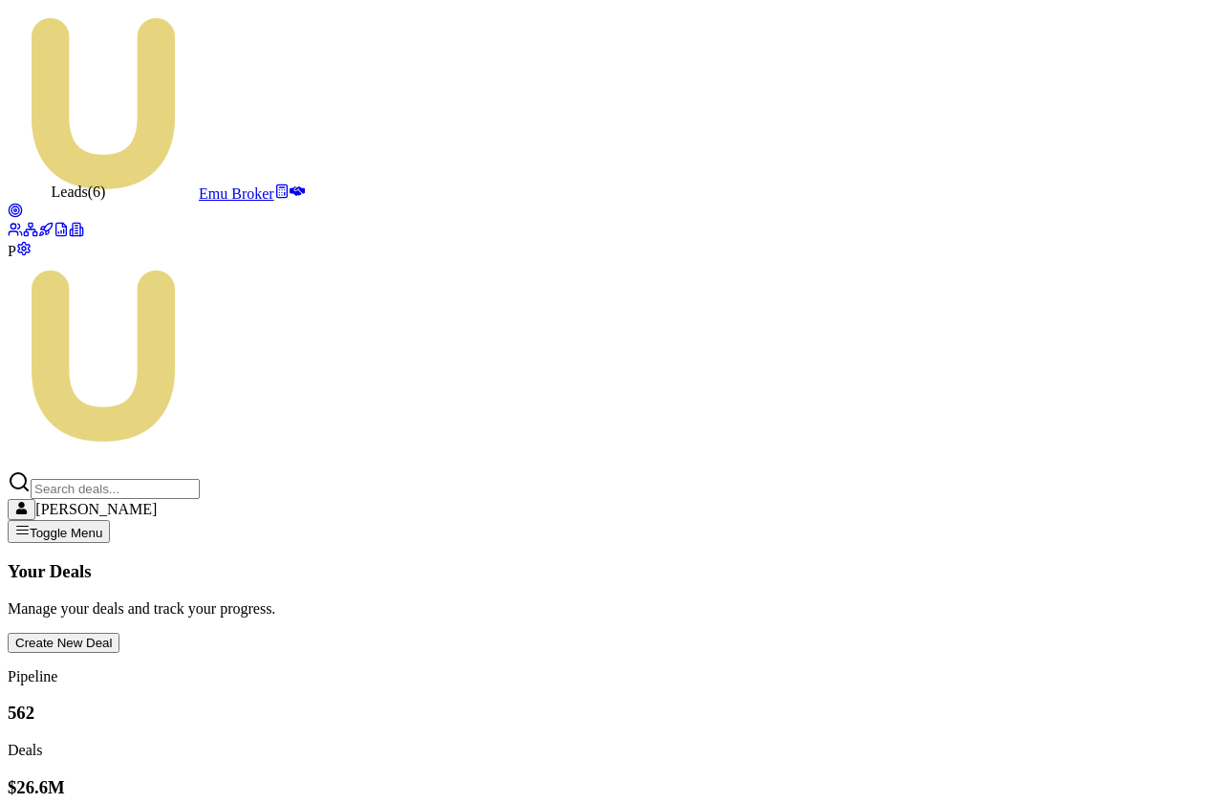
click at [23, 203] on icon at bounding box center [15, 210] width 15 height 15
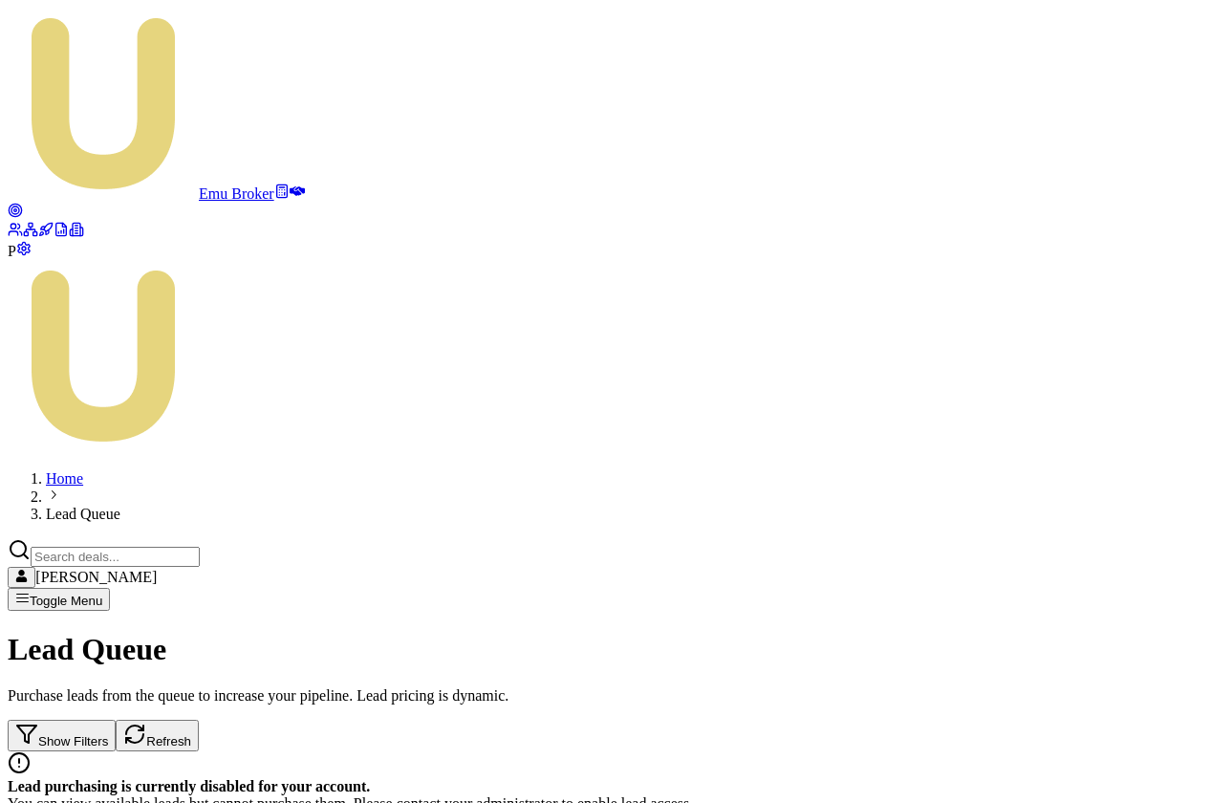
click at [290, 186] on icon at bounding box center [297, 191] width 15 height 10
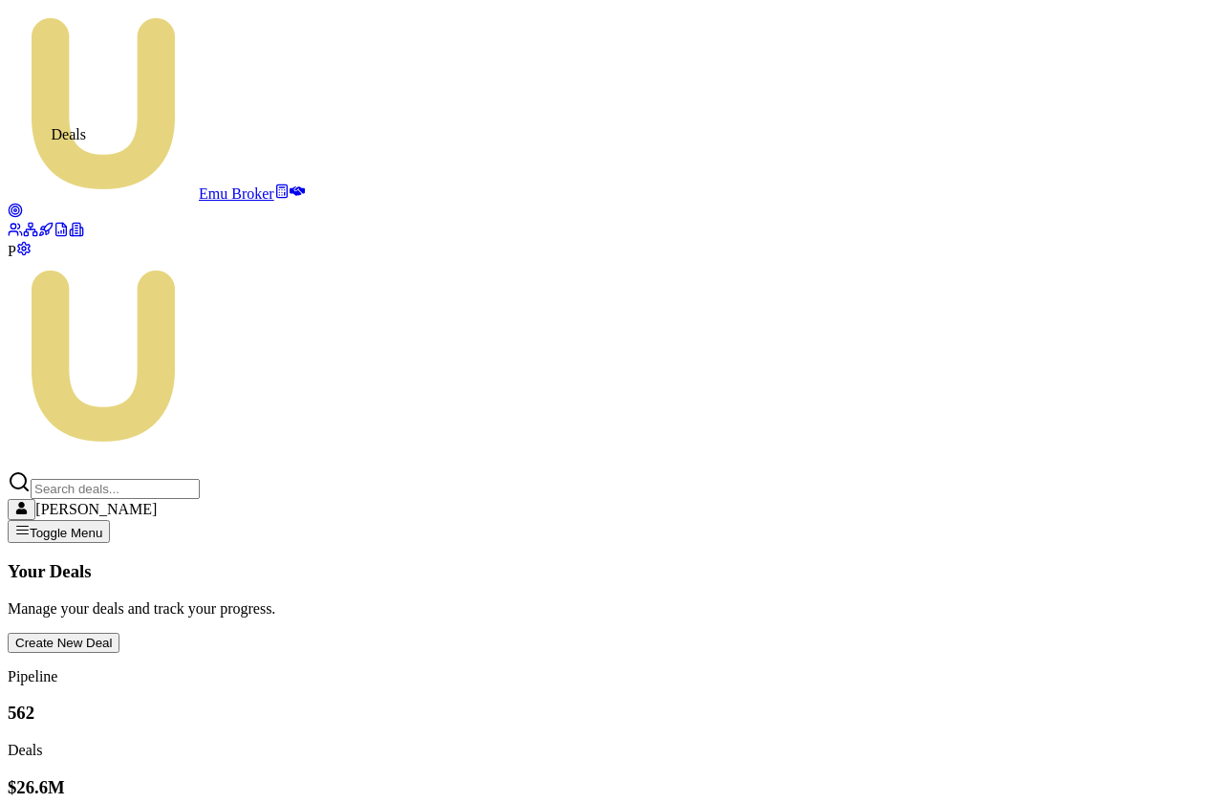
click at [274, 184] on icon at bounding box center [281, 191] width 15 height 15
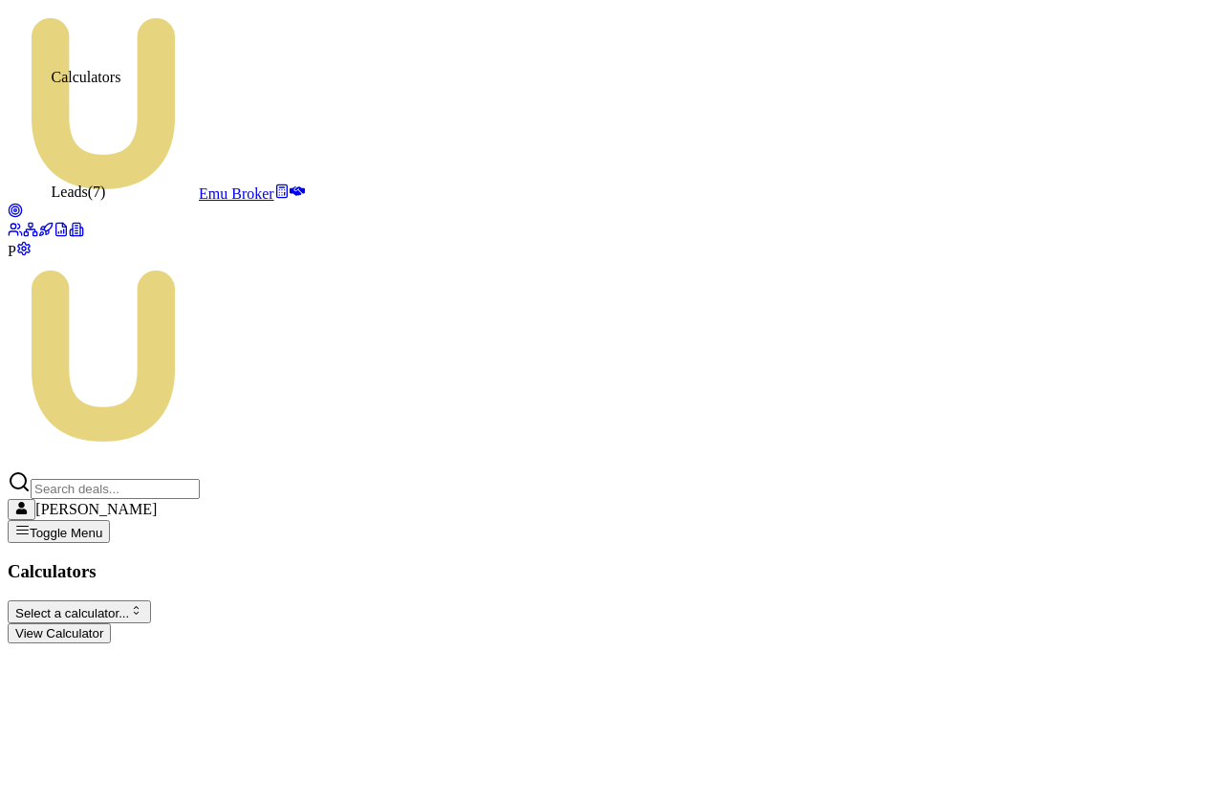
click at [19, 207] on circle at bounding box center [15, 211] width 8 height 8
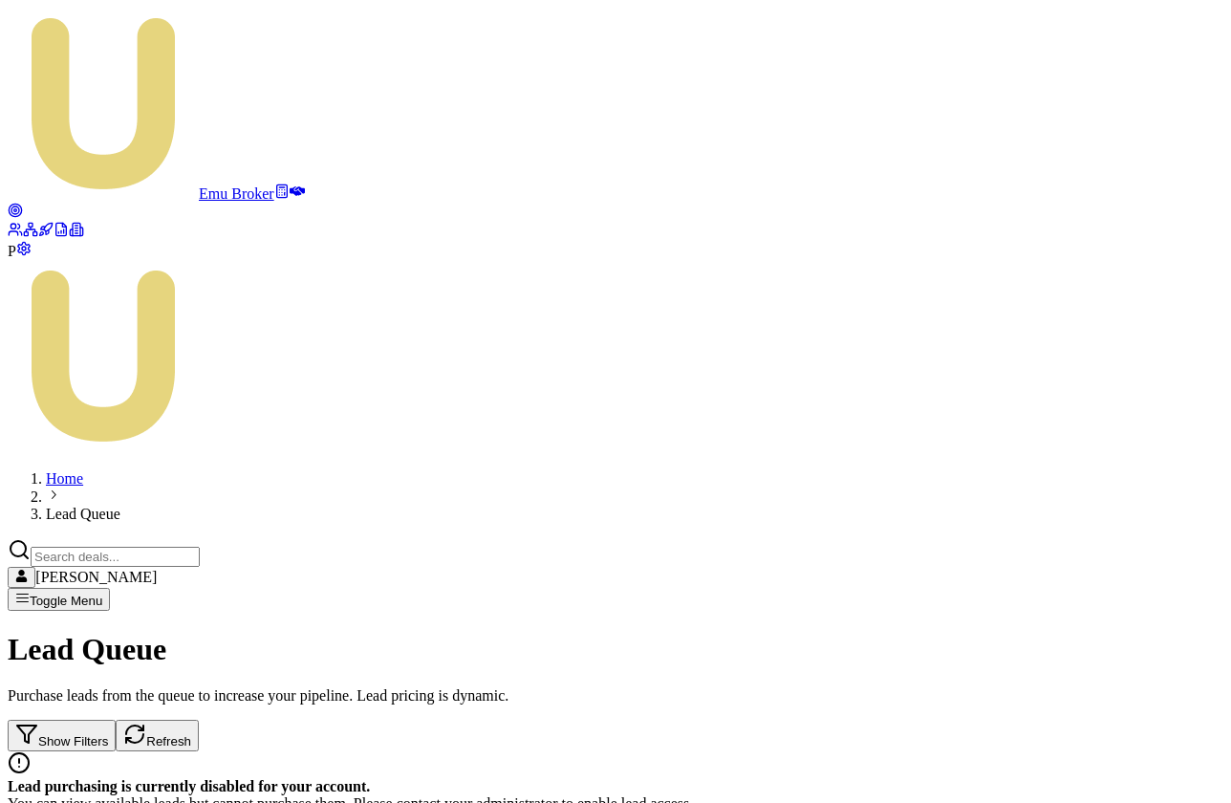
click at [23, 237] on icon at bounding box center [15, 229] width 15 height 15
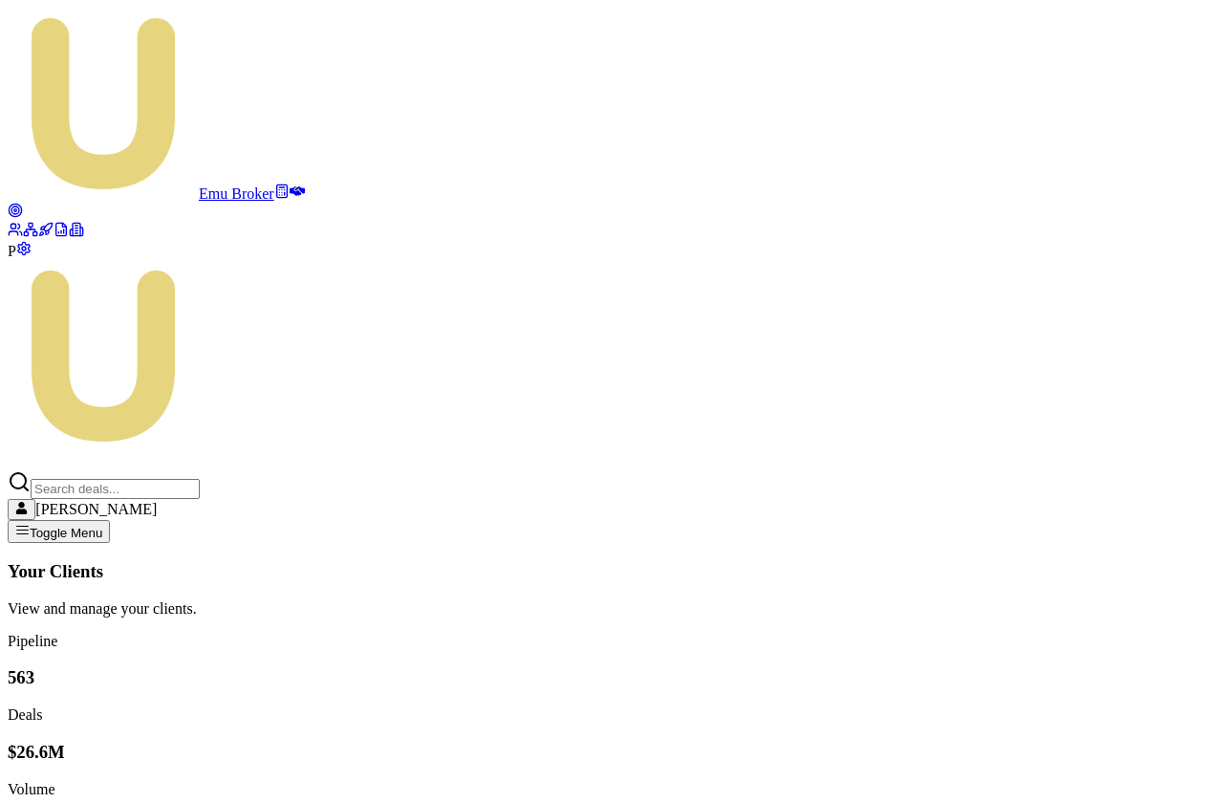
click at [290, 186] on icon at bounding box center [297, 191] width 15 height 10
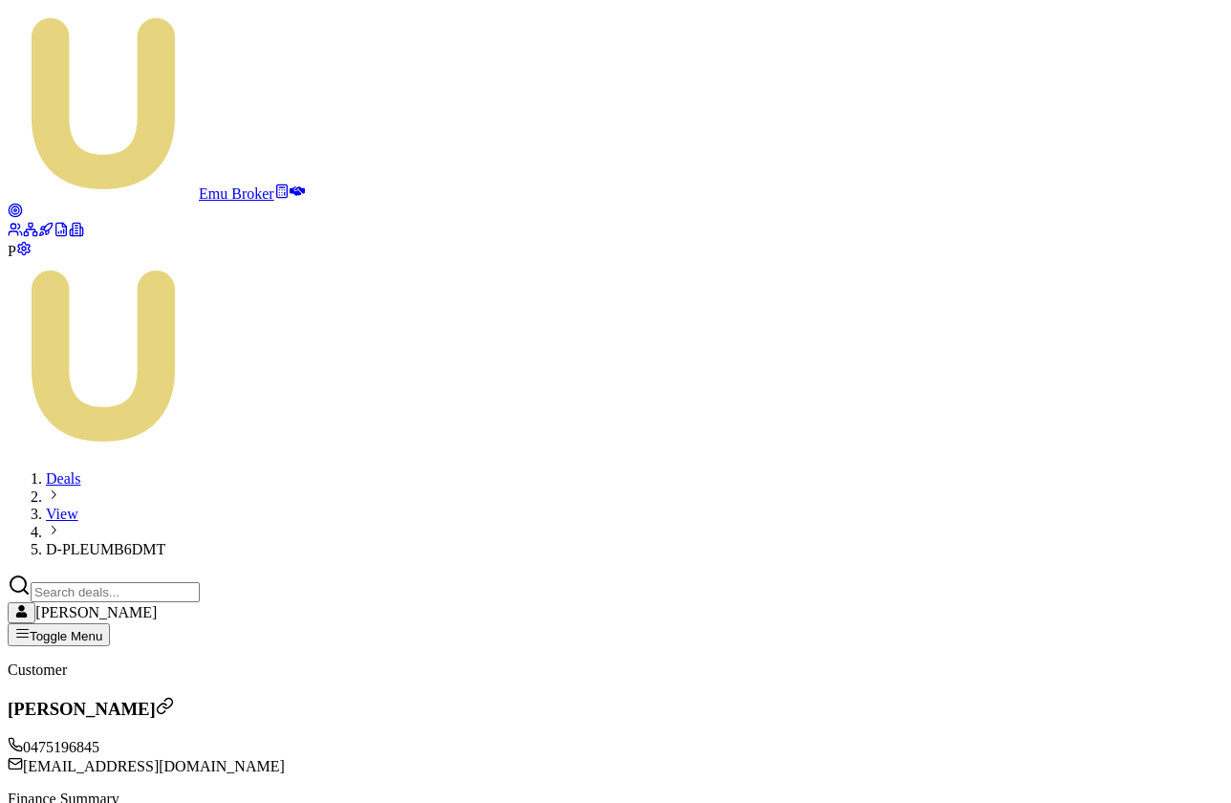
click at [20, 204] on circle at bounding box center [15, 210] width 12 height 12
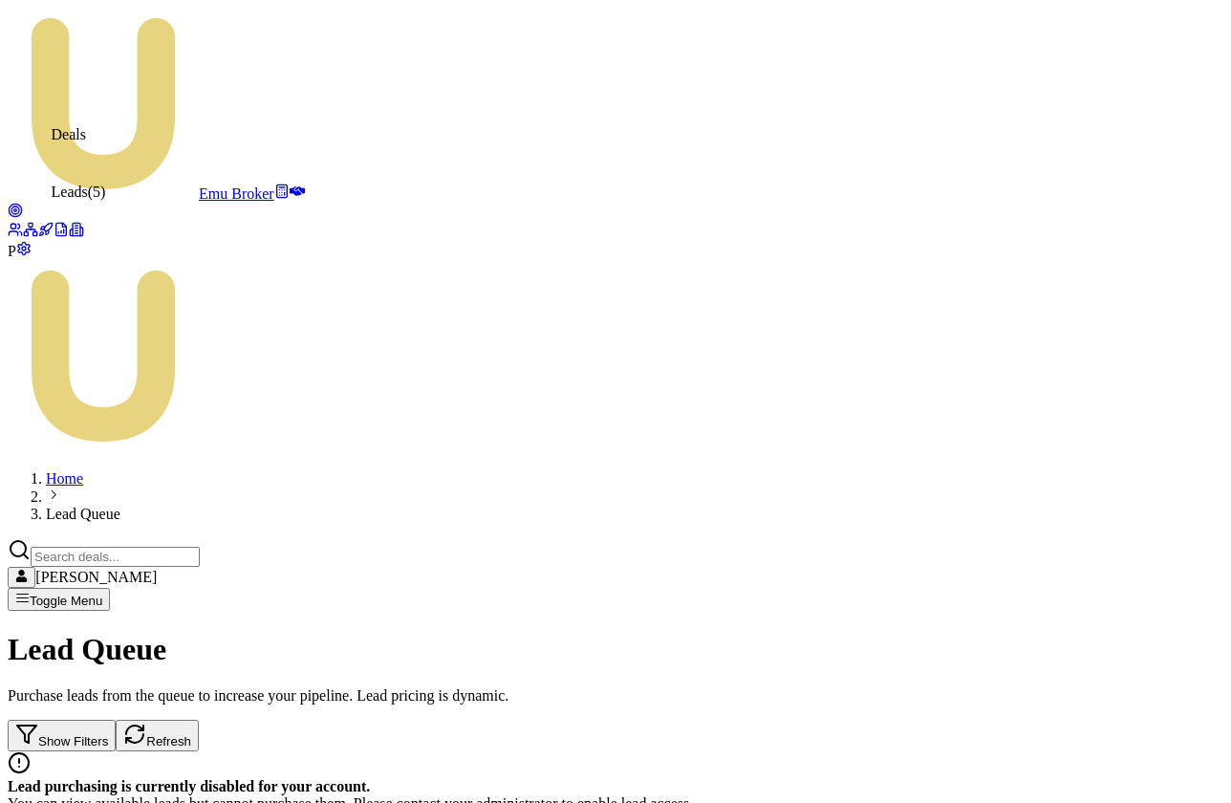
click at [290, 186] on icon at bounding box center [297, 191] width 15 height 10
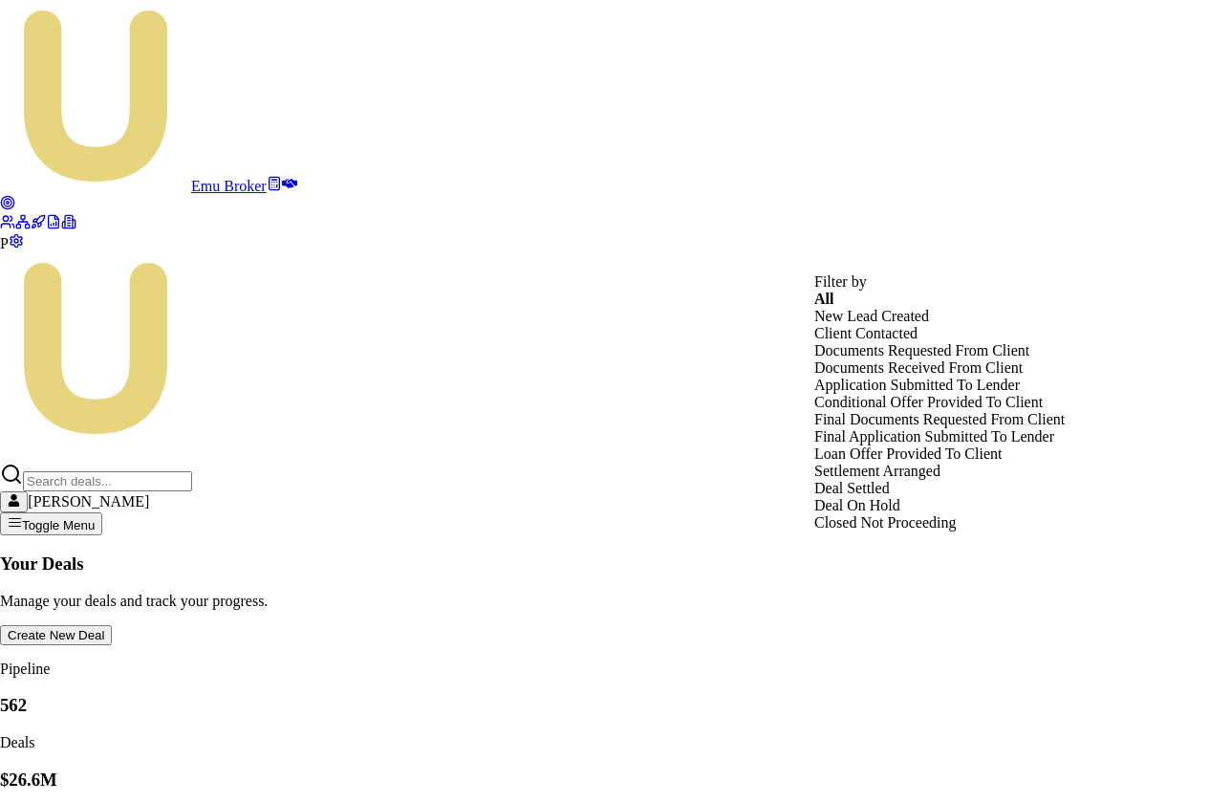
click at [890, 325] on div "New Lead Created" at bounding box center [940, 316] width 250 height 17
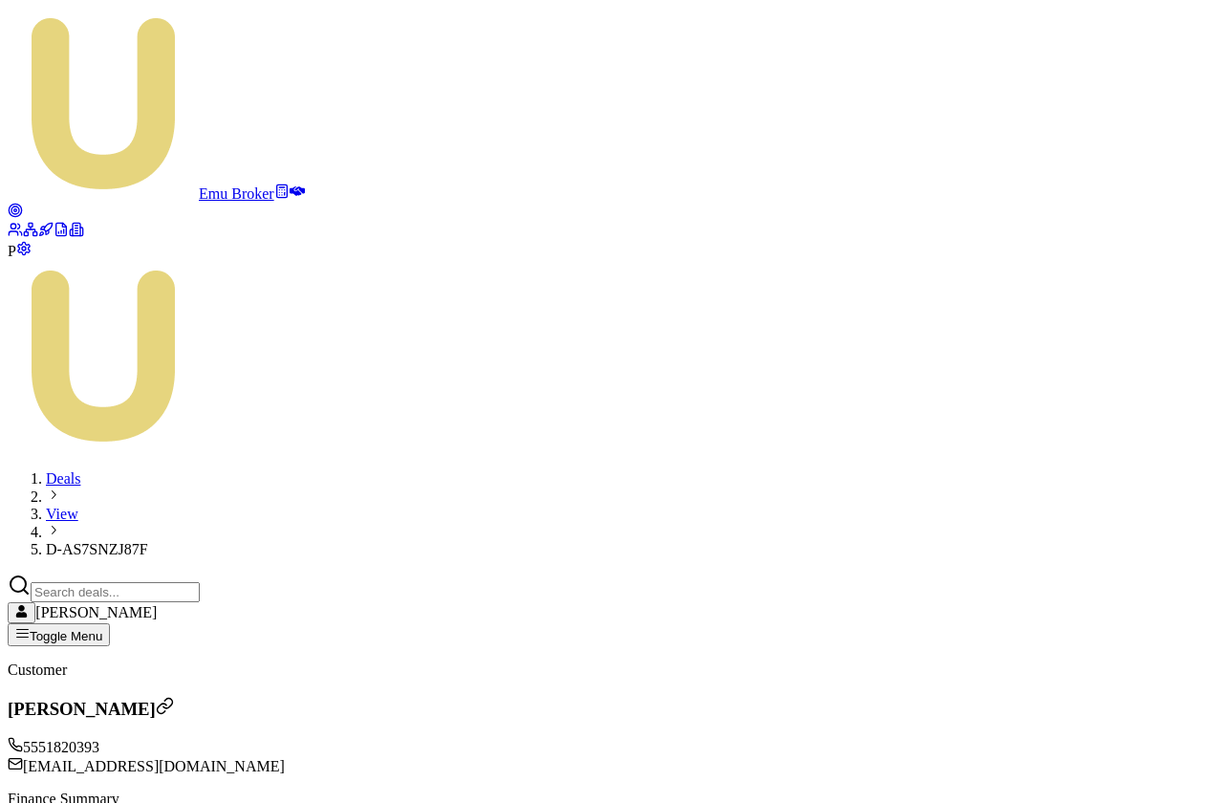
click at [21, 204] on circle at bounding box center [15, 210] width 12 height 12
